Goal: Task Accomplishment & Management: Use online tool/utility

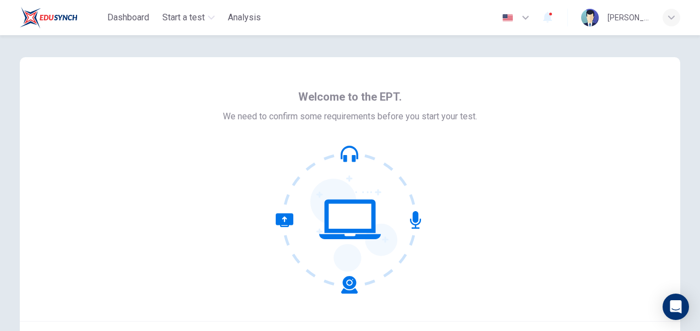
click at [338, 217] on icon at bounding box center [350, 219] width 149 height 149
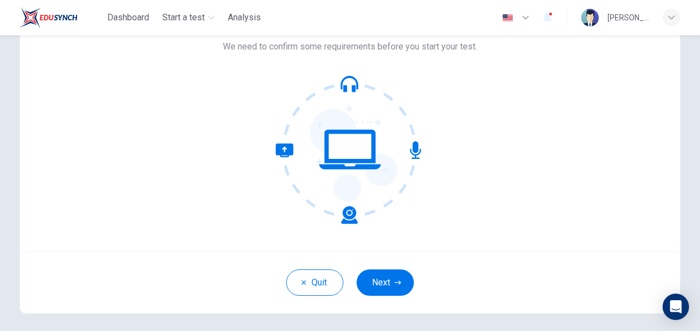
scroll to position [89, 0]
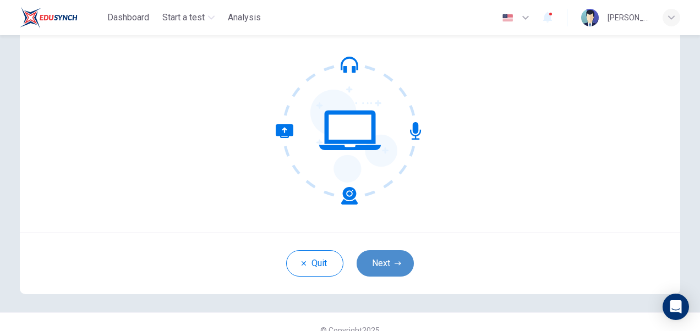
click at [370, 258] on button "Next" at bounding box center [385, 263] width 57 height 26
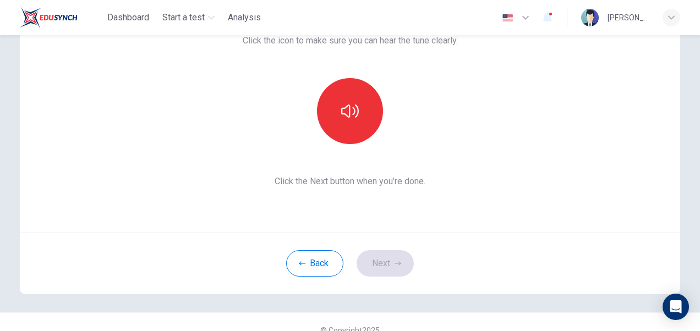
scroll to position [0, 0]
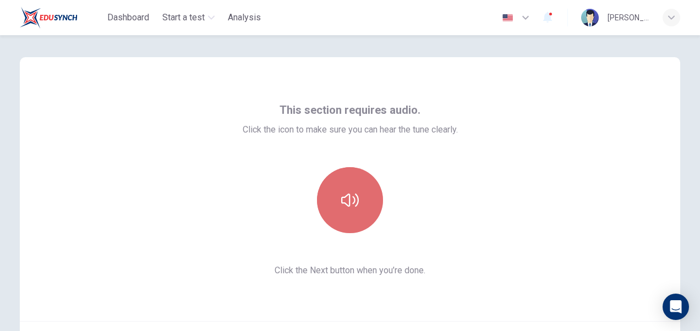
click at [341, 227] on button "button" at bounding box center [350, 200] width 66 height 66
click at [346, 206] on icon "button" at bounding box center [350, 200] width 18 height 13
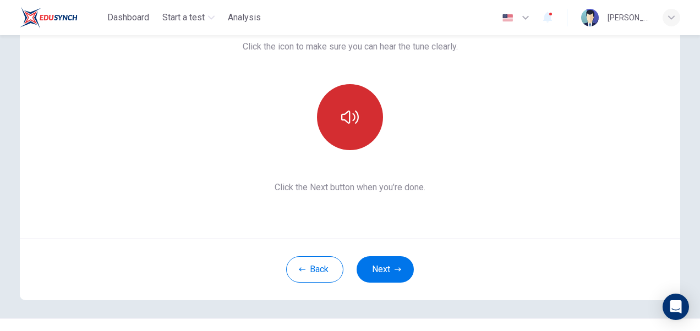
scroll to position [106, 0]
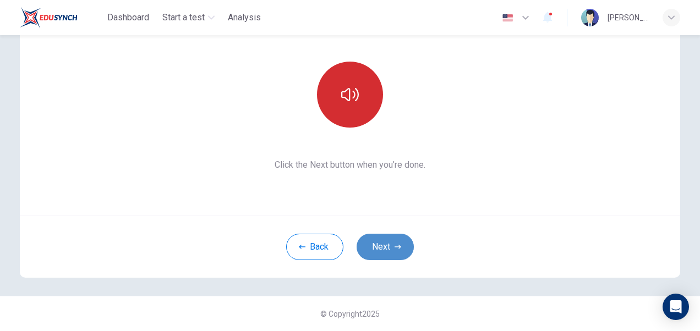
click at [373, 250] on button "Next" at bounding box center [385, 247] width 57 height 26
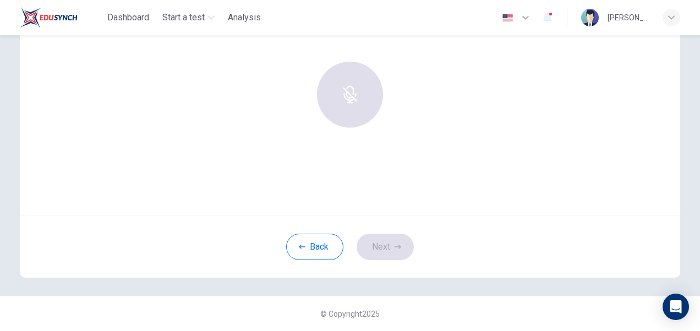
scroll to position [0, 0]
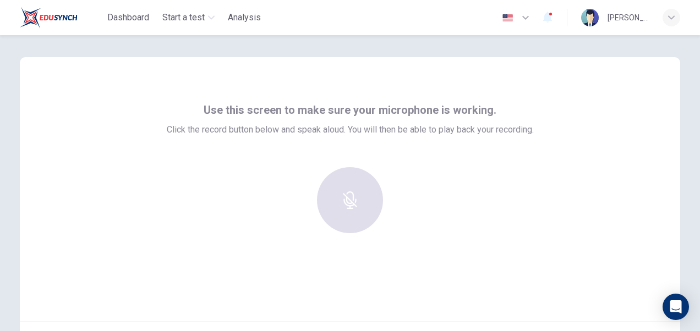
click at [348, 185] on div at bounding box center [350, 200] width 119 height 66
click at [345, 204] on div at bounding box center [350, 200] width 119 height 66
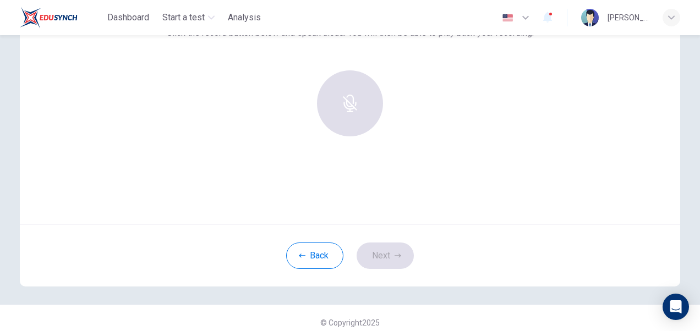
scroll to position [106, 0]
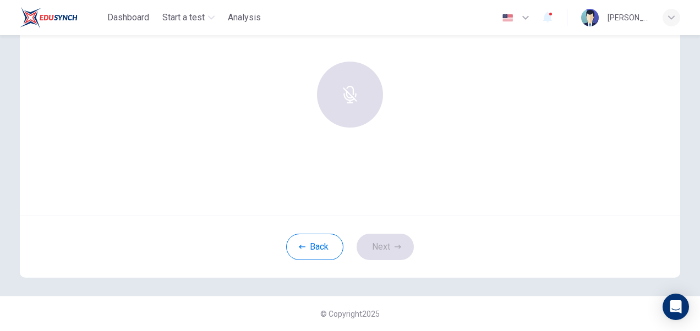
drag, startPoint x: 339, startPoint y: 94, endPoint x: 340, endPoint y: 80, distance: 13.9
click at [340, 80] on div at bounding box center [350, 95] width 119 height 66
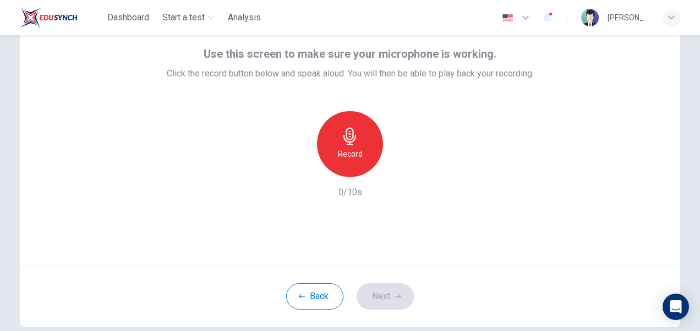
scroll to position [47, 0]
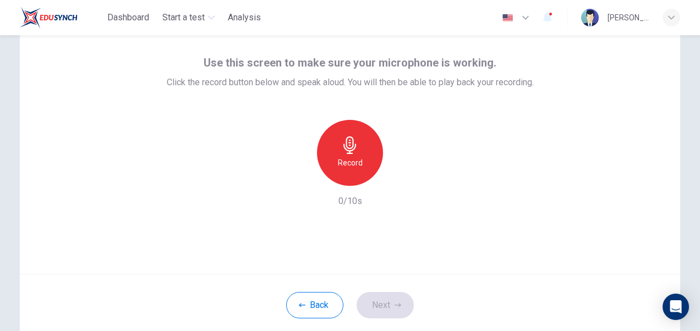
click at [342, 173] on div "Record" at bounding box center [350, 153] width 66 height 66
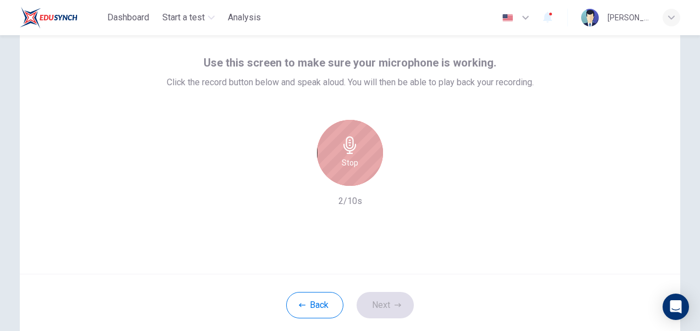
click at [355, 142] on icon "button" at bounding box center [350, 146] width 18 height 18
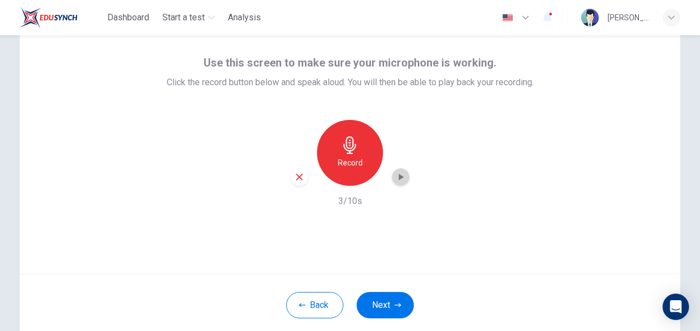
click at [402, 182] on icon "button" at bounding box center [400, 177] width 11 height 11
click at [299, 177] on icon "button" at bounding box center [300, 177] width 10 height 10
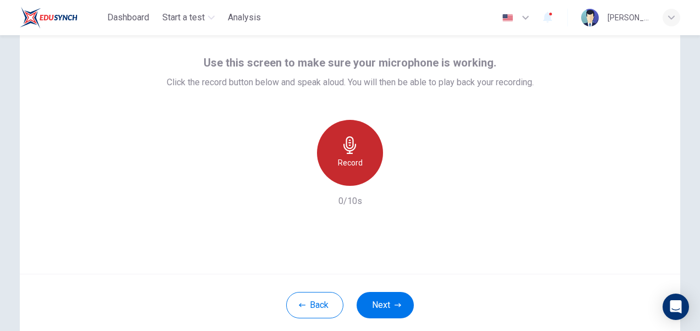
click at [341, 168] on h6 "Record" at bounding box center [350, 162] width 25 height 13
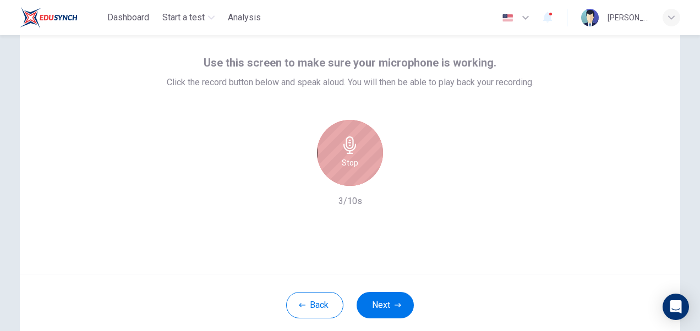
click at [356, 155] on div "Stop" at bounding box center [350, 153] width 66 height 66
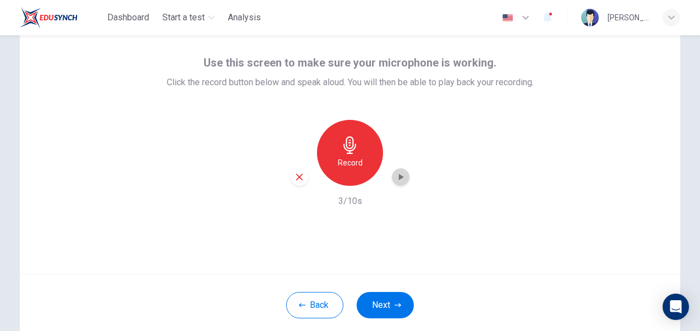
click at [399, 175] on icon "button" at bounding box center [401, 177] width 5 height 7
click at [299, 176] on icon "button" at bounding box center [300, 177] width 10 height 10
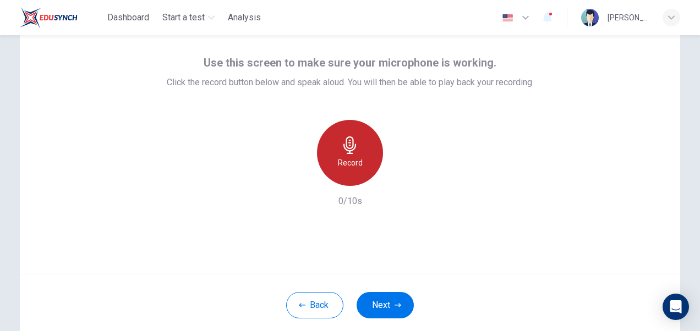
click at [362, 144] on div "Record" at bounding box center [350, 153] width 66 height 66
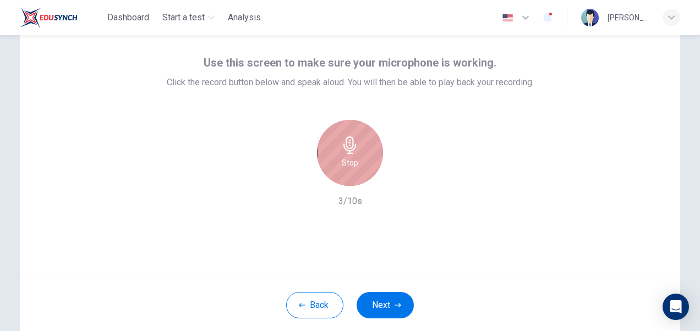
click at [348, 162] on h6 "Stop" at bounding box center [350, 162] width 17 height 13
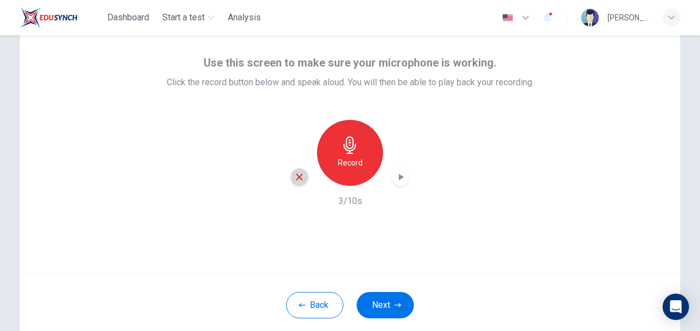
click at [295, 181] on icon "button" at bounding box center [300, 177] width 10 height 10
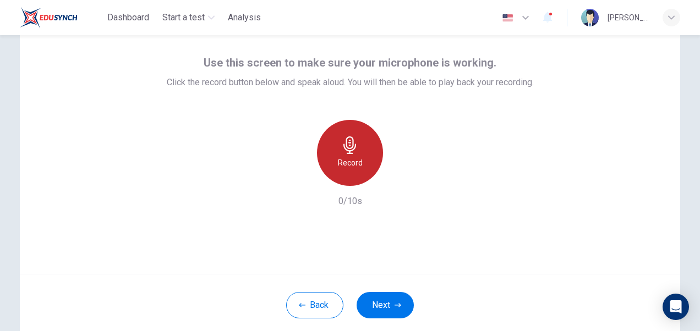
click at [347, 162] on h6 "Record" at bounding box center [350, 162] width 25 height 13
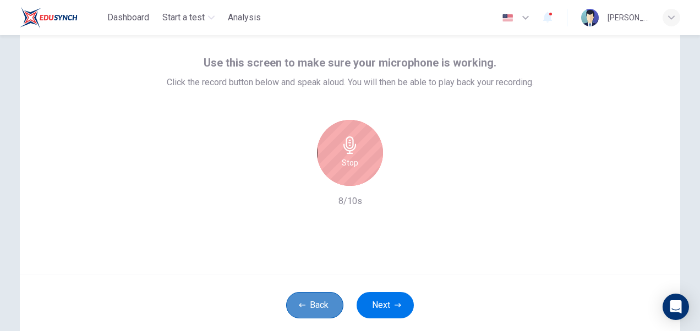
click at [303, 309] on button "Back" at bounding box center [314, 305] width 57 height 26
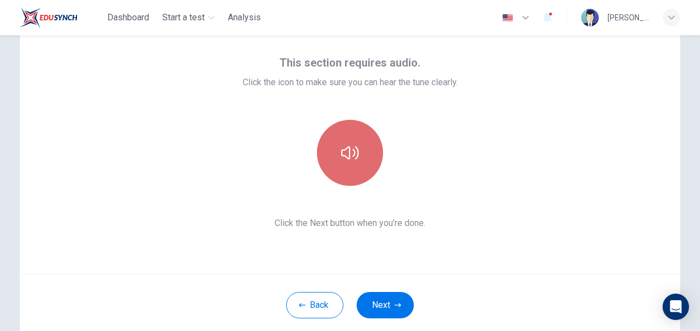
click at [341, 151] on icon "button" at bounding box center [350, 153] width 18 height 18
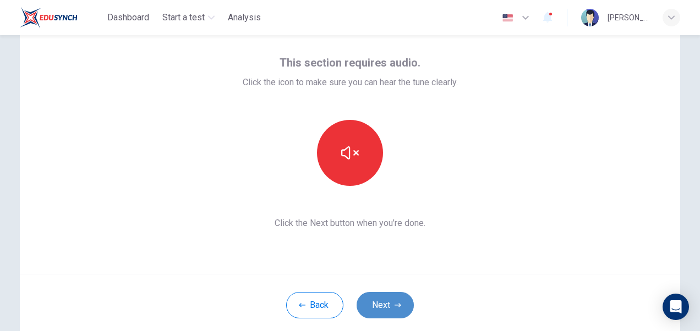
click at [380, 304] on button "Next" at bounding box center [385, 305] width 57 height 26
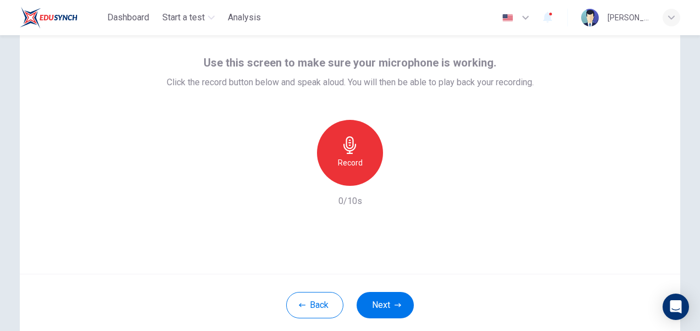
click at [346, 162] on h6 "Record" at bounding box center [350, 162] width 25 height 13
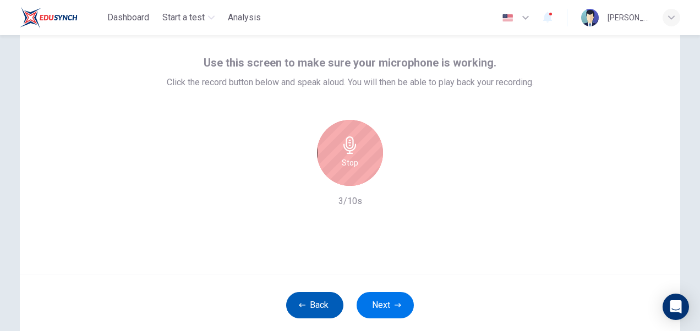
click at [308, 302] on button "Back" at bounding box center [314, 305] width 57 height 26
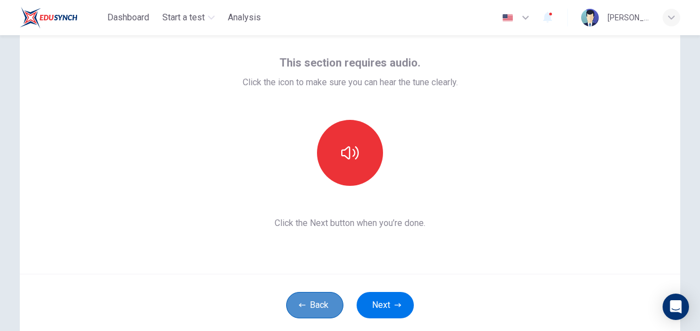
click at [303, 302] on button "Back" at bounding box center [314, 305] width 57 height 26
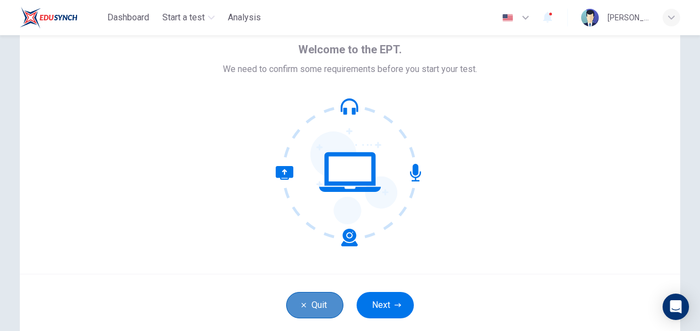
click at [314, 308] on button "Quit" at bounding box center [314, 305] width 57 height 26
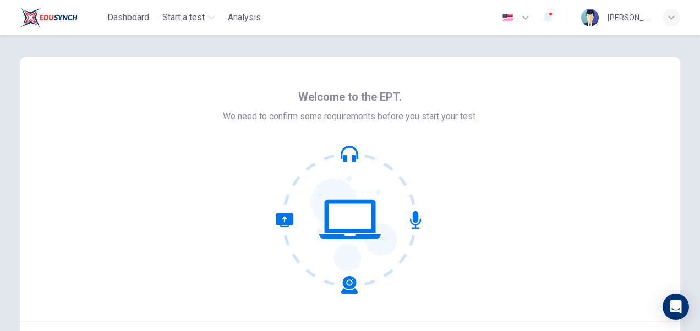
scroll to position [106, 0]
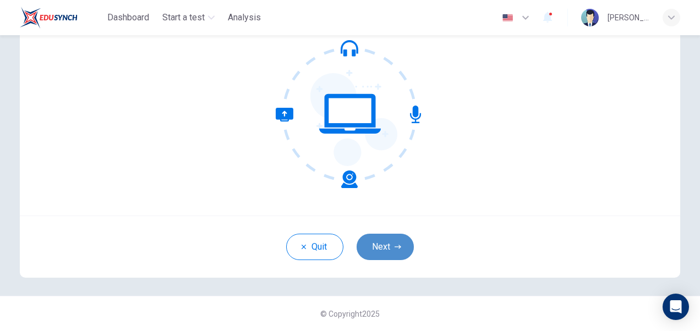
click at [386, 243] on button "Next" at bounding box center [385, 247] width 57 height 26
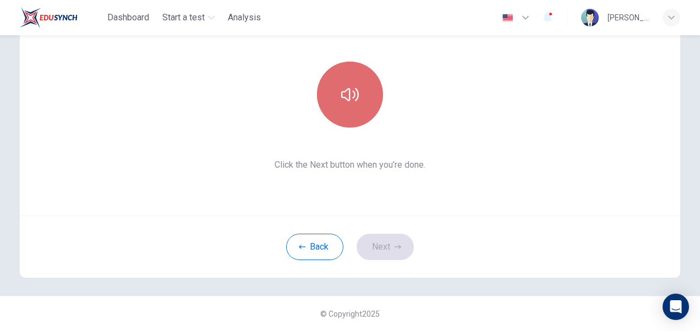
click at [349, 81] on button "button" at bounding box center [350, 95] width 66 height 66
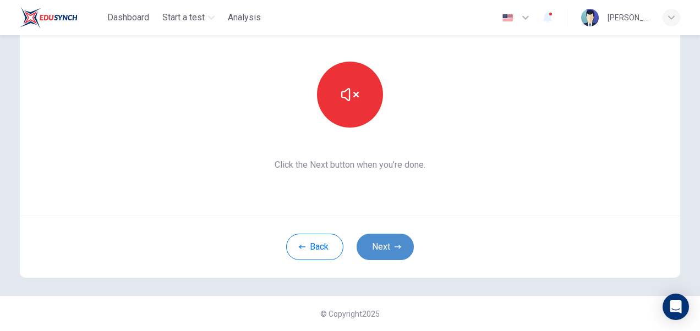
click at [389, 247] on button "Next" at bounding box center [385, 247] width 57 height 26
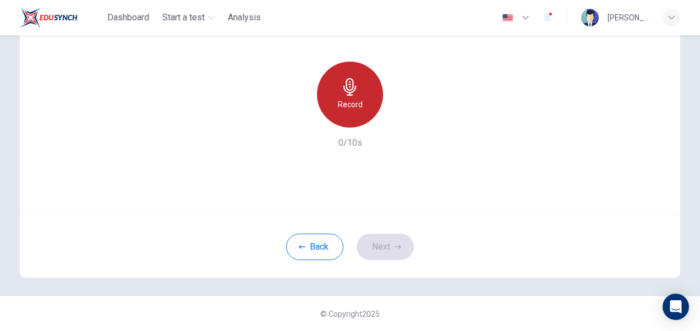
click at [346, 92] on icon "button" at bounding box center [350, 87] width 13 height 18
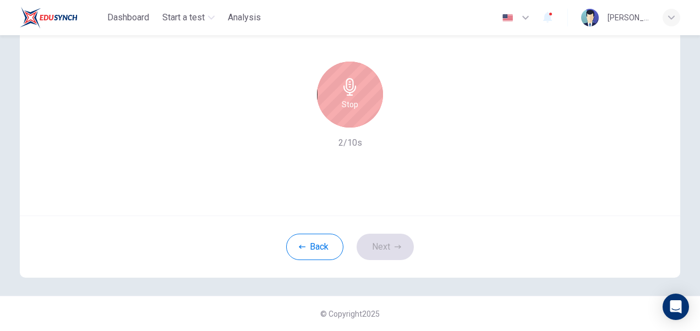
scroll to position [10, 0]
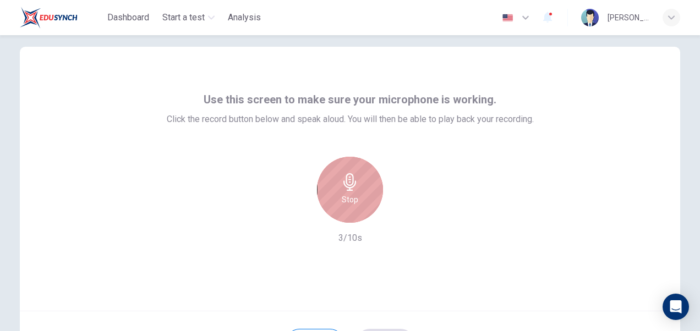
click at [332, 212] on div "Stop" at bounding box center [350, 190] width 66 height 66
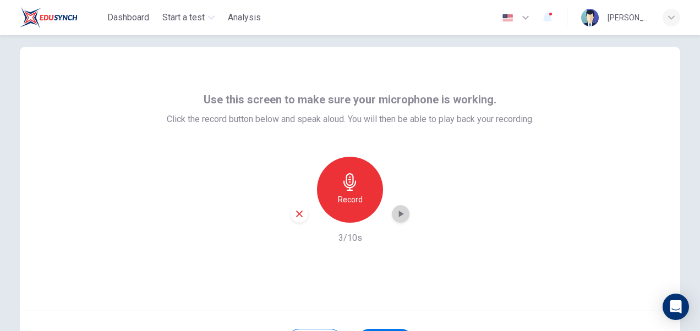
click at [400, 211] on icon "button" at bounding box center [400, 214] width 11 height 11
click at [296, 211] on icon "button" at bounding box center [299, 214] width 7 height 7
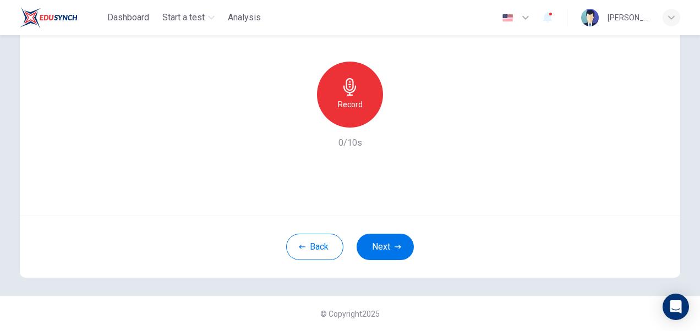
scroll to position [106, 0]
click at [388, 257] on button "Next" at bounding box center [385, 247] width 57 height 26
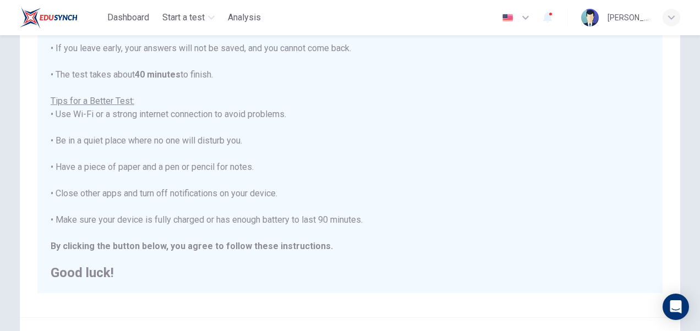
scroll to position [144, 0]
click at [228, 209] on div "You are about to start a Placement Test . Before You Start the Test: • Once you…" at bounding box center [350, 128] width 599 height 304
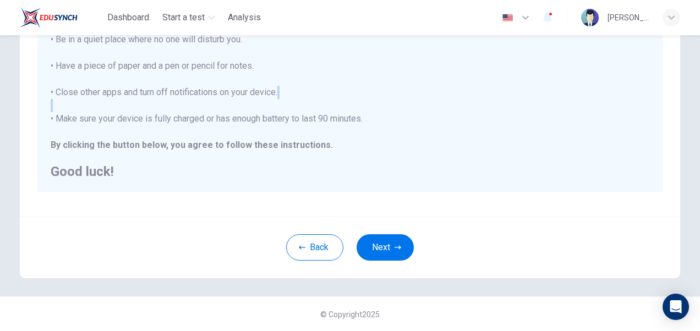
scroll to position [246, 0]
click at [386, 243] on button "Next" at bounding box center [385, 248] width 57 height 26
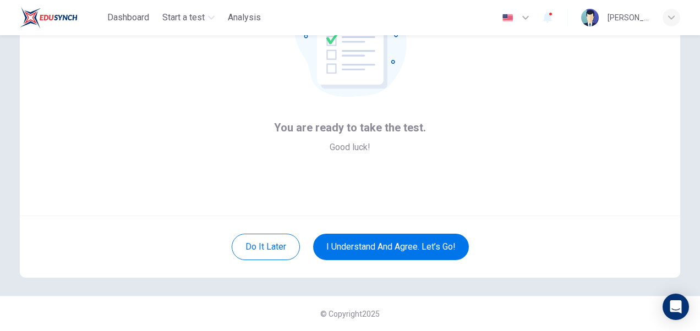
scroll to position [105, 0]
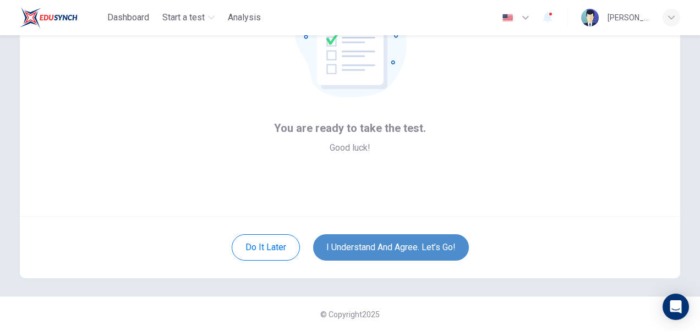
click at [356, 248] on button "I understand and agree. Let’s go!" at bounding box center [391, 248] width 156 height 26
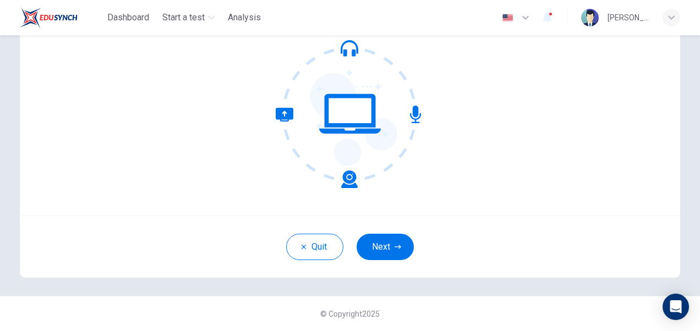
scroll to position [106, 0]
click at [377, 253] on button "Next" at bounding box center [385, 247] width 57 height 26
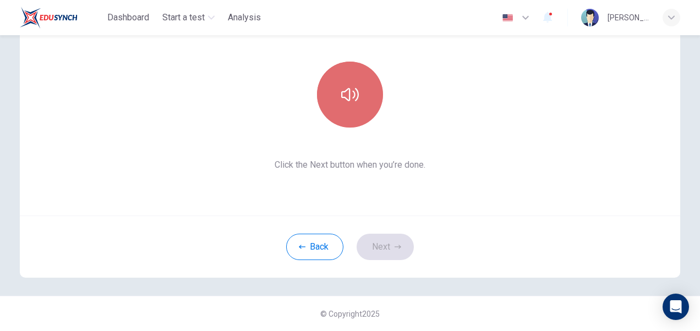
click at [349, 105] on button "button" at bounding box center [350, 95] width 66 height 66
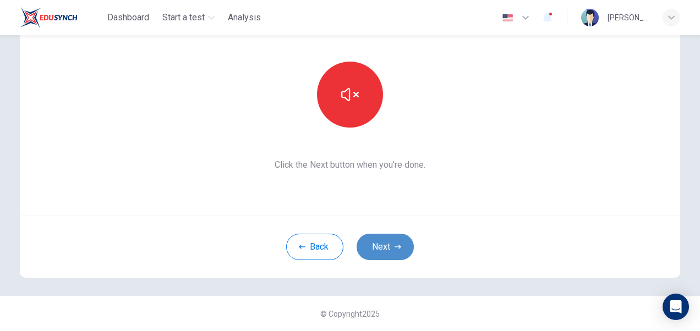
click at [386, 244] on button "Next" at bounding box center [385, 247] width 57 height 26
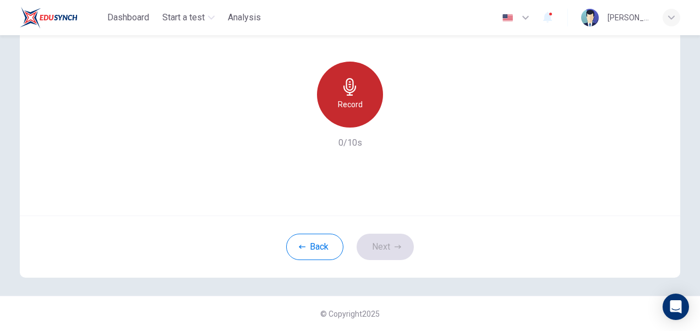
click at [344, 109] on h6 "Record" at bounding box center [350, 104] width 25 height 13
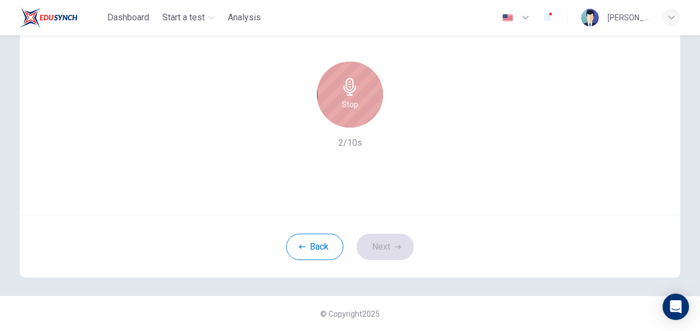
click at [357, 93] on div "Stop" at bounding box center [350, 95] width 66 height 66
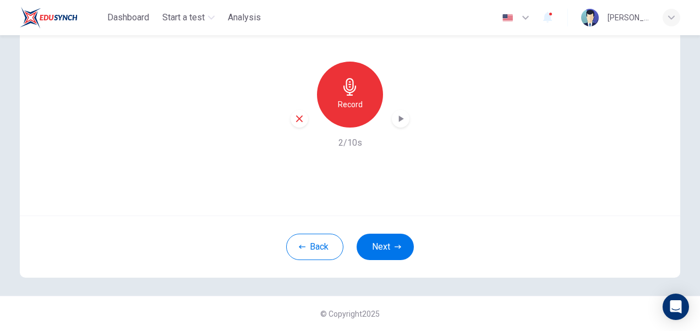
drag, startPoint x: 357, startPoint y: 93, endPoint x: 400, endPoint y: 116, distance: 49.0
click at [400, 116] on div "Record" at bounding box center [350, 95] width 119 height 66
click at [400, 116] on icon "button" at bounding box center [400, 118] width 11 height 11
click at [301, 122] on icon "button" at bounding box center [300, 119] width 10 height 10
click at [381, 253] on button "Next" at bounding box center [385, 247] width 57 height 26
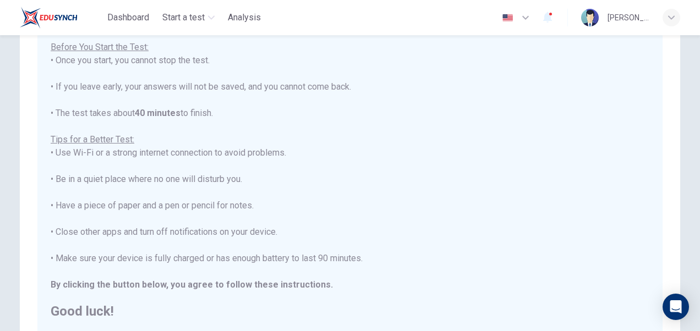
scroll to position [246, 0]
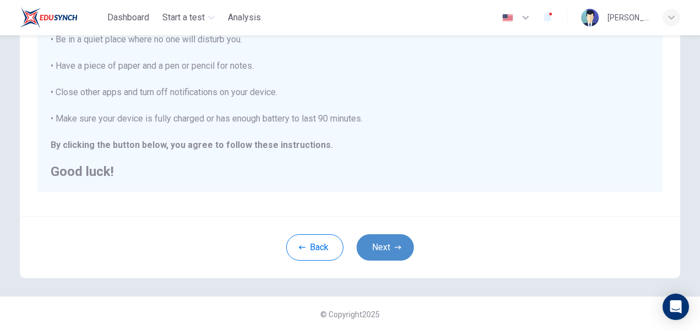
click at [390, 254] on button "Next" at bounding box center [385, 248] width 57 height 26
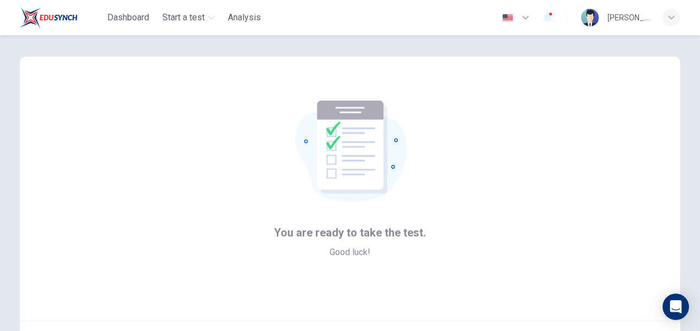
scroll to position [106, 0]
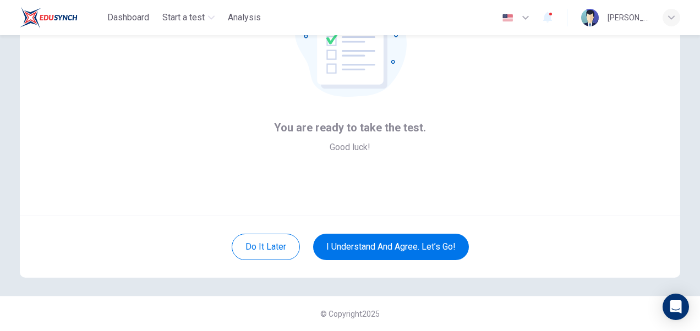
drag, startPoint x: 334, startPoint y: 54, endPoint x: 335, endPoint y: 128, distance: 73.8
click at [335, 128] on div "You are ready to take the test. Good luck!" at bounding box center [350, 75] width 152 height 159
click at [335, 128] on span "You are ready to take the test." at bounding box center [350, 128] width 152 height 18
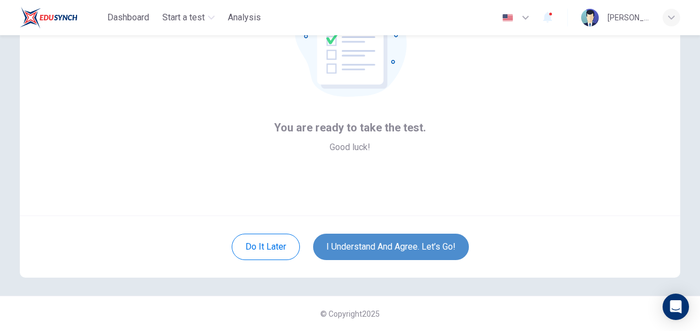
click at [378, 247] on button "I understand and agree. Let’s go!" at bounding box center [391, 247] width 156 height 26
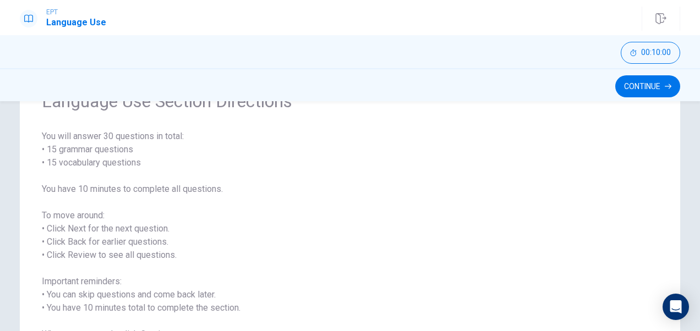
scroll to position [60, 0]
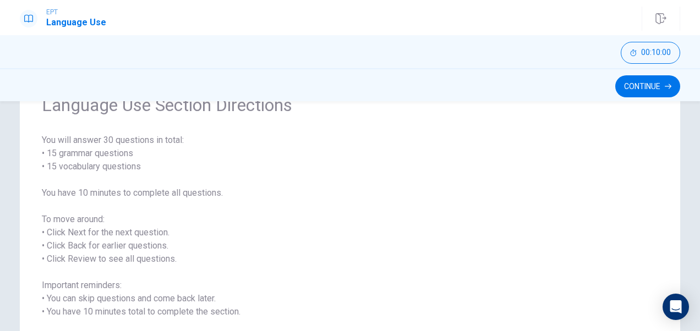
drag, startPoint x: 378, startPoint y: 247, endPoint x: 384, endPoint y: 231, distance: 16.9
click at [384, 231] on span "You will answer 30 questions in total: • 15 grammar questions • 15 vocabulary q…" at bounding box center [350, 239] width 617 height 211
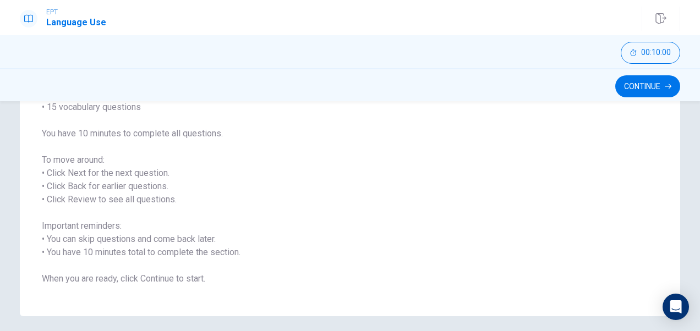
scroll to position [122, 0]
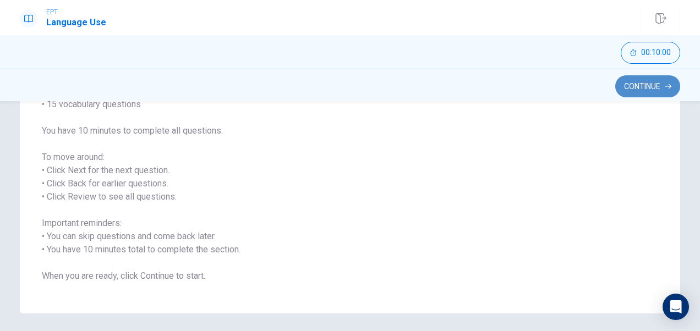
click at [648, 89] on button "Continue" at bounding box center [647, 86] width 65 height 22
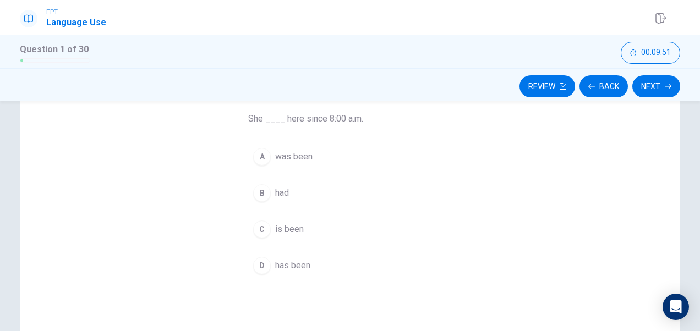
scroll to position [88, 0]
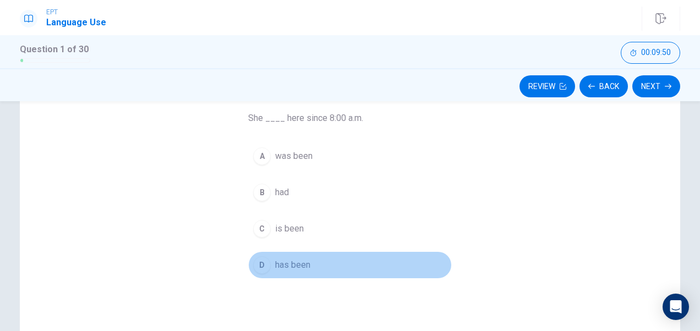
click at [286, 266] on span "has been" at bounding box center [292, 265] width 35 height 13
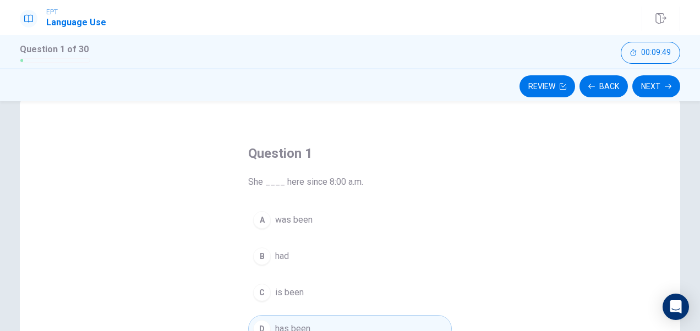
scroll to position [23, 0]
click at [641, 84] on button "Next" at bounding box center [657, 86] width 48 height 22
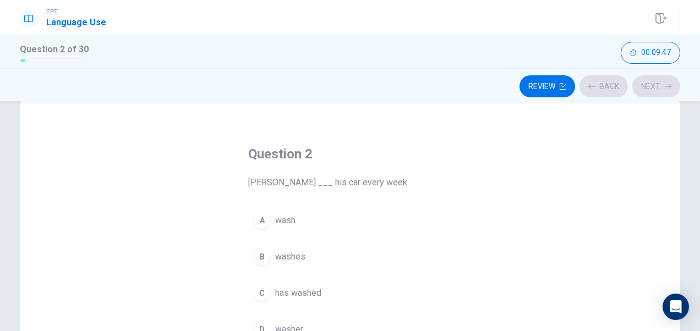
drag, startPoint x: 641, startPoint y: 84, endPoint x: 293, endPoint y: 189, distance: 364.1
click at [293, 189] on div "EPT Language Use Question 2 of 30 Review Back Next 00:09:47 Question 2 of 30 00…" at bounding box center [350, 165] width 700 height 331
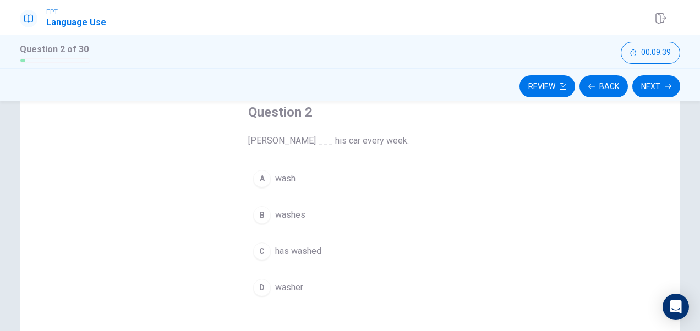
scroll to position [66, 0]
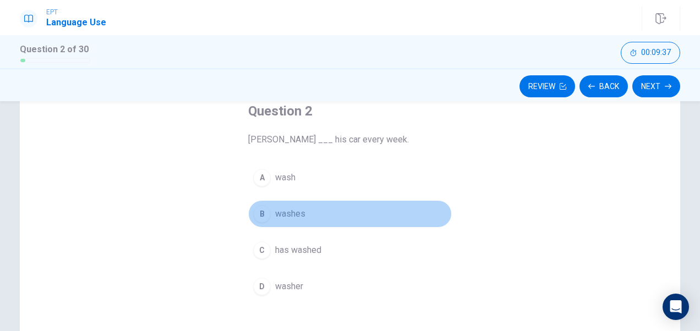
click at [288, 213] on span "washes" at bounding box center [290, 214] width 30 height 13
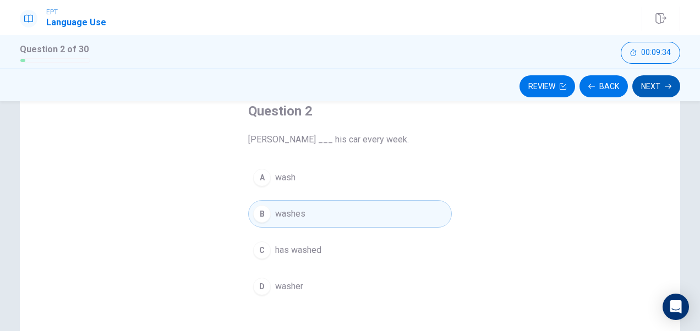
click at [656, 86] on button "Next" at bounding box center [657, 86] width 48 height 22
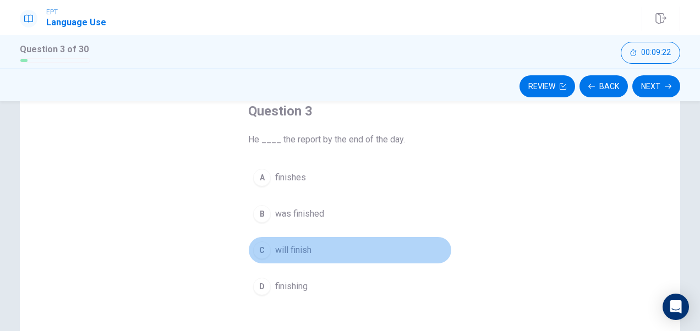
click at [294, 249] on span "will finish" at bounding box center [293, 250] width 36 height 13
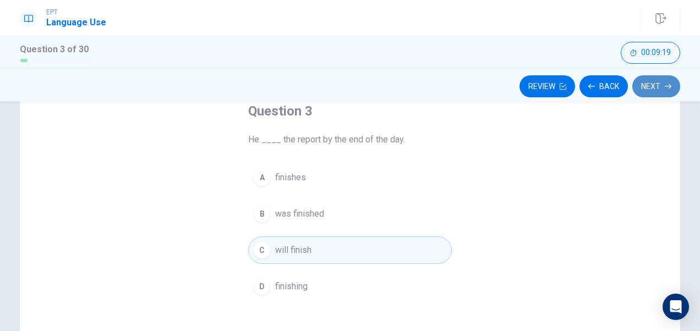
click at [664, 91] on button "Next" at bounding box center [657, 86] width 48 height 22
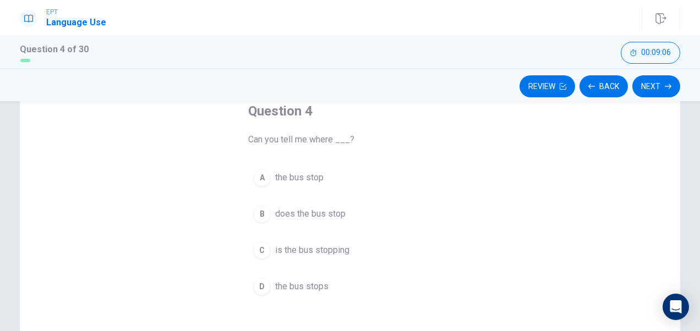
scroll to position [100, 0]
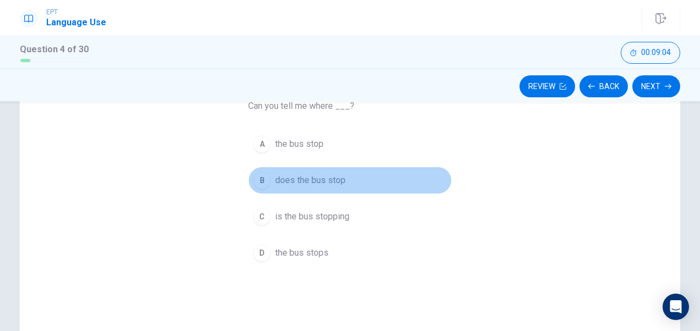
click at [301, 177] on span "does the bus stop" at bounding box center [310, 180] width 70 height 13
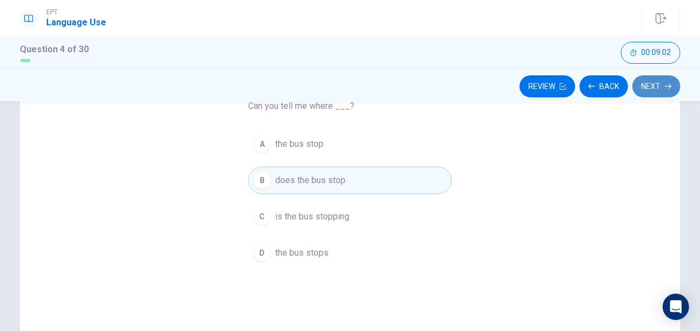
click at [654, 81] on button "Next" at bounding box center [657, 86] width 48 height 22
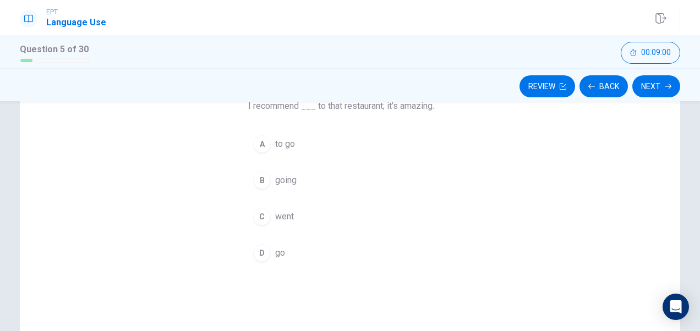
scroll to position [82, 0]
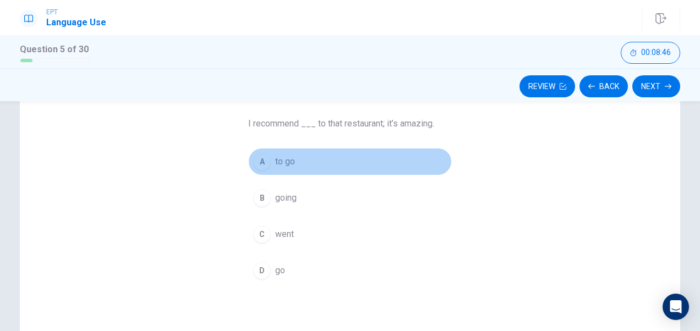
click at [281, 160] on span "to go" at bounding box center [285, 161] width 20 height 13
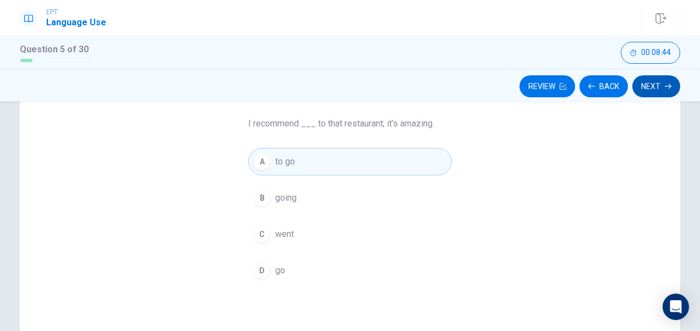
click at [635, 87] on button "Next" at bounding box center [657, 86] width 48 height 22
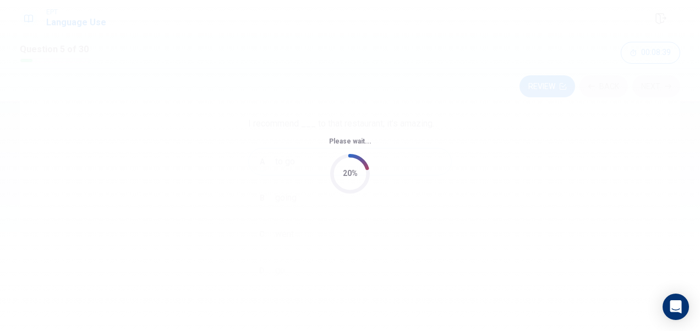
click at [533, 82] on div "Please wait... 20%" at bounding box center [350, 165] width 700 height 331
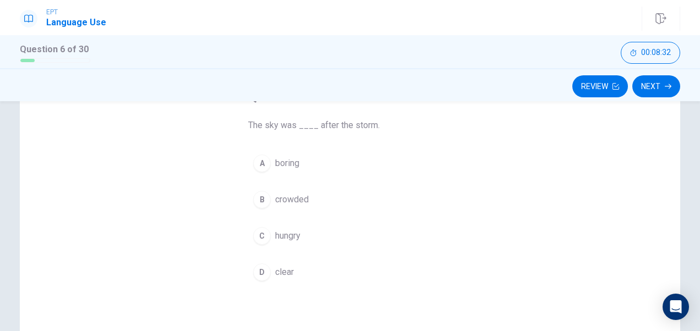
scroll to position [77, 0]
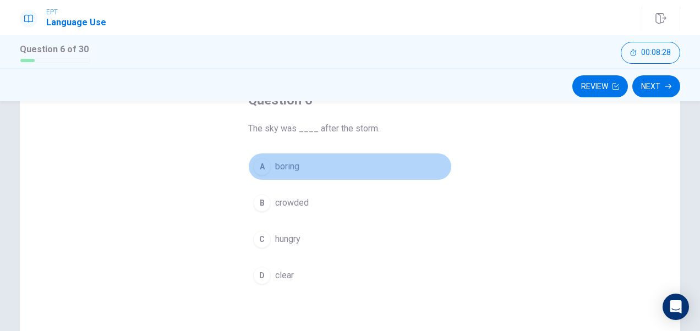
click at [297, 163] on button "A boring" at bounding box center [350, 167] width 204 height 28
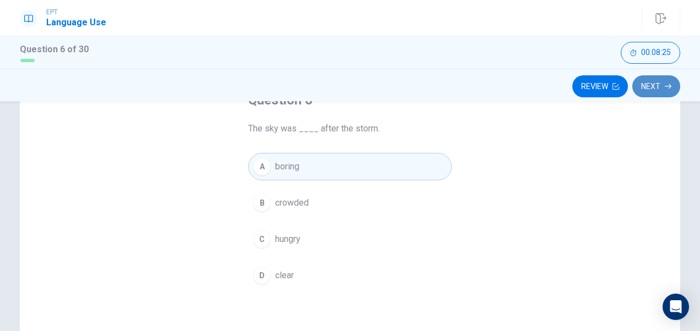
click at [653, 86] on button "Next" at bounding box center [657, 86] width 48 height 22
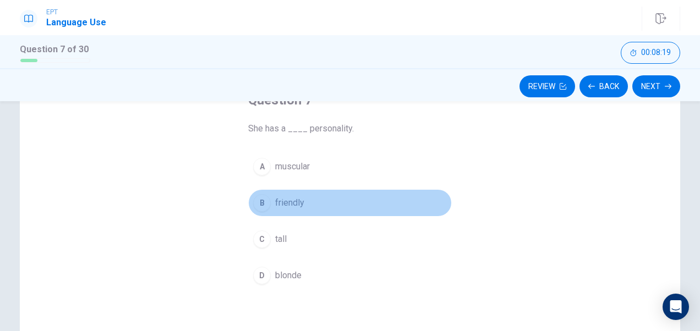
click at [281, 208] on span "friendly" at bounding box center [289, 203] width 29 height 13
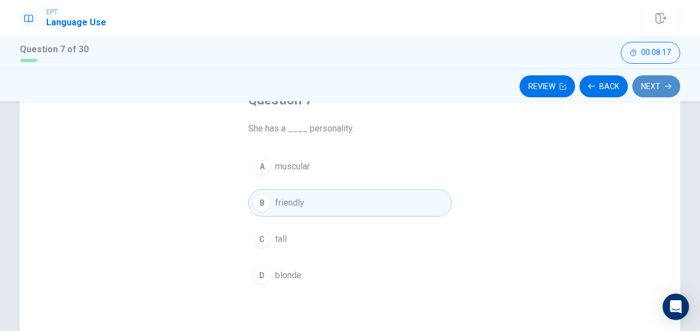
click at [658, 91] on button "Next" at bounding box center [657, 86] width 48 height 22
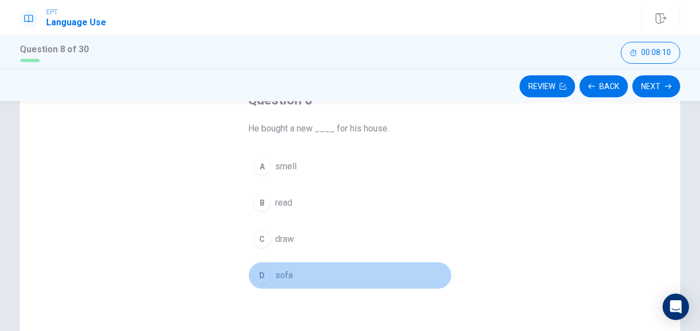
click at [292, 271] on button "D sofa" at bounding box center [350, 276] width 204 height 28
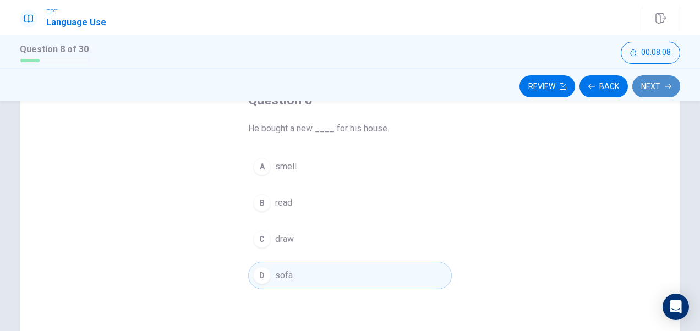
click at [646, 84] on button "Next" at bounding box center [657, 86] width 48 height 22
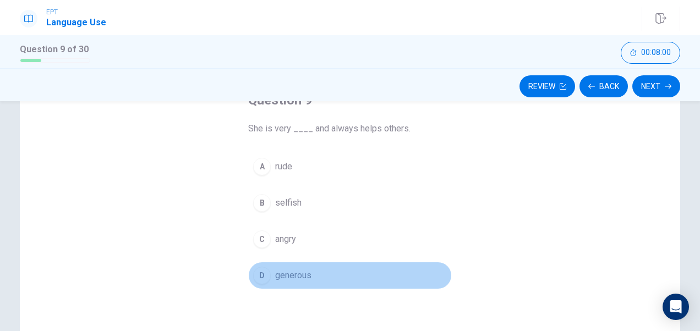
click at [302, 272] on span "generous" at bounding box center [293, 275] width 36 height 13
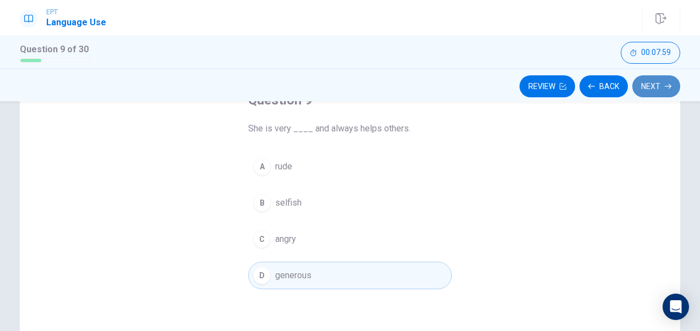
click at [663, 77] on button "Next" at bounding box center [657, 86] width 48 height 22
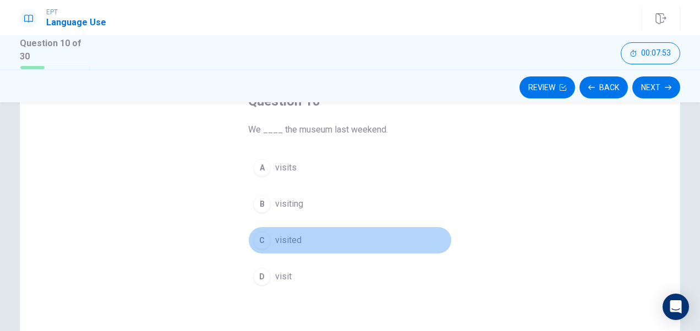
click at [280, 235] on span "visited" at bounding box center [288, 240] width 26 height 13
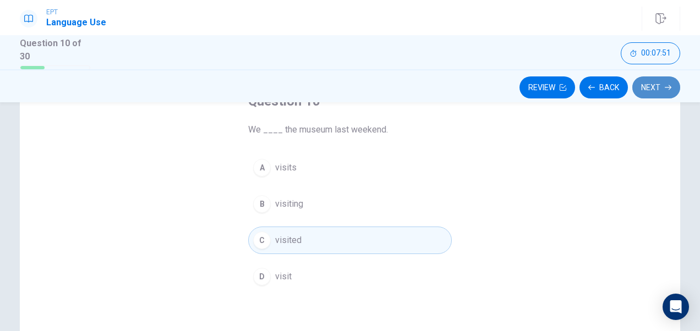
click at [647, 84] on button "Next" at bounding box center [657, 88] width 48 height 22
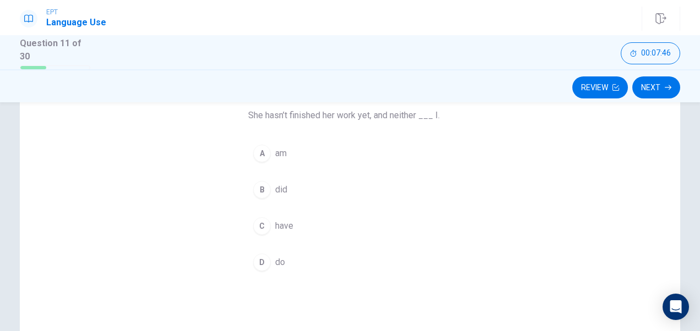
scroll to position [93, 0]
click at [282, 248] on button "D do" at bounding box center [350, 261] width 204 height 28
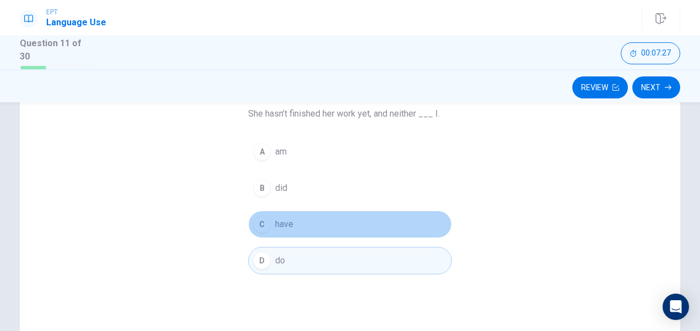
click at [286, 220] on span "have" at bounding box center [284, 224] width 18 height 13
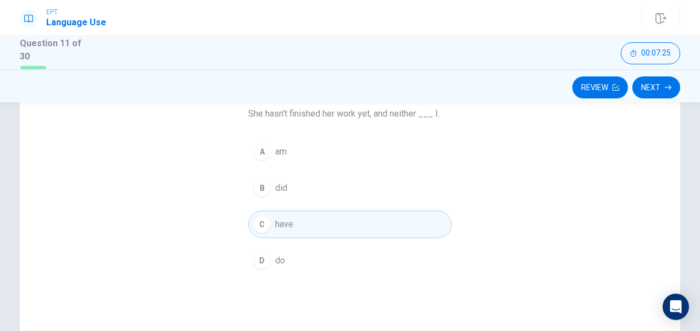
click at [281, 182] on span "did" at bounding box center [281, 188] width 12 height 13
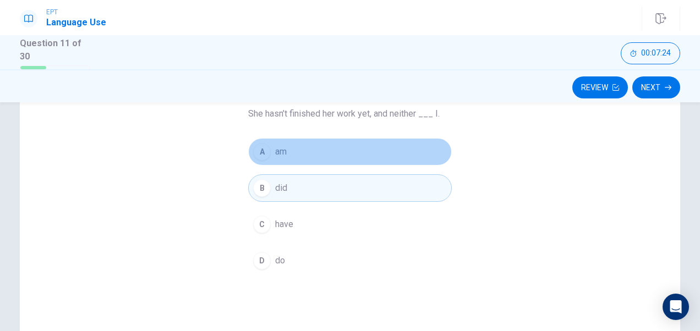
click at [287, 143] on button "A am" at bounding box center [350, 152] width 204 height 28
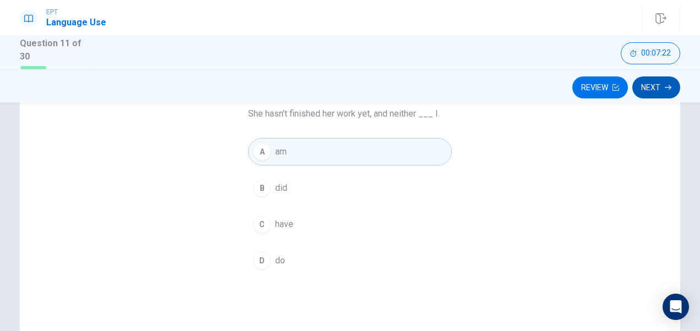
click at [657, 83] on button "Next" at bounding box center [657, 88] width 48 height 22
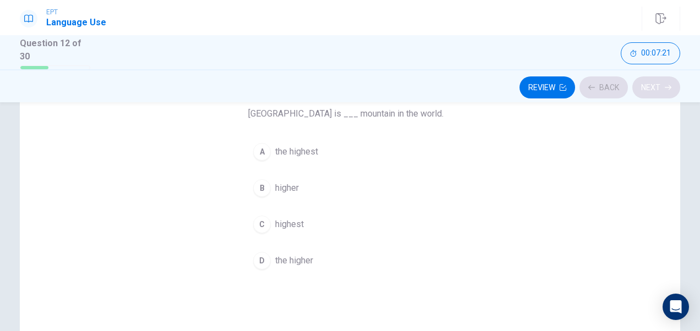
click at [657, 83] on div "Review Back Next" at bounding box center [350, 87] width 661 height 21
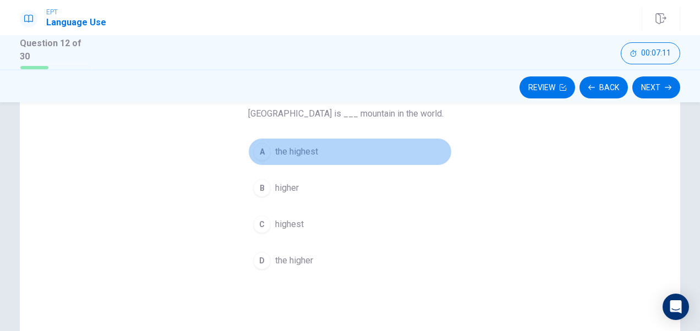
click at [307, 147] on span "the highest" at bounding box center [296, 151] width 43 height 13
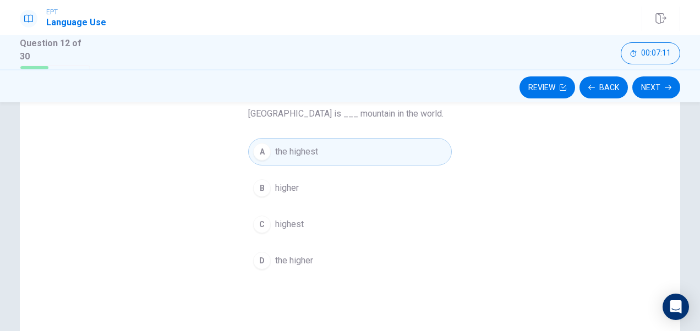
click at [574, 146] on div "Question 12 Mount Everest is ___ mountain in the world. A the highest B higher …" at bounding box center [350, 222] width 661 height 383
click at [650, 84] on button "Next" at bounding box center [657, 88] width 48 height 22
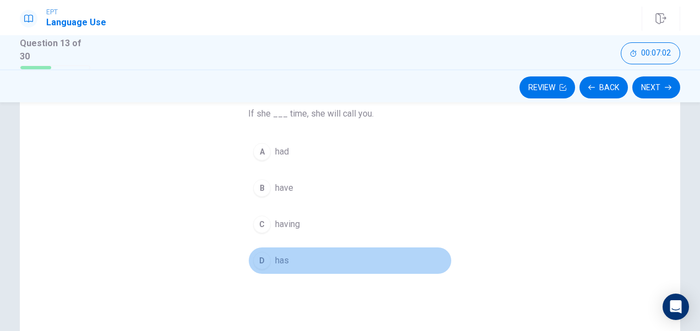
click at [282, 263] on span "has" at bounding box center [282, 260] width 14 height 13
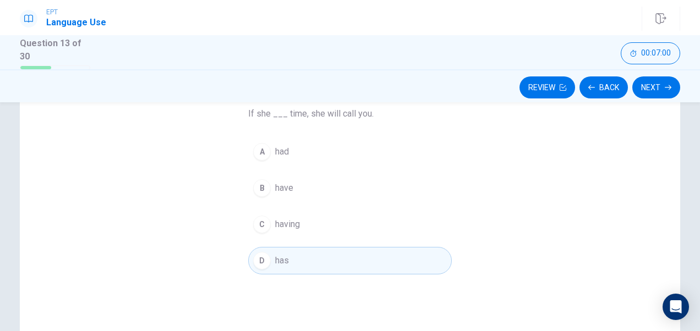
click at [644, 67] on div "Question 13 of 30 00:07:00" at bounding box center [350, 52] width 700 height 34
click at [649, 87] on button "Next" at bounding box center [657, 88] width 48 height 22
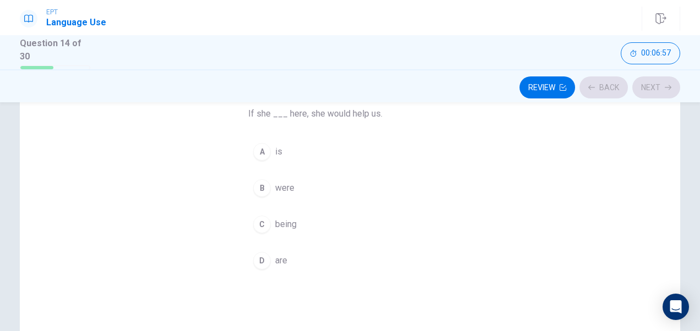
click at [649, 87] on div "Review Back Next" at bounding box center [350, 87] width 661 height 21
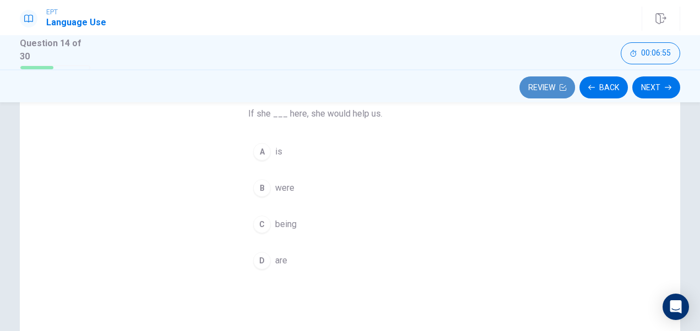
click at [543, 78] on button "Review" at bounding box center [548, 88] width 56 height 22
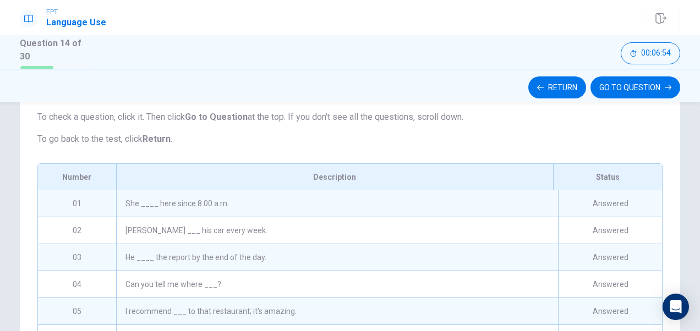
scroll to position [160, 0]
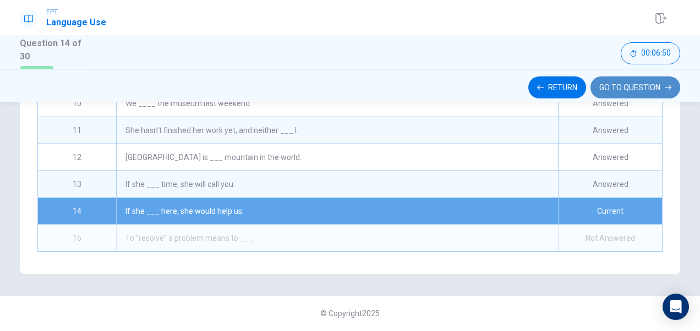
click at [625, 84] on button "GO TO QUESTION" at bounding box center [636, 88] width 90 height 22
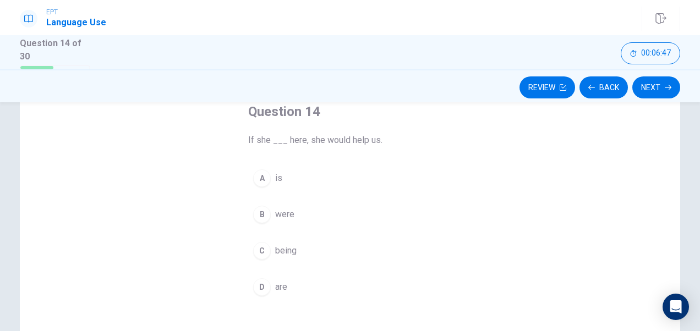
scroll to position [66, 0]
click at [604, 81] on button "Back" at bounding box center [604, 88] width 48 height 22
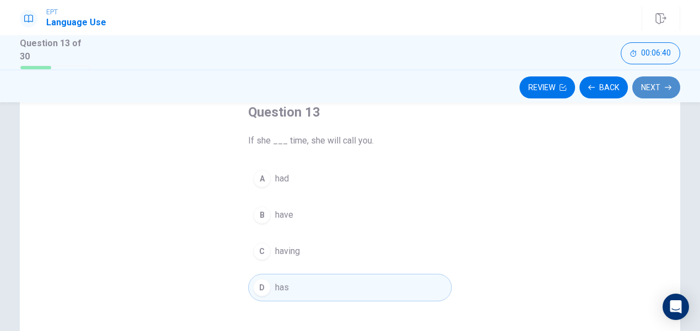
click at [640, 81] on button "Next" at bounding box center [657, 88] width 48 height 22
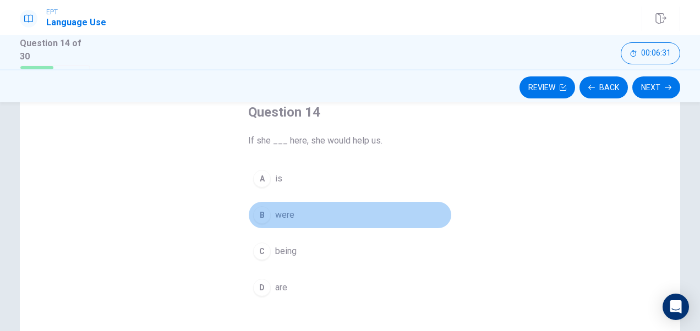
click at [275, 214] on span "were" at bounding box center [284, 215] width 19 height 13
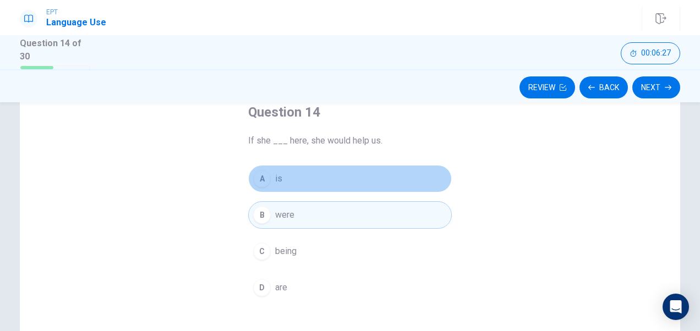
click at [271, 176] on button "A is" at bounding box center [350, 179] width 204 height 28
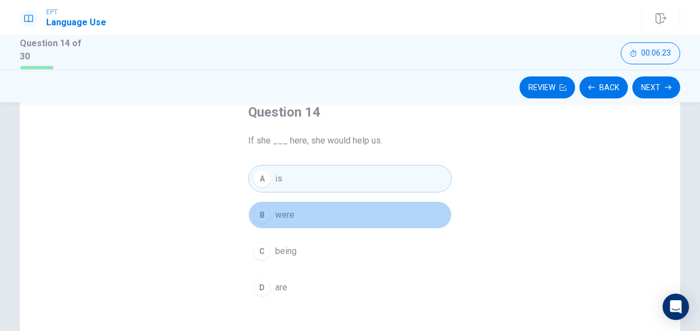
click at [277, 219] on span "were" at bounding box center [284, 215] width 19 height 13
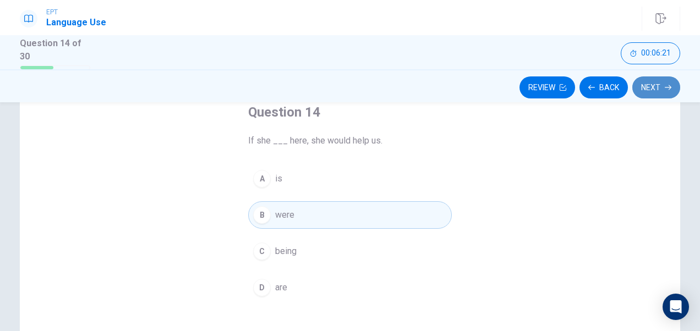
click at [645, 84] on button "Next" at bounding box center [657, 88] width 48 height 22
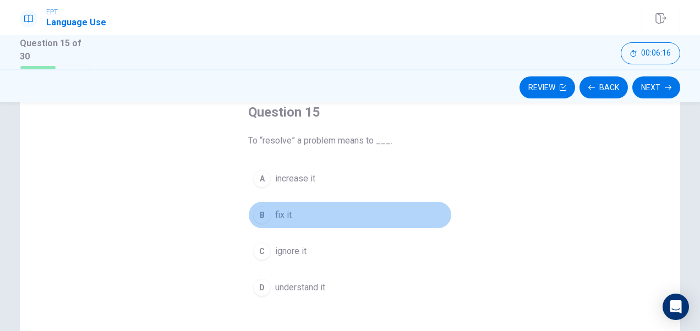
click at [275, 212] on span "fix it" at bounding box center [283, 215] width 17 height 13
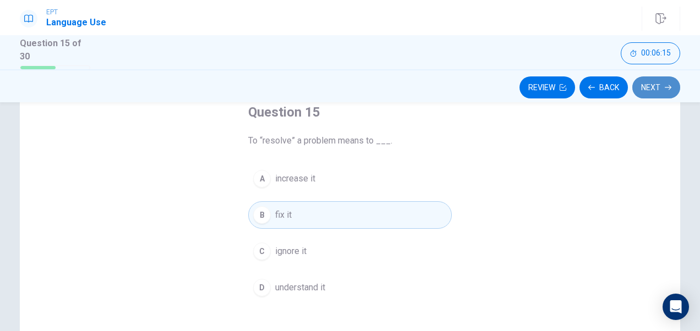
click at [655, 81] on button "Next" at bounding box center [657, 88] width 48 height 22
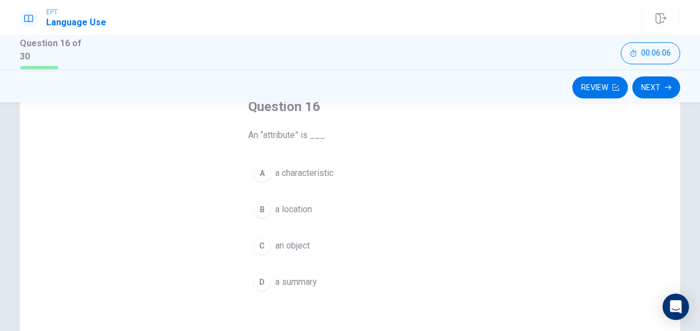
scroll to position [72, 0]
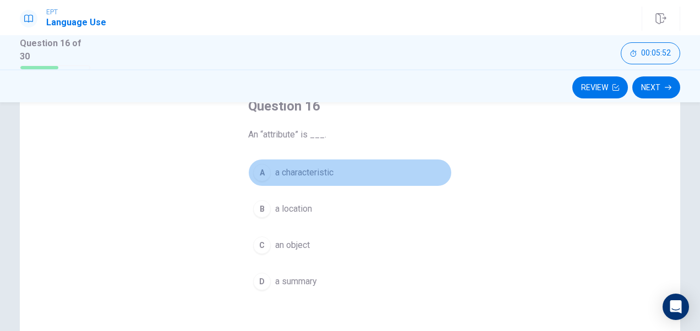
click at [305, 171] on span "a characteristic" at bounding box center [304, 172] width 58 height 13
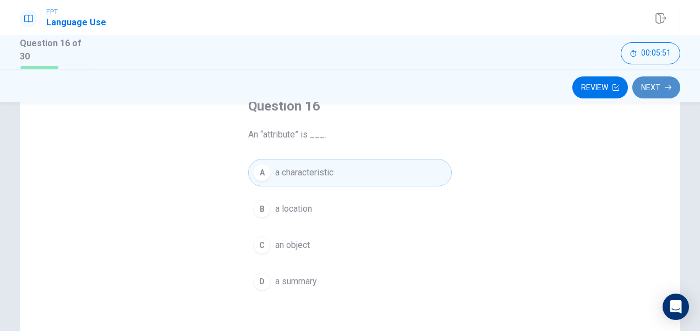
click at [661, 78] on button "Next" at bounding box center [657, 88] width 48 height 22
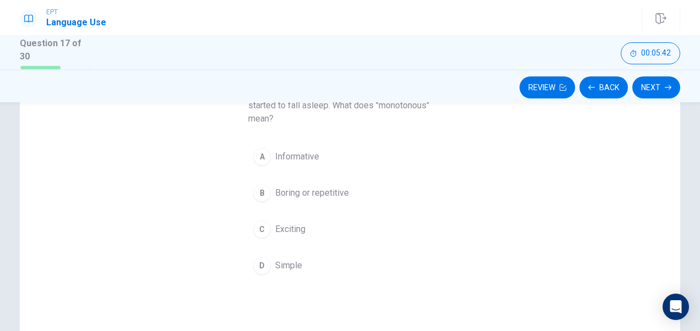
scroll to position [121, 0]
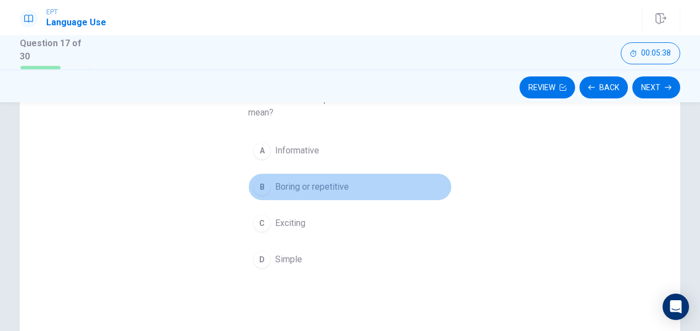
click at [306, 184] on span "Boring or repetitive" at bounding box center [312, 187] width 74 height 13
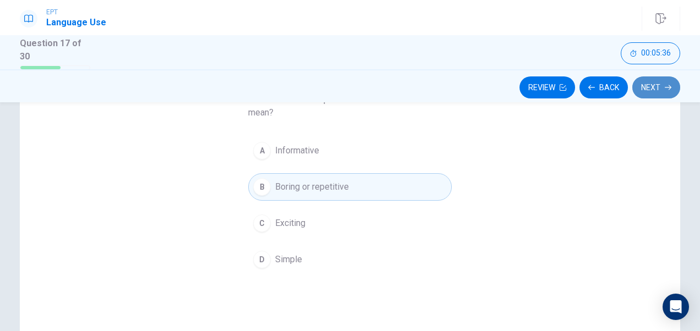
click at [652, 96] on button "Next" at bounding box center [657, 88] width 48 height 22
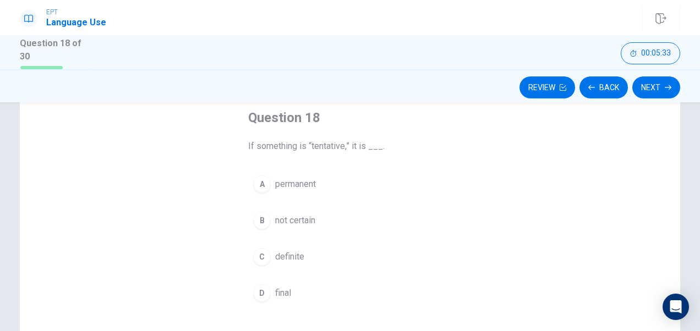
scroll to position [61, 0]
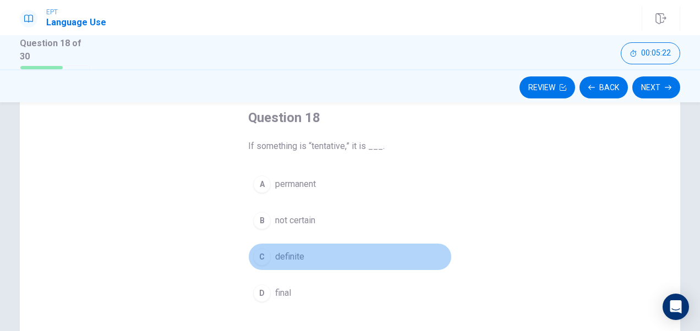
click at [293, 254] on span "definite" at bounding box center [289, 256] width 29 height 13
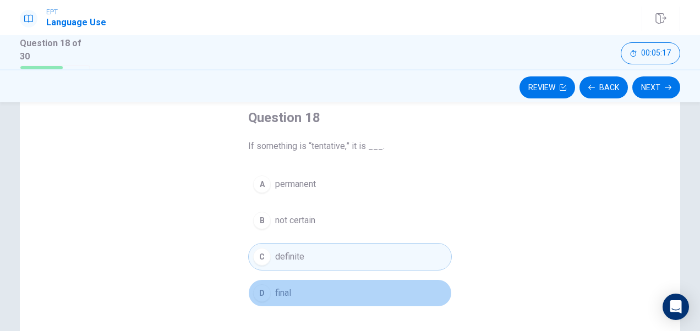
click at [306, 288] on button "D final" at bounding box center [350, 294] width 204 height 28
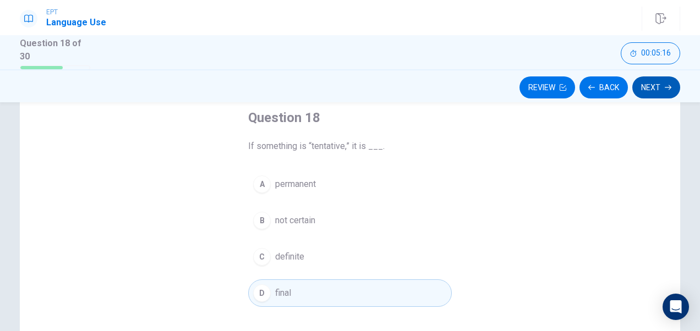
click at [641, 80] on button "Next" at bounding box center [657, 88] width 48 height 22
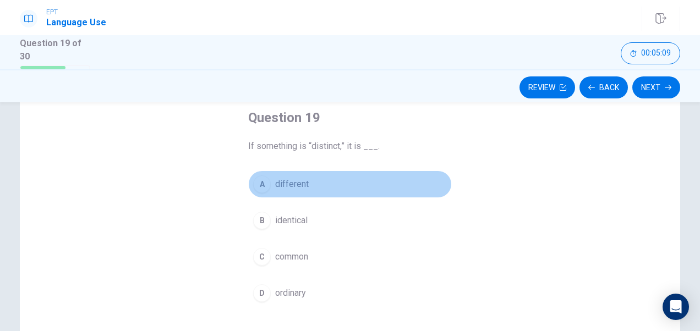
click at [290, 175] on button "A different" at bounding box center [350, 185] width 204 height 28
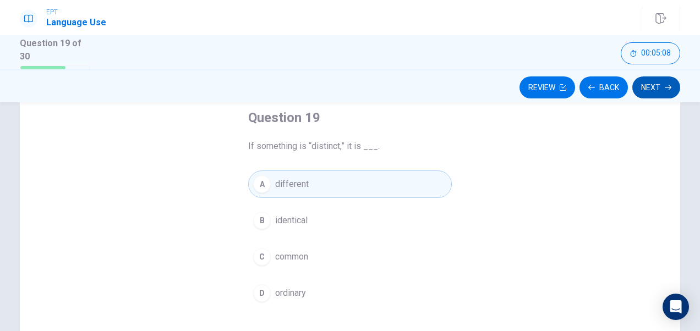
click at [658, 79] on button "Next" at bounding box center [657, 88] width 48 height 22
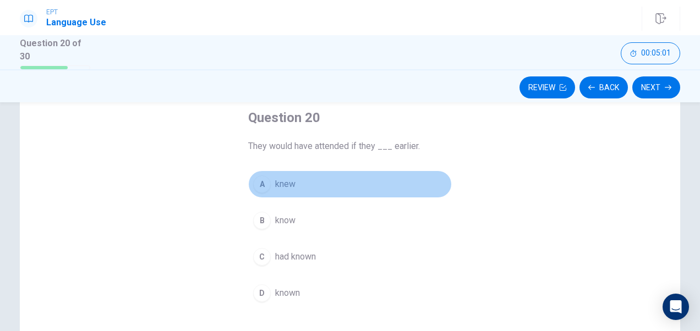
click at [294, 179] on button "A knew" at bounding box center [350, 185] width 204 height 28
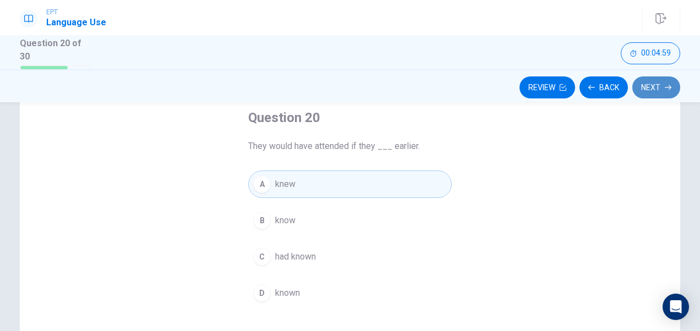
click at [654, 89] on button "Next" at bounding box center [657, 88] width 48 height 22
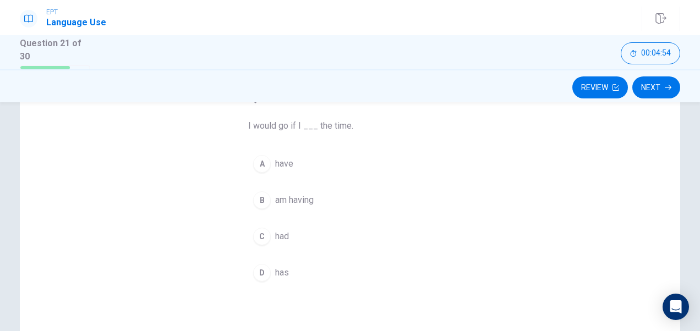
scroll to position [88, 0]
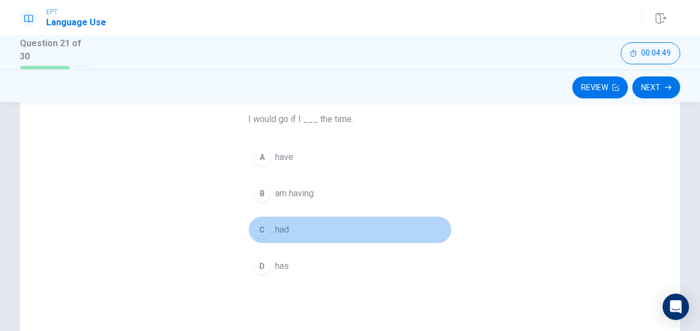
click at [292, 237] on button "C had" at bounding box center [350, 230] width 204 height 28
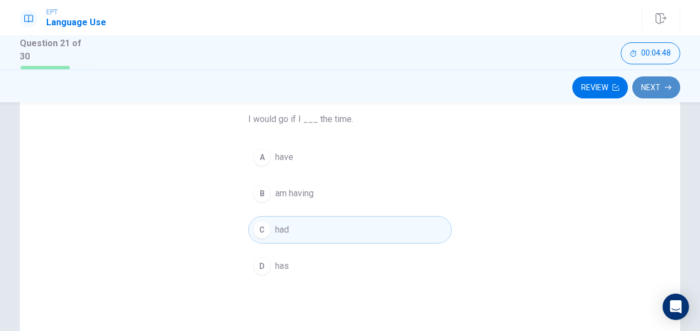
click at [654, 80] on button "Next" at bounding box center [657, 88] width 48 height 22
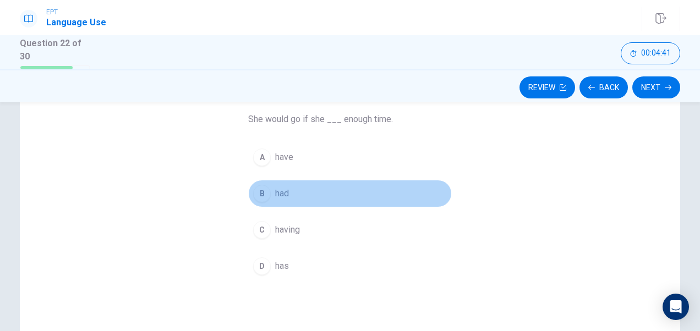
click at [280, 194] on span "had" at bounding box center [282, 193] width 14 height 13
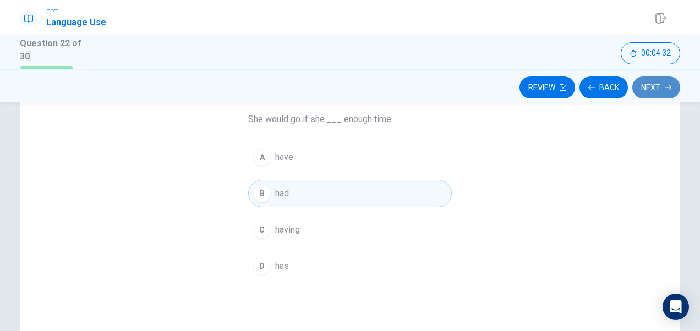
click at [659, 84] on button "Next" at bounding box center [657, 88] width 48 height 22
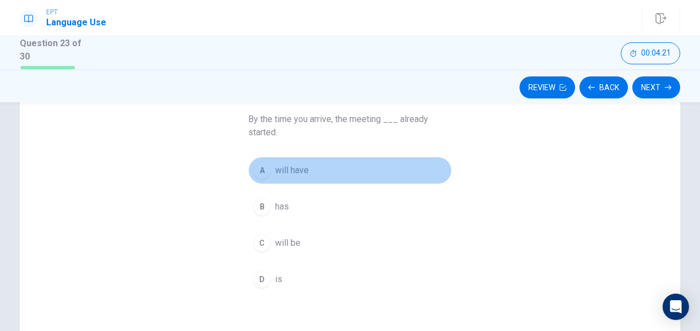
click at [291, 169] on span "will have" at bounding box center [292, 170] width 34 height 13
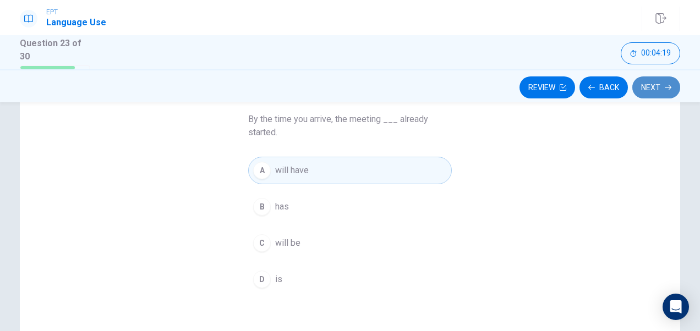
click at [640, 88] on button "Next" at bounding box center [657, 88] width 48 height 22
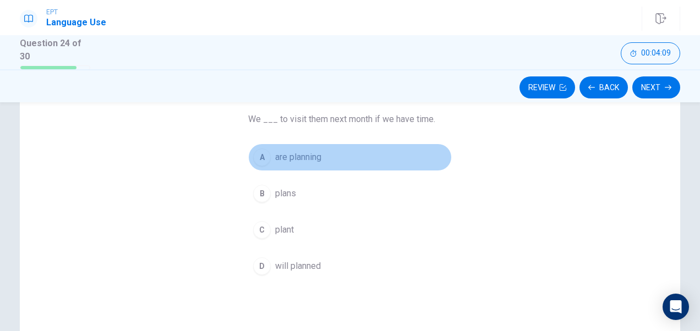
click at [301, 159] on span "are planning" at bounding box center [298, 157] width 46 height 13
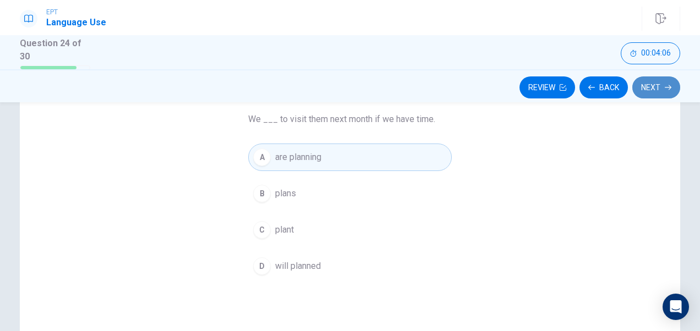
click at [652, 86] on button "Next" at bounding box center [657, 88] width 48 height 22
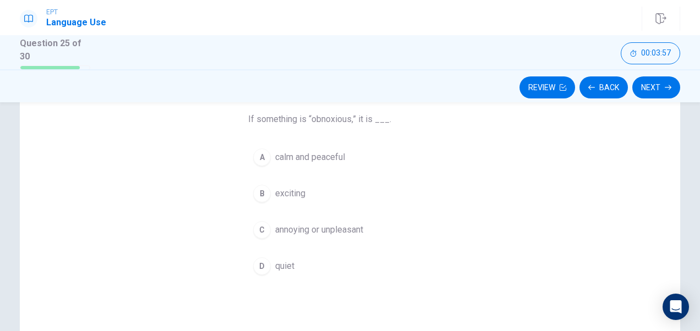
click at [445, 208] on div "A calm and peaceful B exciting C annoying or unpleasant D quiet" at bounding box center [350, 212] width 204 height 137
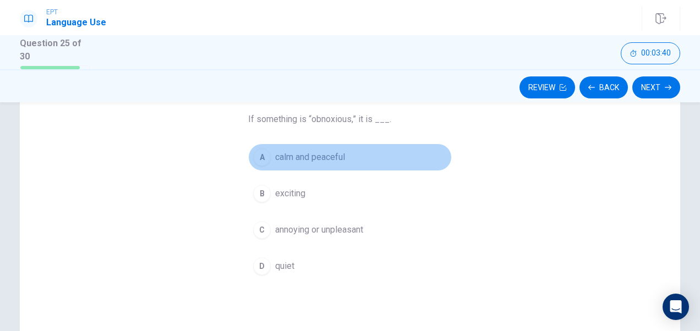
click at [314, 154] on span "calm and peaceful" at bounding box center [310, 157] width 70 height 13
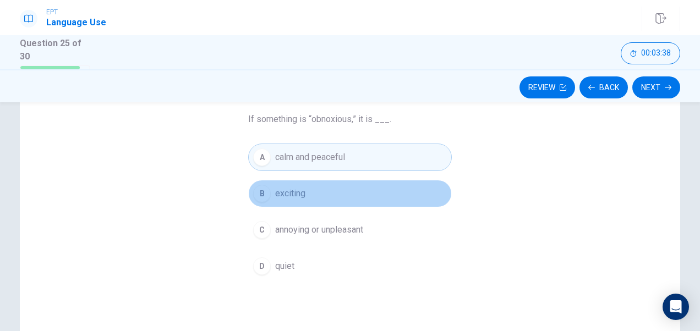
click at [382, 197] on button "B exciting" at bounding box center [350, 194] width 204 height 28
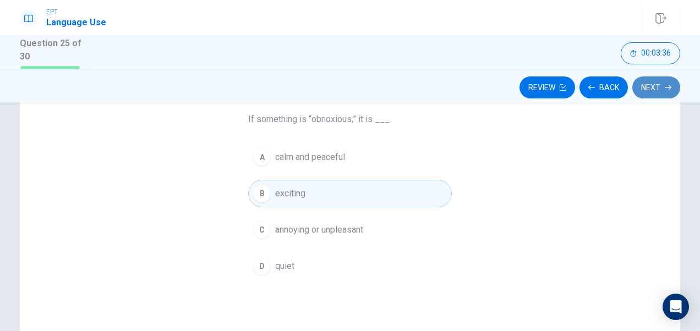
click at [660, 84] on button "Next" at bounding box center [657, 88] width 48 height 22
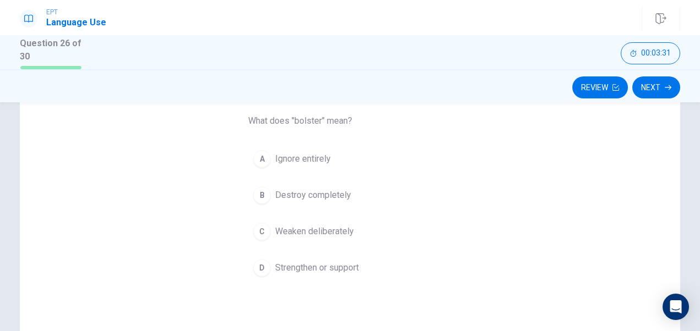
scroll to position [52, 0]
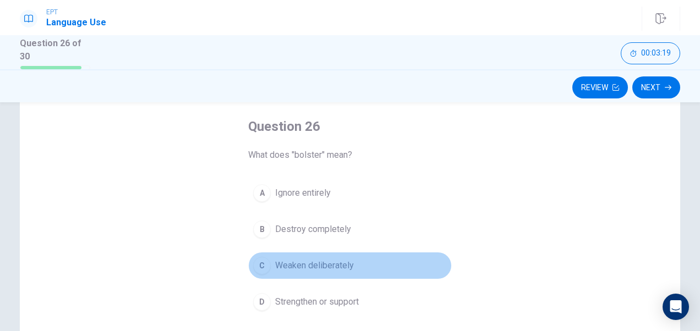
click at [346, 266] on span "Weaken deliberately" at bounding box center [314, 265] width 79 height 13
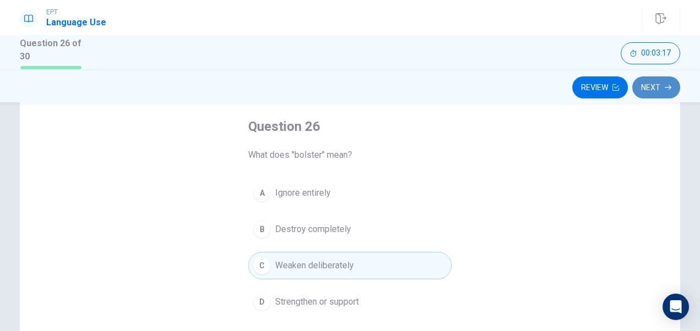
click at [646, 81] on button "Next" at bounding box center [657, 88] width 48 height 22
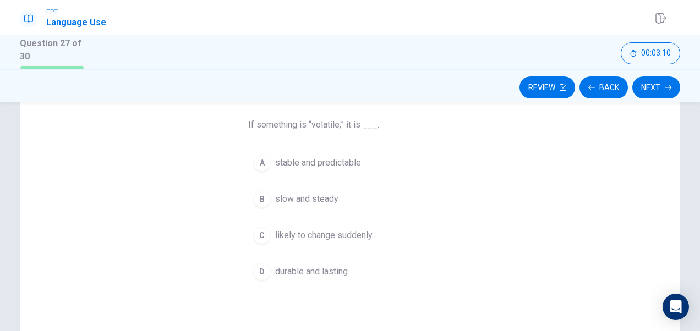
scroll to position [84, 0]
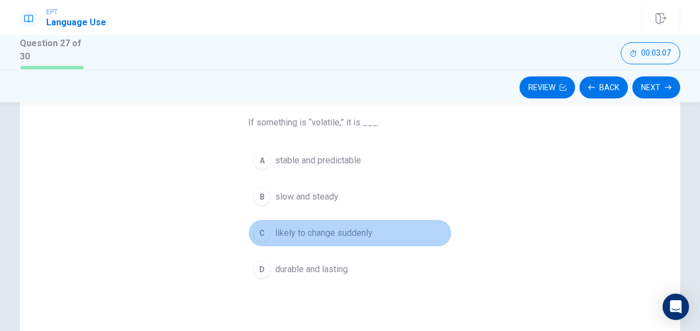
click at [349, 229] on span "likely to change suddenly" at bounding box center [323, 233] width 97 height 13
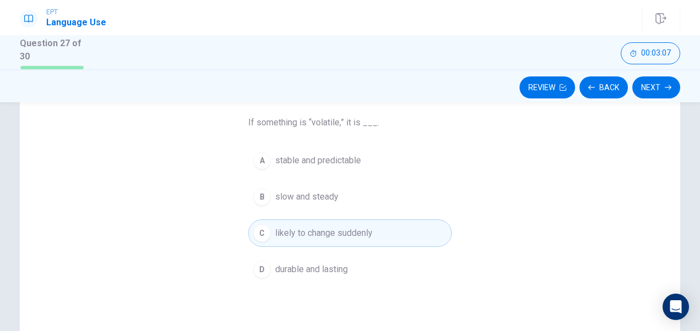
click at [349, 229] on span "likely to change suddenly" at bounding box center [323, 233] width 97 height 13
click at [650, 84] on button "Next" at bounding box center [657, 88] width 48 height 22
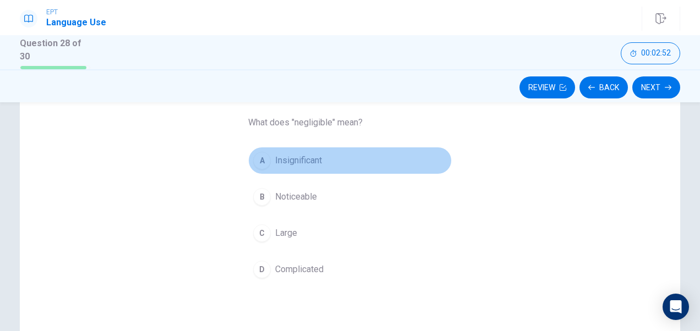
click at [310, 160] on span "Insignificant" at bounding box center [298, 160] width 47 height 13
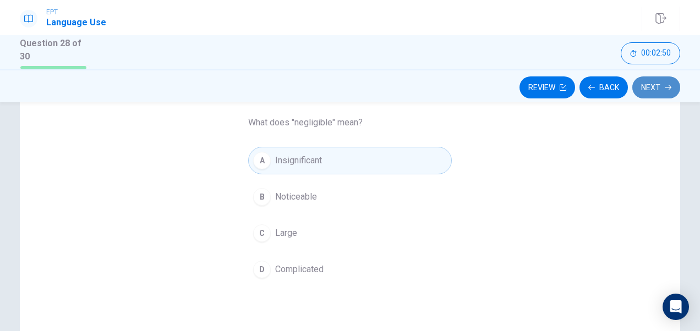
click at [656, 91] on button "Next" at bounding box center [657, 88] width 48 height 22
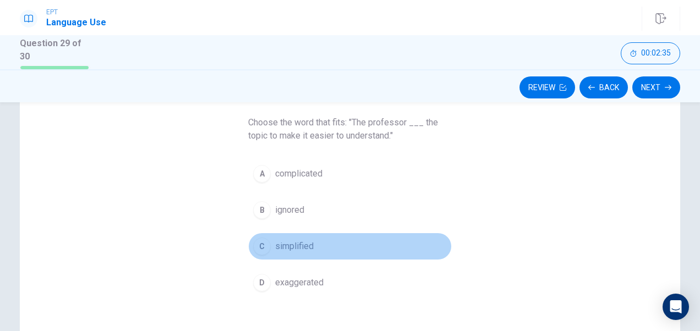
click at [297, 243] on span "simplified" at bounding box center [294, 246] width 39 height 13
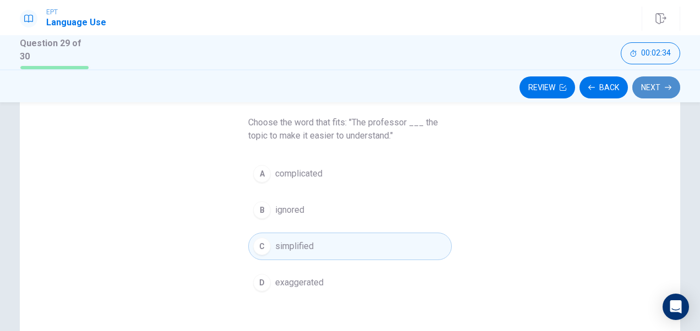
click at [648, 90] on button "Next" at bounding box center [657, 88] width 48 height 22
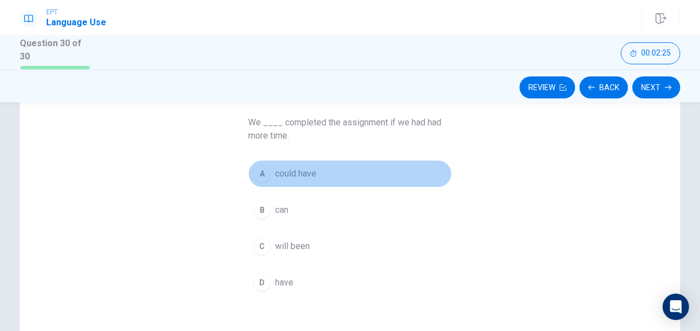
click at [301, 171] on span "could have" at bounding box center [295, 173] width 41 height 13
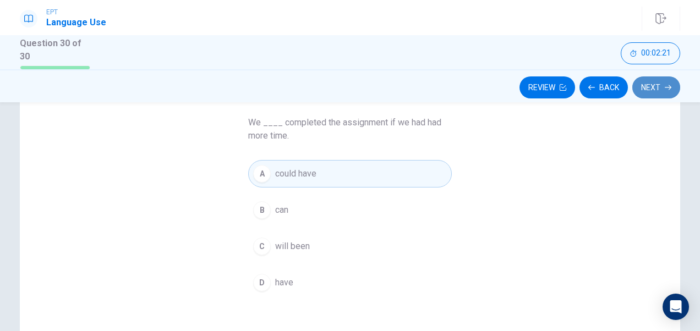
click at [655, 85] on button "Next" at bounding box center [657, 88] width 48 height 22
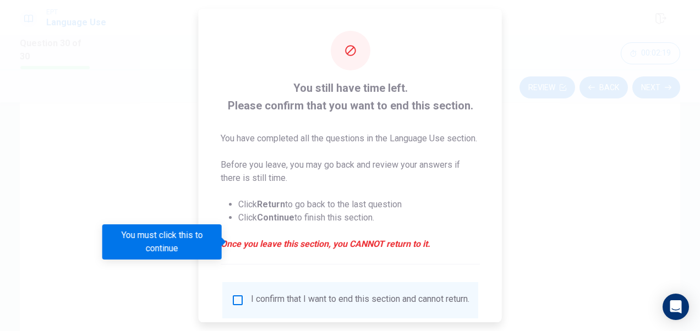
scroll to position [92, 0]
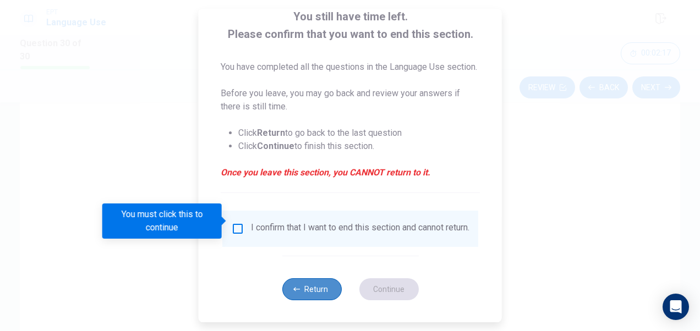
click at [304, 292] on button "Return" at bounding box center [311, 290] width 59 height 22
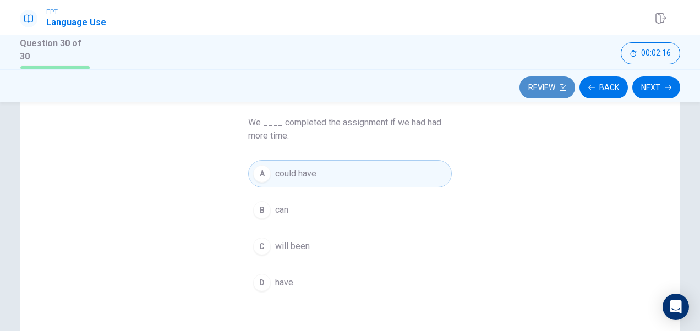
click at [548, 88] on button "Review" at bounding box center [548, 88] width 56 height 22
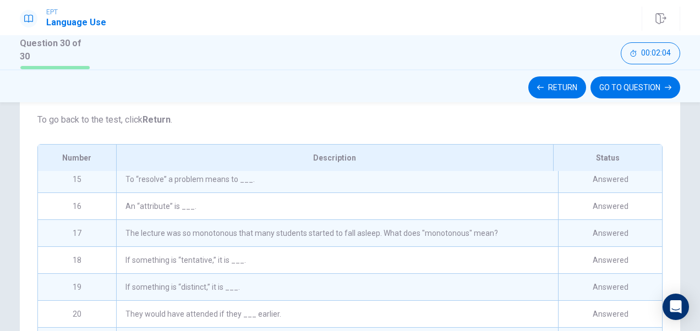
scroll to position [408, 0]
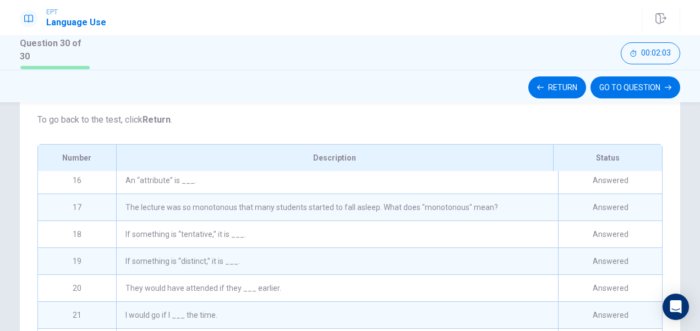
click at [449, 218] on div "The lecture was so monotonous that many students started to fall asleep. What d…" at bounding box center [337, 207] width 442 height 26
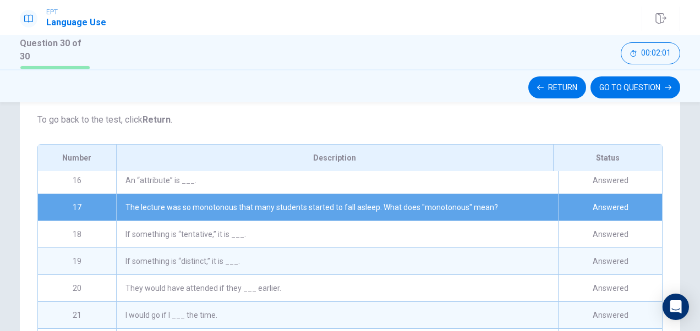
click at [398, 42] on div "00:02:01" at bounding box center [389, 53] width 581 height 22
click at [654, 81] on button "GO TO QUESTION" at bounding box center [636, 88] width 90 height 22
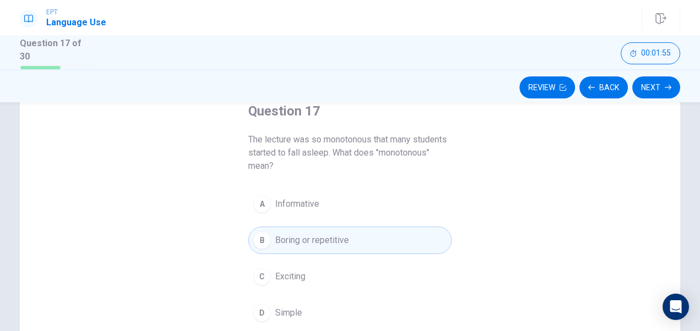
scroll to position [69, 0]
click at [659, 89] on button "Next" at bounding box center [657, 88] width 48 height 22
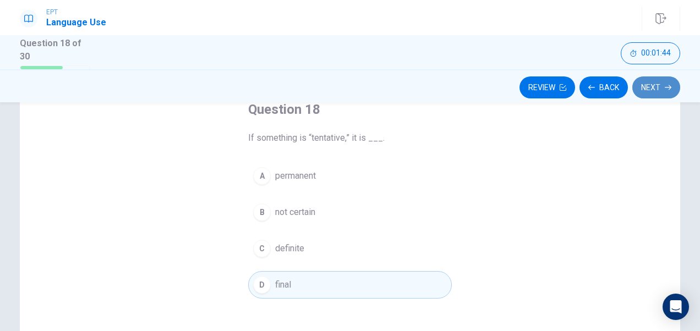
click at [659, 89] on button "Next" at bounding box center [657, 88] width 48 height 22
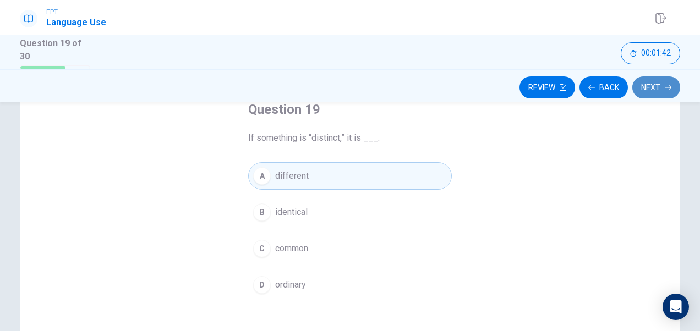
click at [659, 89] on button "Next" at bounding box center [657, 88] width 48 height 22
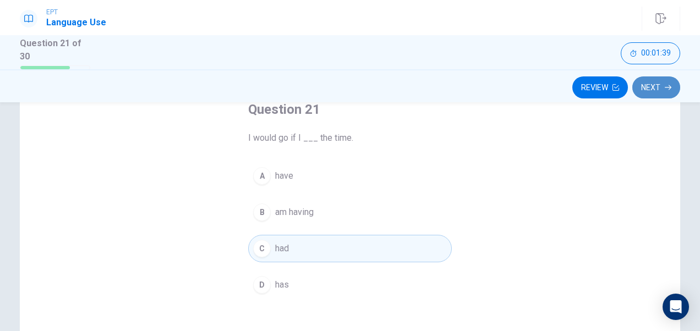
click at [659, 89] on button "Next" at bounding box center [657, 88] width 48 height 22
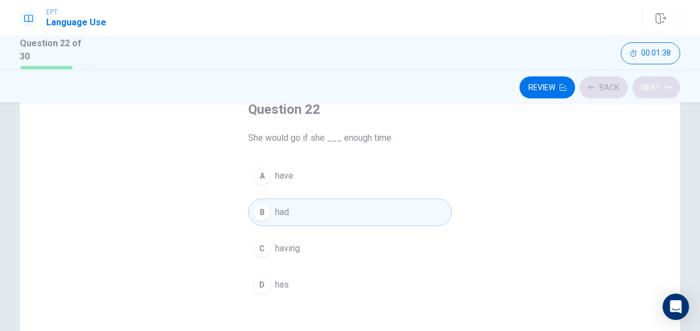
click at [659, 89] on div "Review Back Next" at bounding box center [350, 87] width 661 height 21
click at [659, 89] on button "Next" at bounding box center [657, 88] width 48 height 22
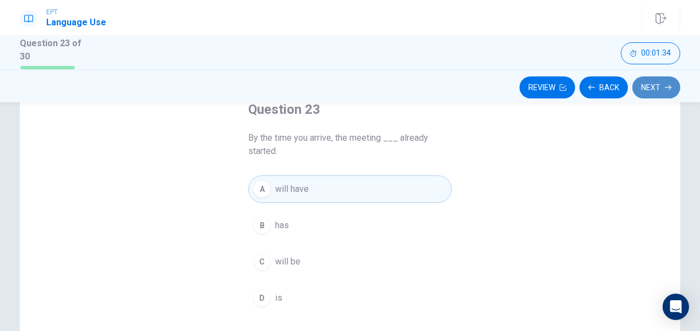
click at [659, 89] on button "Next" at bounding box center [657, 88] width 48 height 22
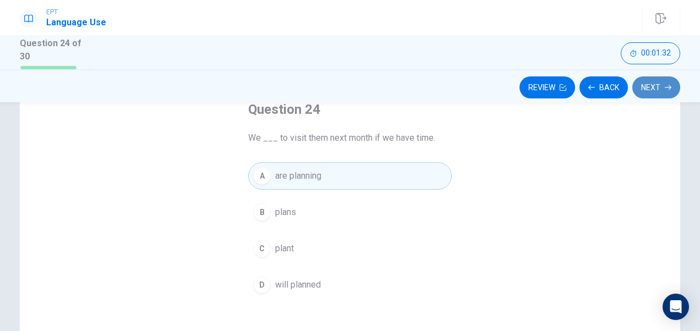
click at [659, 89] on button "Next" at bounding box center [657, 88] width 48 height 22
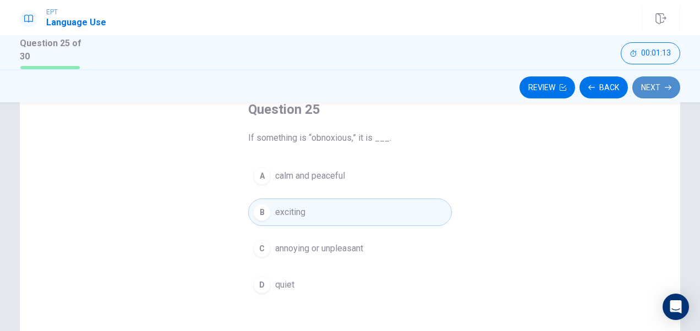
click at [646, 91] on button "Next" at bounding box center [657, 88] width 48 height 22
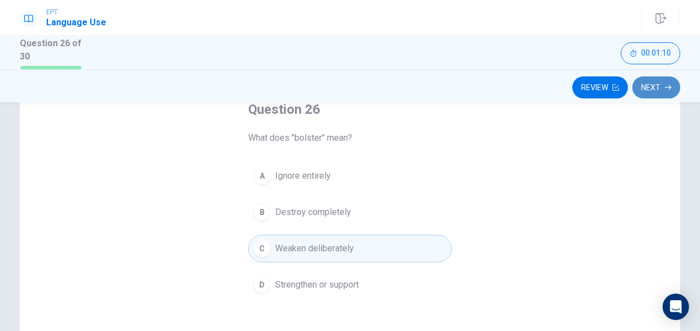
click at [659, 79] on button "Next" at bounding box center [657, 88] width 48 height 22
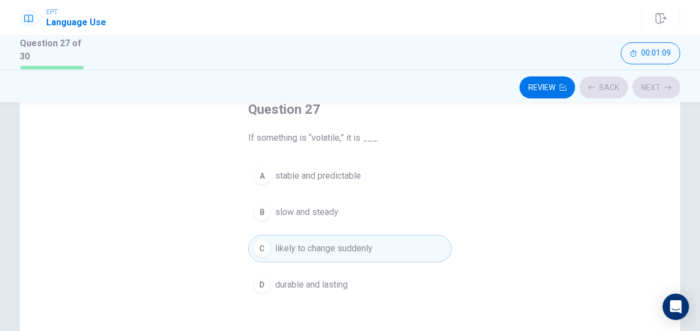
click at [659, 79] on div "Review Back Next" at bounding box center [350, 87] width 661 height 21
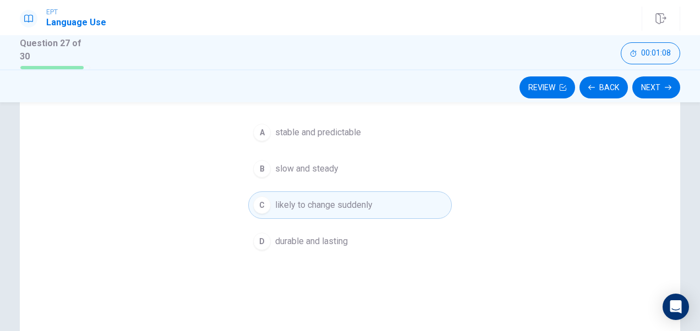
scroll to position [115, 0]
click at [641, 85] on button "Next" at bounding box center [657, 88] width 48 height 22
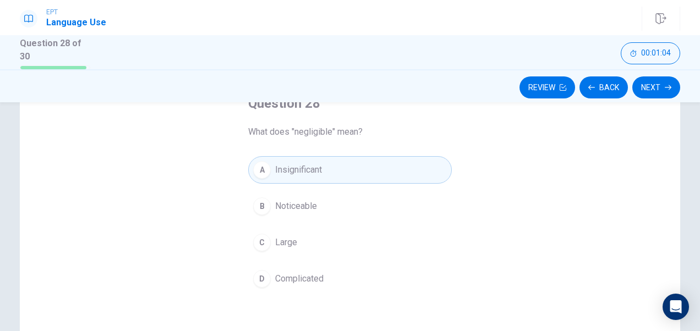
scroll to position [74, 0]
click at [655, 89] on button "Next" at bounding box center [657, 88] width 48 height 22
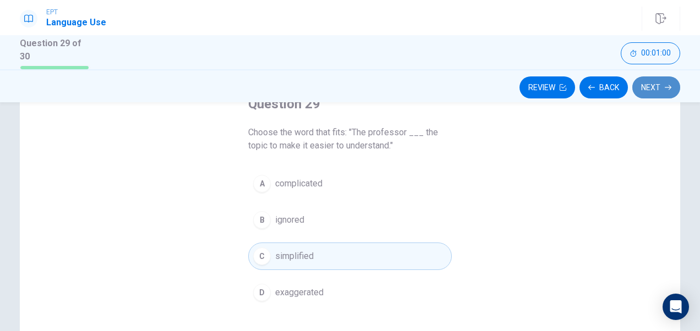
click at [657, 87] on button "Next" at bounding box center [657, 88] width 48 height 22
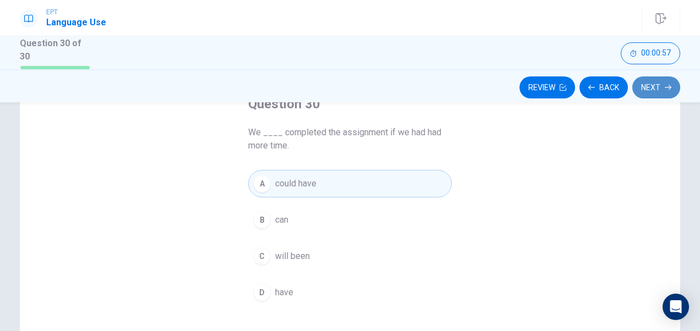
click at [651, 88] on button "Next" at bounding box center [657, 88] width 48 height 22
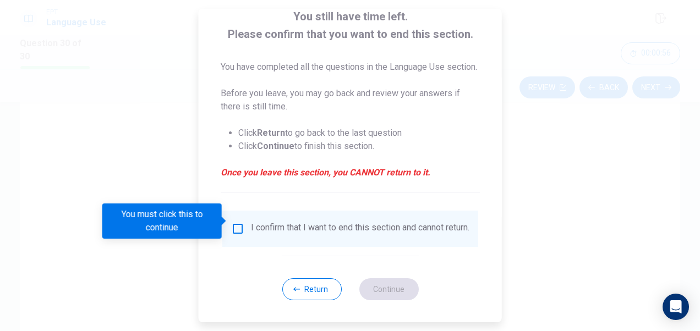
scroll to position [92, 0]
click at [239, 222] on input "You must click this to continue" at bounding box center [237, 228] width 13 height 13
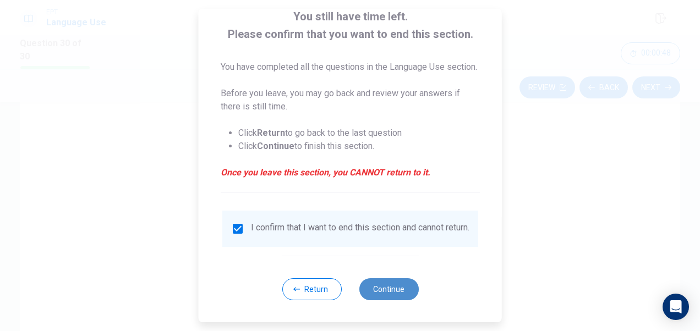
click at [372, 286] on button "Continue" at bounding box center [388, 290] width 59 height 22
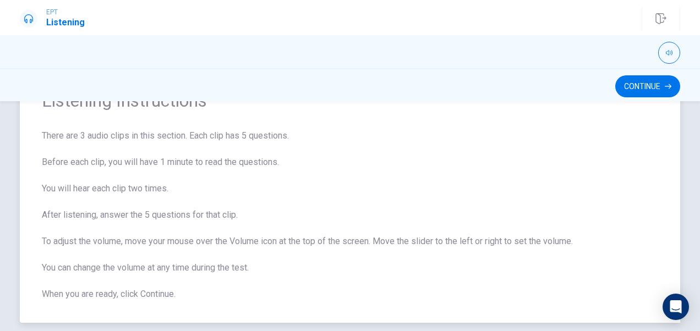
scroll to position [55, 0]
click at [646, 77] on button "Continue" at bounding box center [647, 86] width 65 height 22
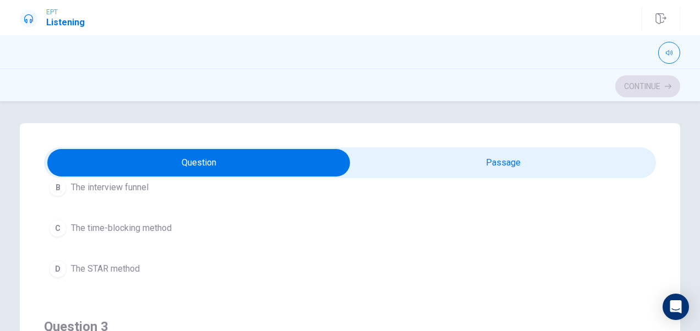
scroll to position [380, 0]
click at [104, 264] on span "The STAR method" at bounding box center [105, 268] width 69 height 13
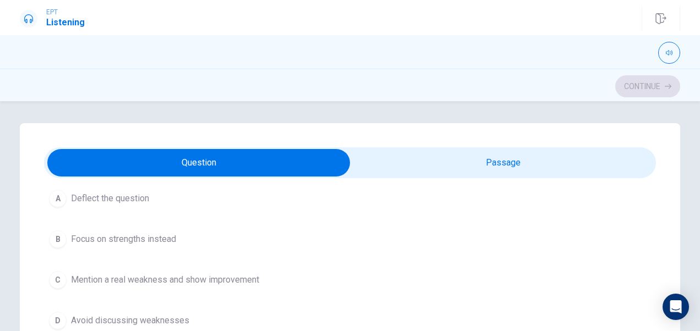
scroll to position [633, 0]
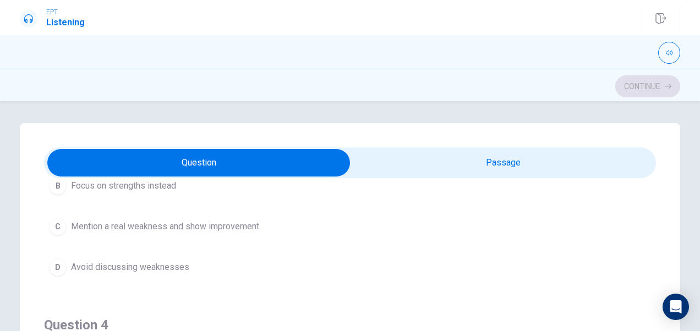
click at [190, 221] on span "Mention a real weakness and show improvement" at bounding box center [165, 226] width 188 height 13
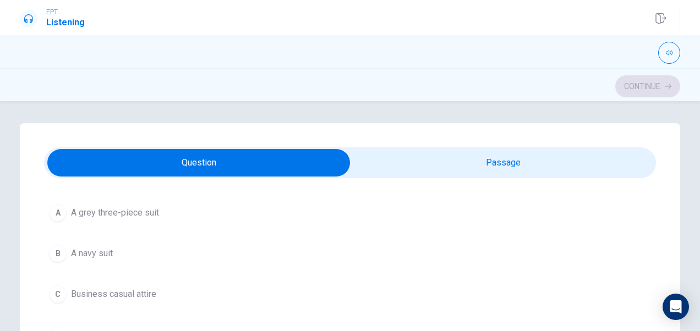
scroll to position [825, 0]
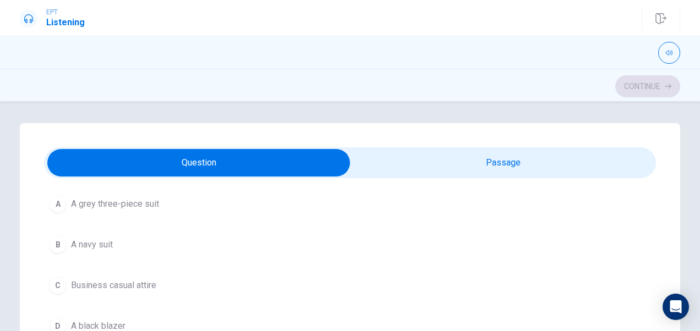
click at [122, 244] on button "B A navy suit" at bounding box center [350, 245] width 612 height 28
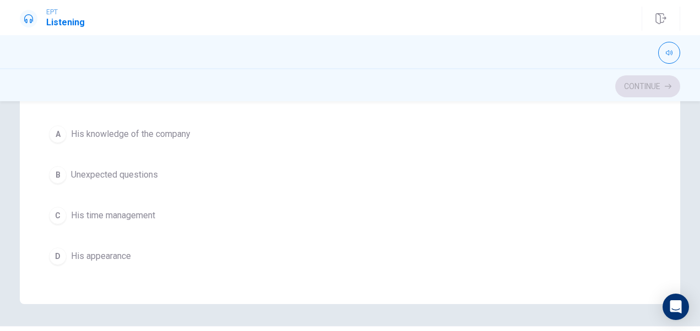
scroll to position [884, 0]
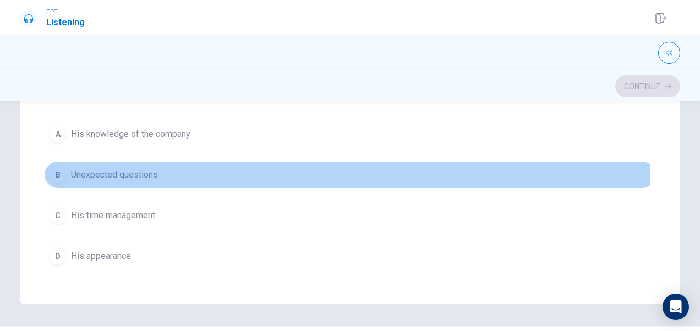
click at [116, 175] on button "B Unexpected questions" at bounding box center [350, 175] width 612 height 28
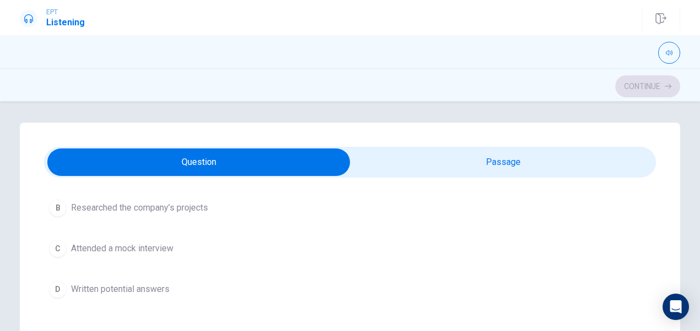
scroll to position [114, 0]
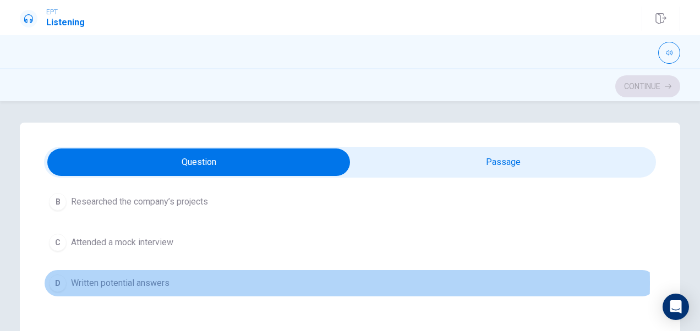
click at [156, 282] on span "Written potential answers" at bounding box center [120, 283] width 99 height 13
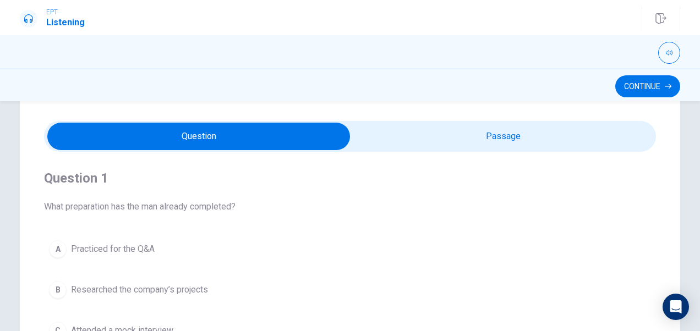
scroll to position [0, 0]
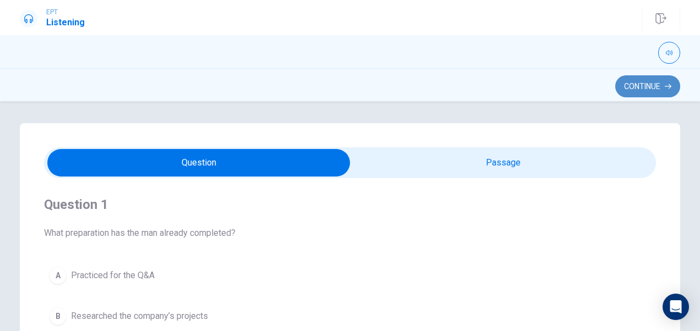
click at [630, 85] on button "Continue" at bounding box center [647, 86] width 65 height 22
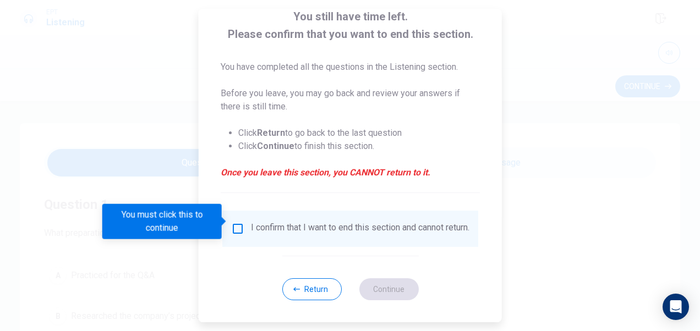
scroll to position [79, 0]
click at [236, 226] on input "You must click this to continue" at bounding box center [237, 228] width 13 height 13
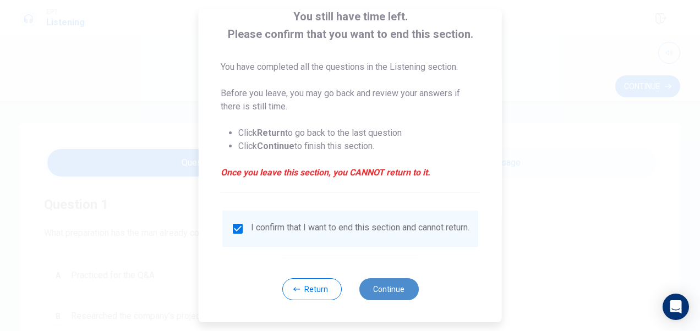
click at [397, 296] on button "Continue" at bounding box center [388, 290] width 59 height 22
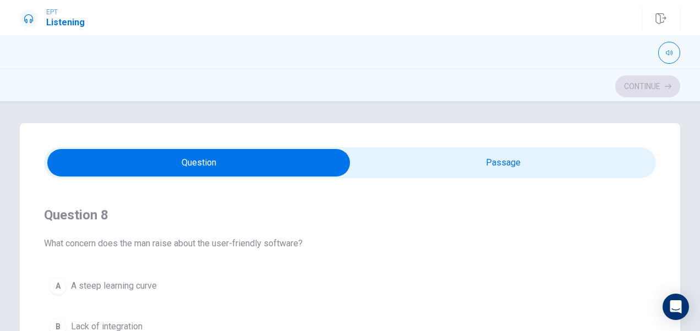
scroll to position [493, 0]
click at [280, 244] on span "What concern does the man raise about the user-friendly software?" at bounding box center [350, 242] width 612 height 13
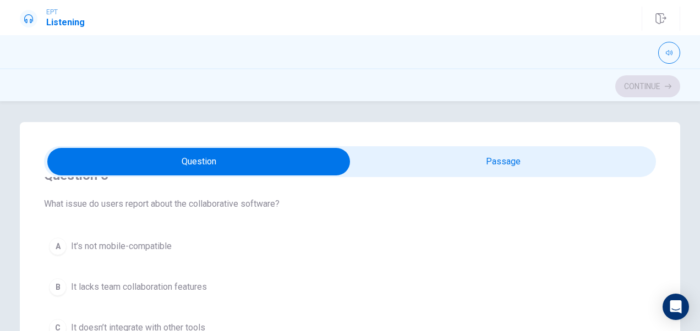
scroll to position [30, 0]
click at [182, 206] on span "What issue do users report about the collaborative software?" at bounding box center [350, 202] width 612 height 13
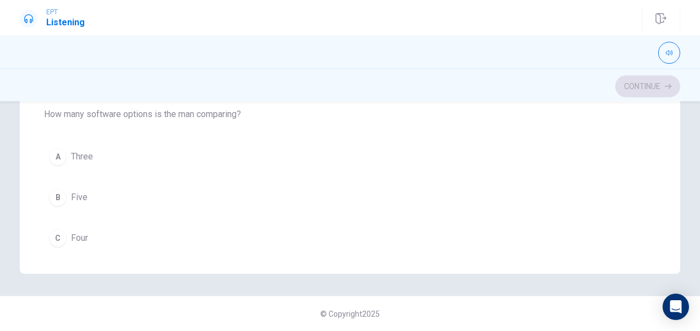
scroll to position [830, 0]
click at [75, 152] on span "Three" at bounding box center [82, 157] width 22 height 13
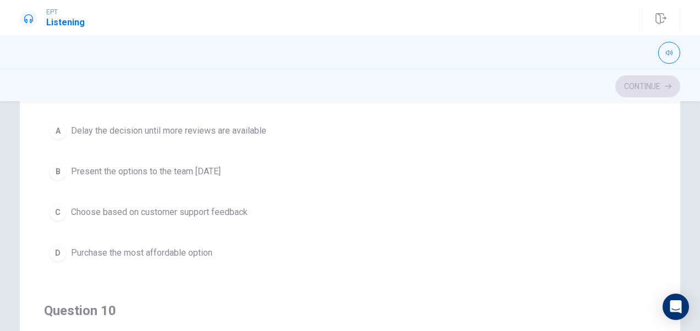
scroll to position [762, 0]
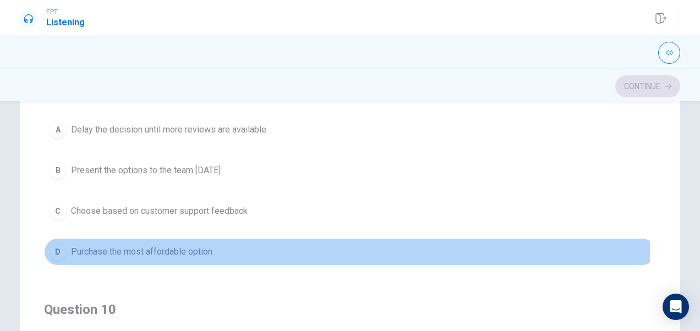
click at [140, 246] on span "Purchase the most affordable option" at bounding box center [141, 252] width 141 height 13
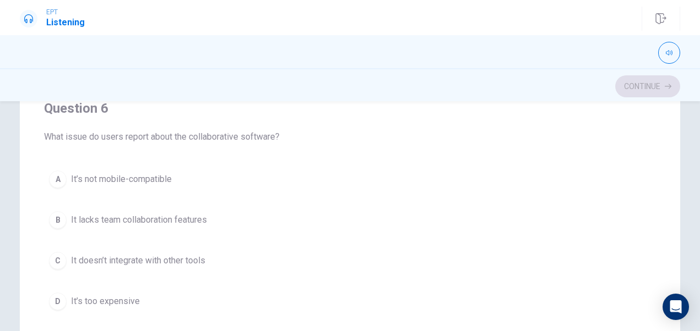
scroll to position [1, 0]
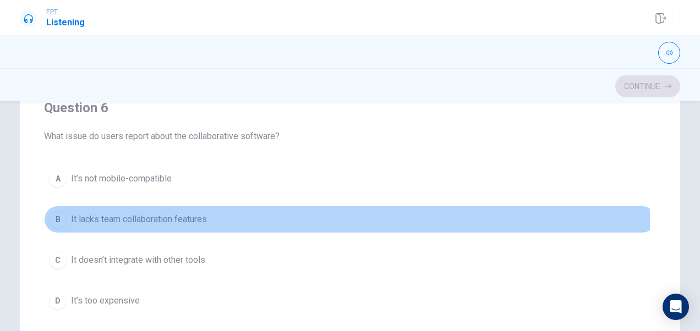
click at [119, 221] on span "It lacks team collaboration features" at bounding box center [139, 219] width 136 height 13
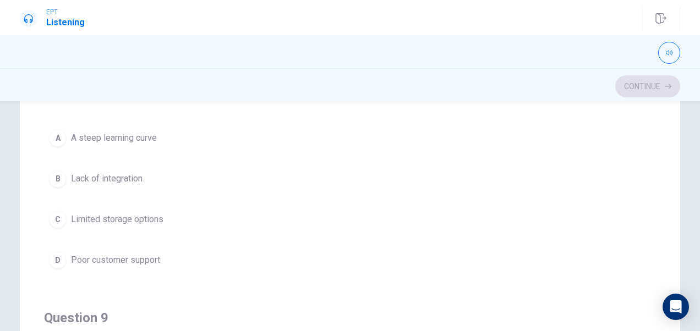
scroll to position [518, 0]
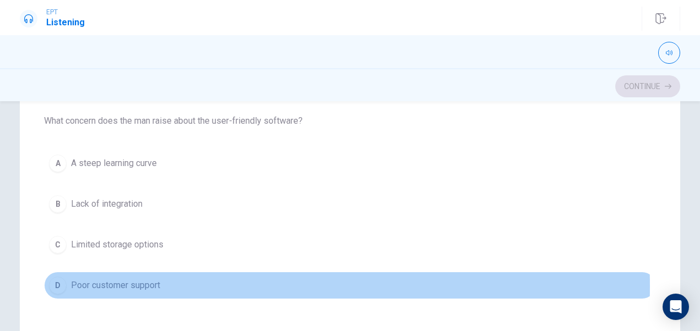
click at [122, 282] on span "Poor customer support" at bounding box center [115, 285] width 89 height 13
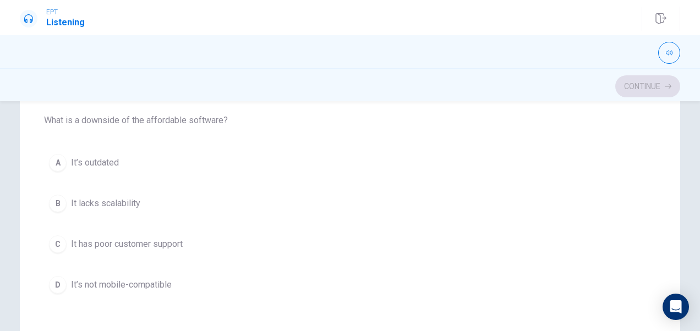
scroll to position [268, 0]
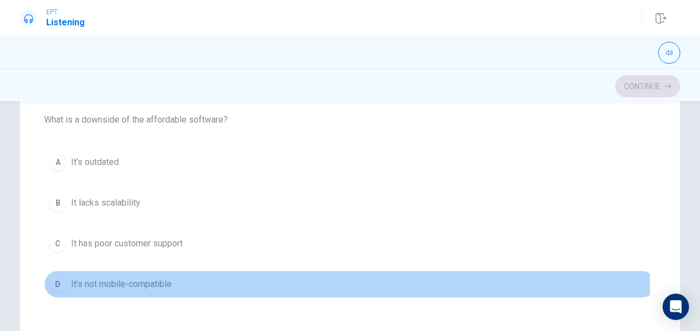
click at [102, 281] on span "It’s not mobile-compatible" at bounding box center [121, 284] width 101 height 13
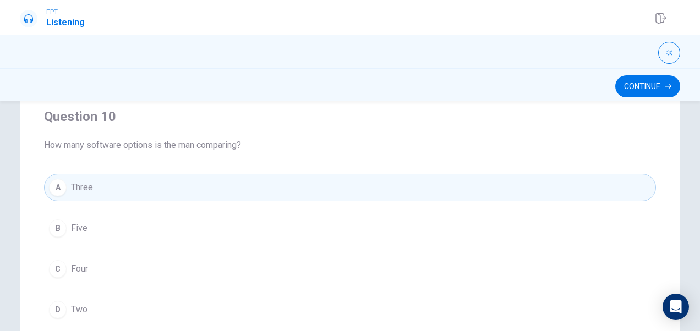
scroll to position [199, 0]
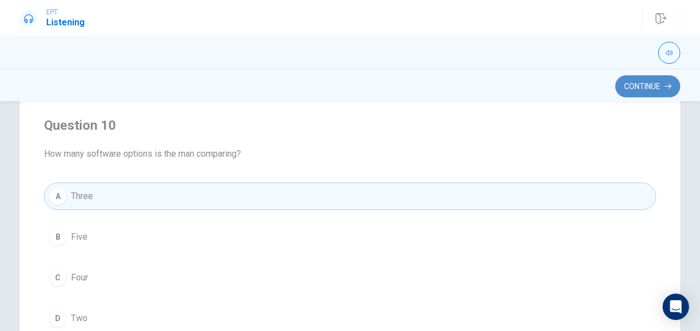
click at [640, 90] on button "Continue" at bounding box center [647, 86] width 65 height 22
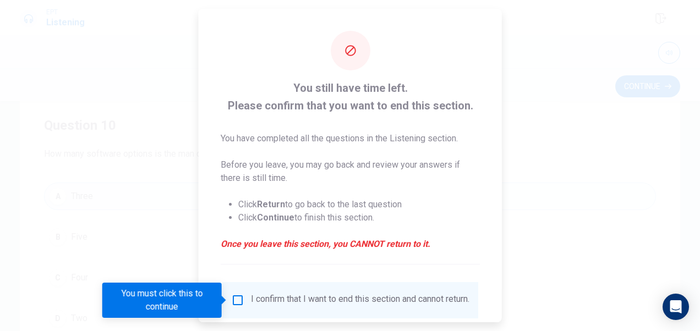
scroll to position [79, 0]
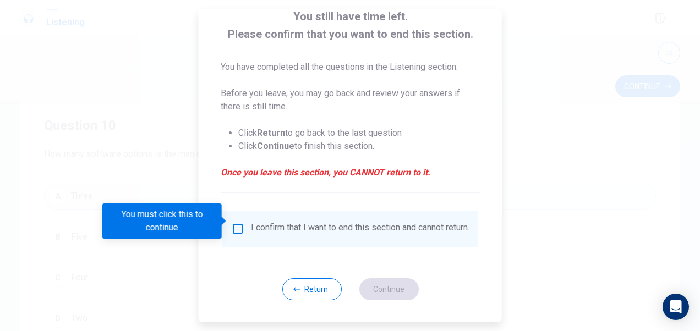
click at [231, 223] on input "You must click this to continue" at bounding box center [237, 228] width 13 height 13
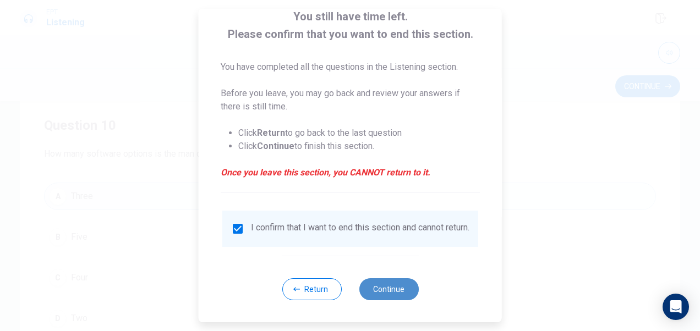
click at [380, 296] on button "Continue" at bounding box center [388, 290] width 59 height 22
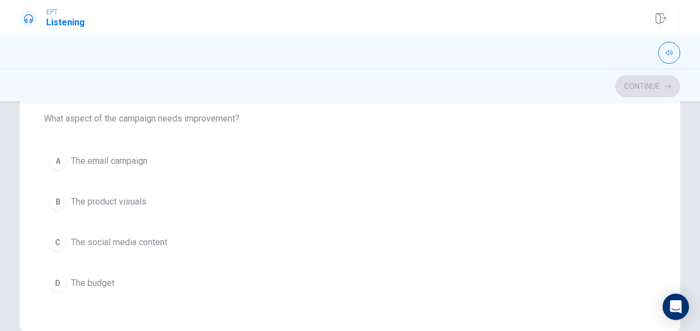
scroll to position [235, 0]
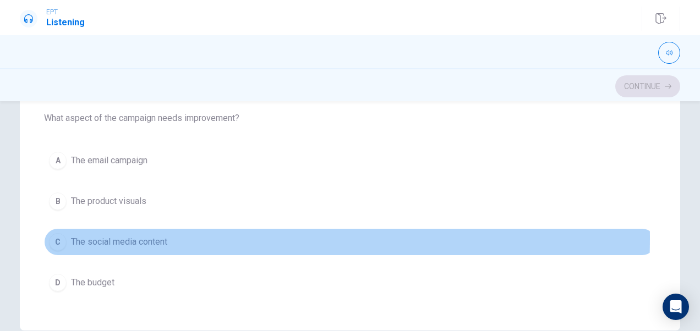
click at [103, 236] on span "The social media content" at bounding box center [119, 242] width 96 height 13
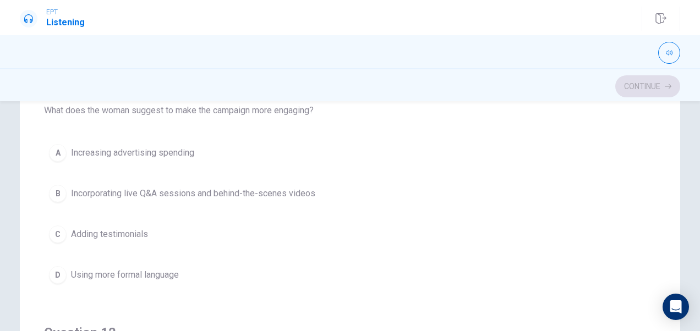
scroll to position [124, 0]
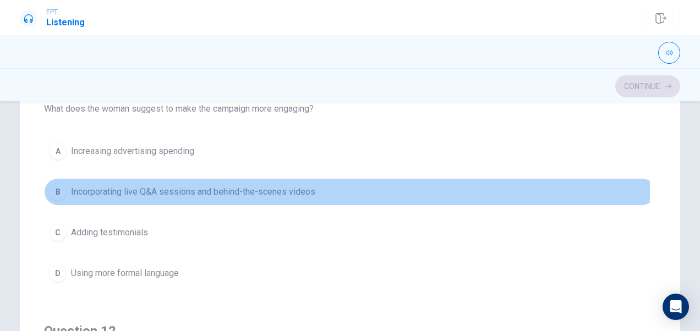
click at [132, 192] on span "Incorporating live Q&A sessions and behind-the-scenes videos" at bounding box center [193, 192] width 244 height 13
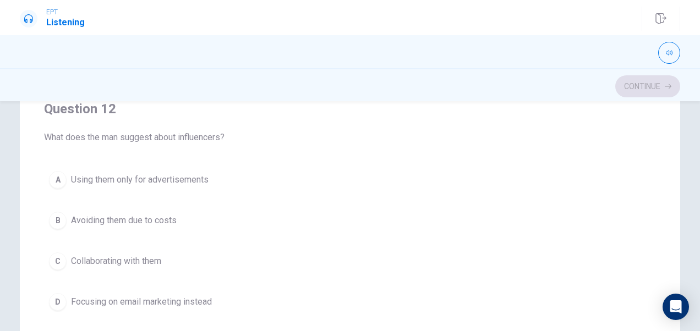
scroll to position [223, 0]
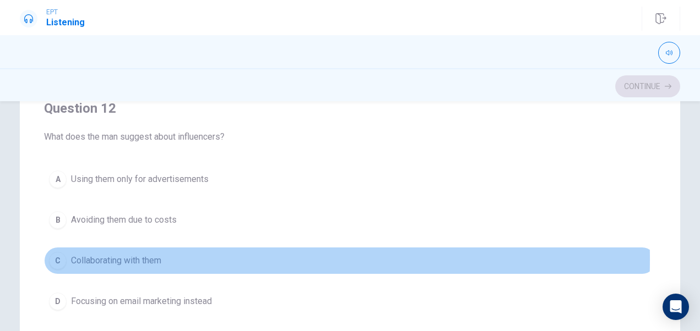
click at [124, 257] on span "Collaborating with them" at bounding box center [116, 260] width 90 height 13
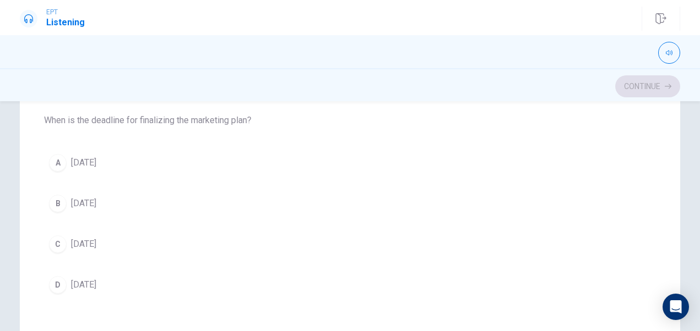
scroll to position [741, 0]
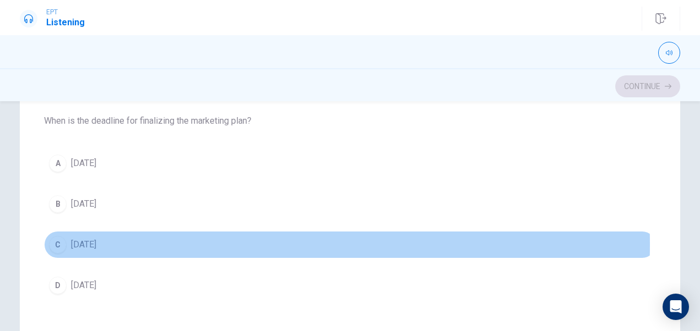
click at [96, 239] on span "[DATE]" at bounding box center [83, 244] width 25 height 13
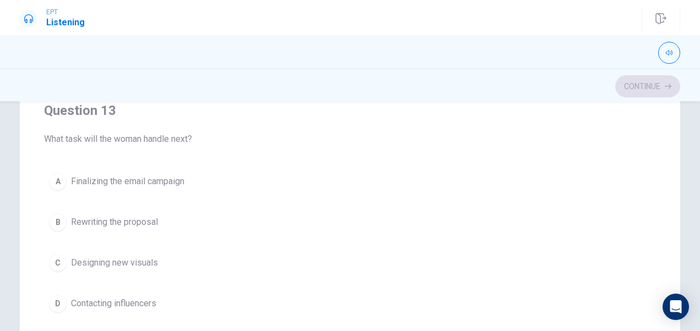
scroll to position [517, 0]
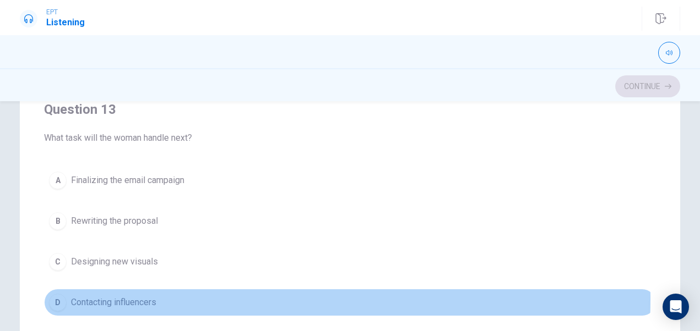
click at [128, 296] on span "Contacting influencers" at bounding box center [113, 302] width 85 height 13
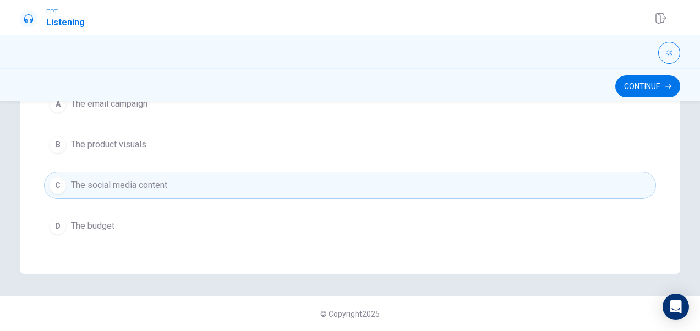
scroll to position [291, 0]
click at [621, 89] on button "Continue" at bounding box center [647, 86] width 65 height 22
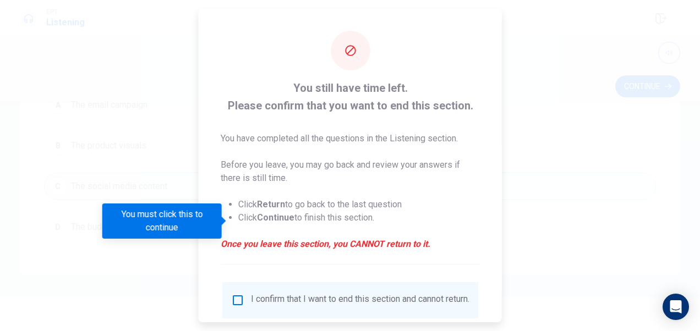
scroll to position [79, 0]
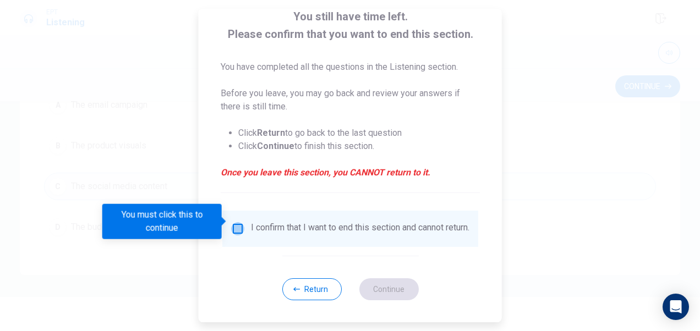
click at [239, 222] on input "You must click this to continue" at bounding box center [237, 228] width 13 height 13
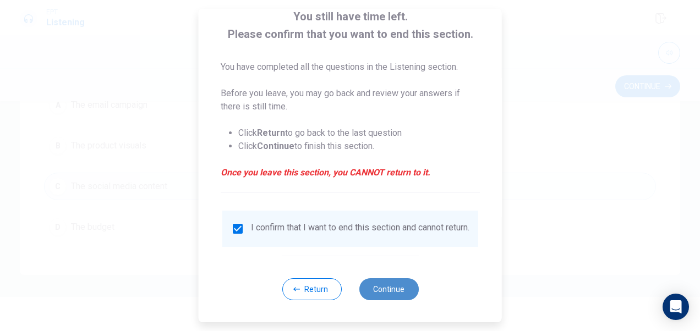
click at [392, 294] on button "Continue" at bounding box center [388, 290] width 59 height 22
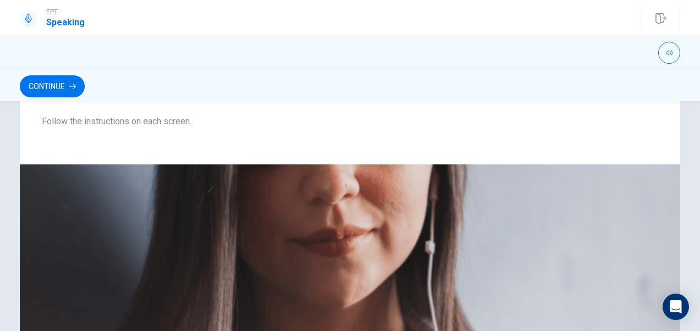
scroll to position [0, 0]
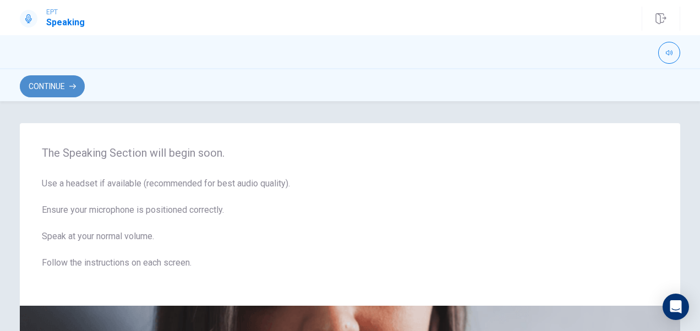
click at [55, 85] on button "Continue" at bounding box center [52, 86] width 65 height 22
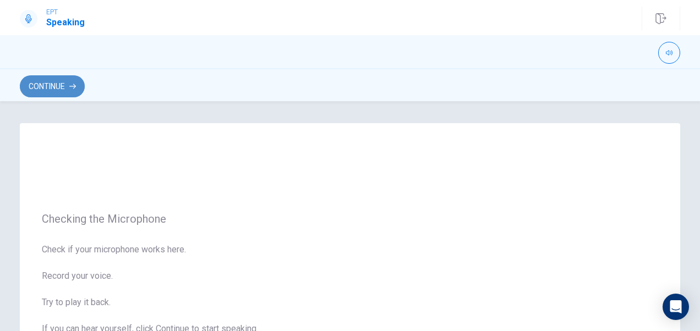
click at [66, 86] on button "Continue" at bounding box center [52, 86] width 65 height 22
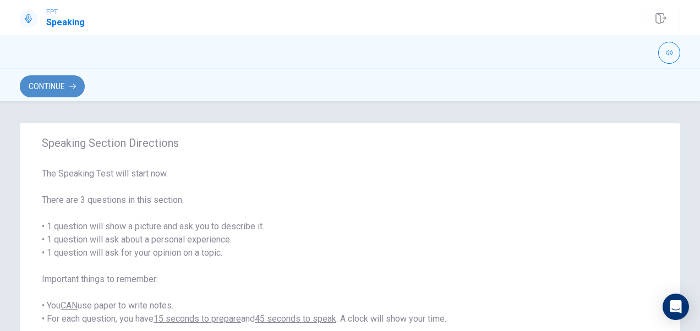
click at [58, 79] on button "Continue" at bounding box center [52, 86] width 65 height 22
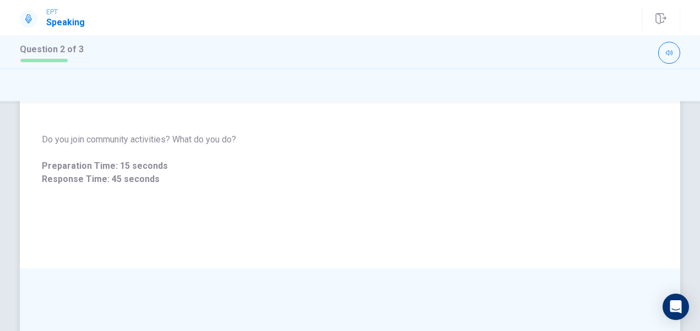
scroll to position [69, 0]
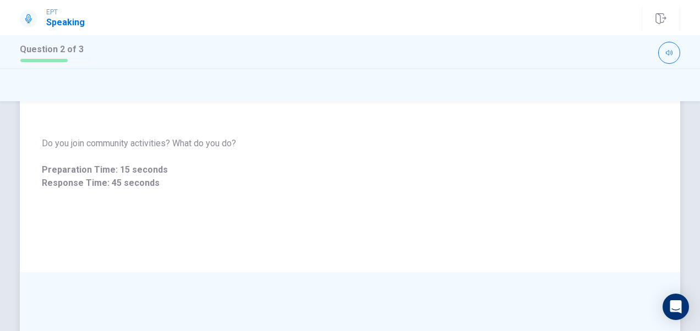
click at [214, 172] on span "Preparation Time: 15 seconds" at bounding box center [350, 169] width 617 height 13
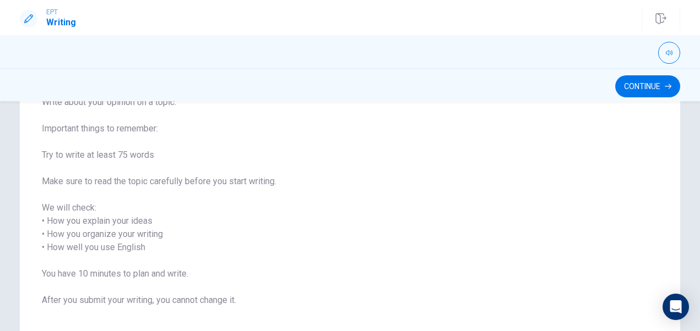
scroll to position [169, 0]
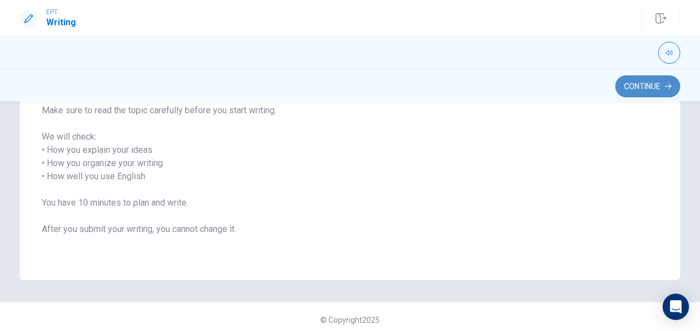
click at [631, 85] on button "Continue" at bounding box center [647, 86] width 65 height 22
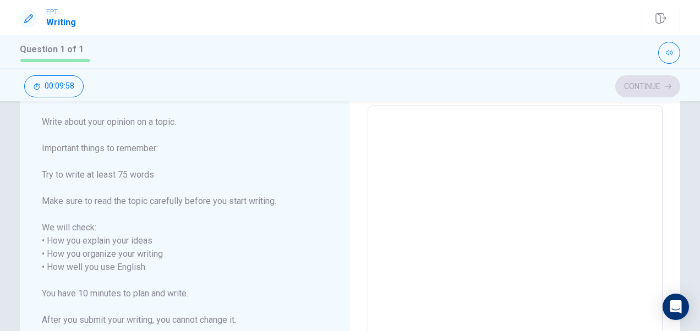
scroll to position [0, 0]
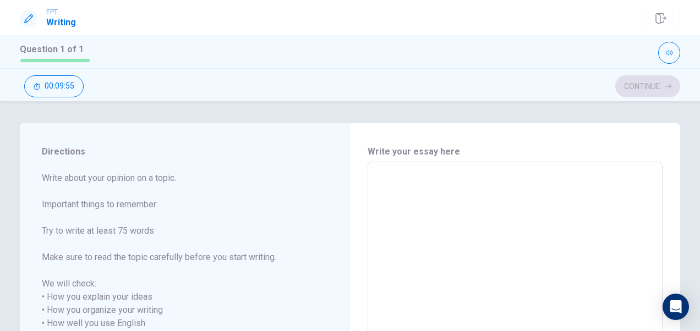
click at [379, 184] on textarea at bounding box center [515, 317] width 280 height 292
type textarea "b"
type textarea "x"
type textarea "bu"
type textarea "x"
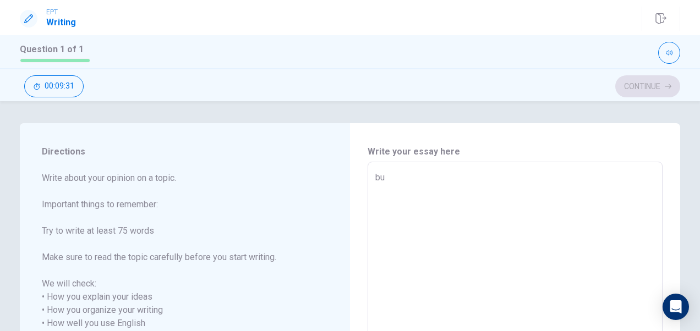
type textarea "[PERSON_NAME]"
type textarea "x"
type textarea "buil"
type textarea "x"
type textarea "build"
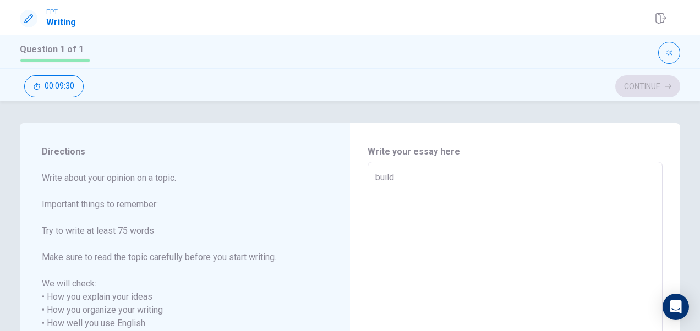
type textarea "x"
type textarea "buildi"
type textarea "x"
type textarea "buildin"
type textarea "x"
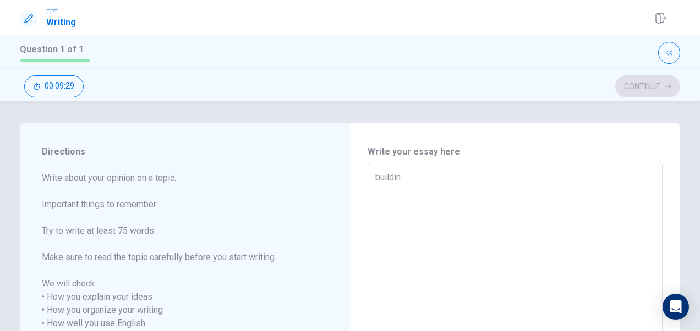
type textarea "building"
type textarea "x"
type textarea "building"
type textarea "x"
type textarea "building"
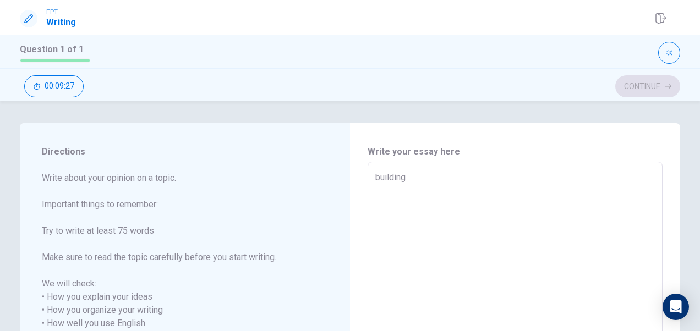
type textarea "x"
type textarea "buildin"
type textarea "x"
type textarea "building"
type textarea "x"
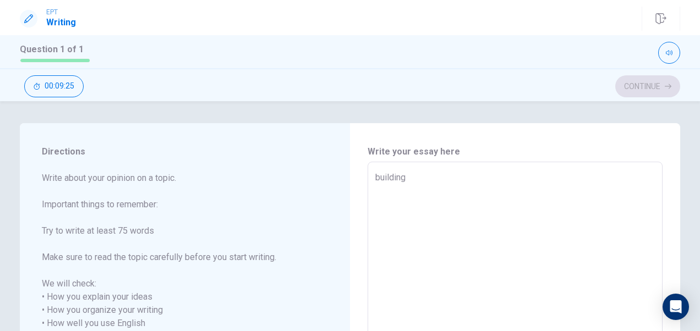
type textarea "building"
type textarea "x"
type textarea "building m"
type textarea "x"
type textarea "building mo"
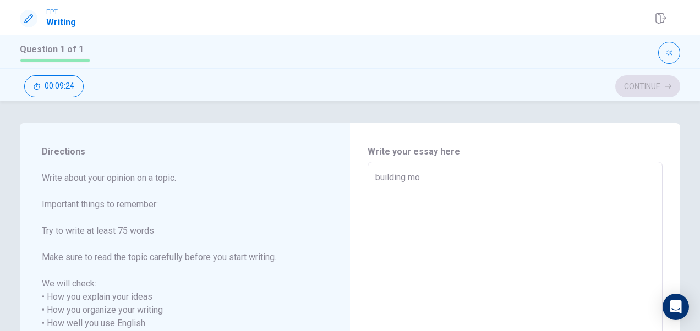
type textarea "x"
type textarea "building mor"
type textarea "x"
type textarea "building more"
type textarea "x"
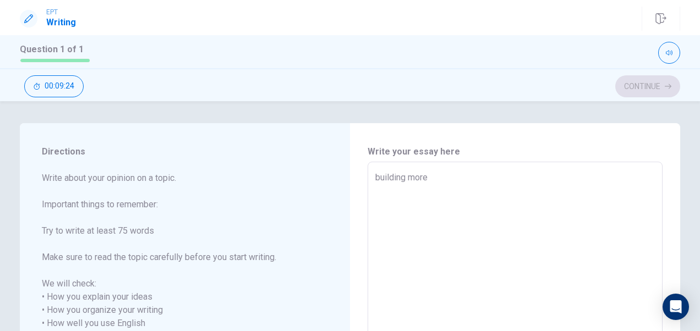
type textarea "building more"
type textarea "x"
type textarea "building more s"
type textarea "x"
type textarea "building more sc"
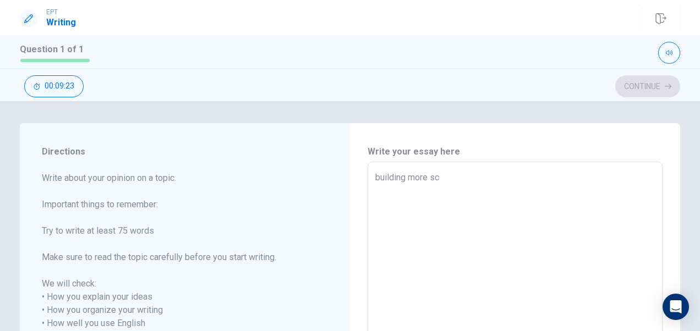
type textarea "x"
type textarea "building more sch"
type textarea "x"
type textarea "building more scho"
type textarea "x"
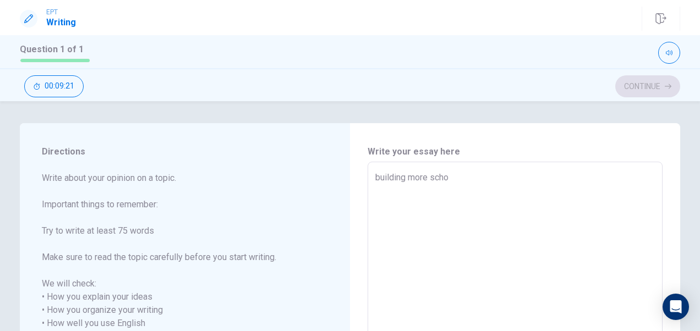
type textarea "building more schoo"
type textarea "x"
type textarea "building more school"
type textarea "x"
type textarea "building more schools"
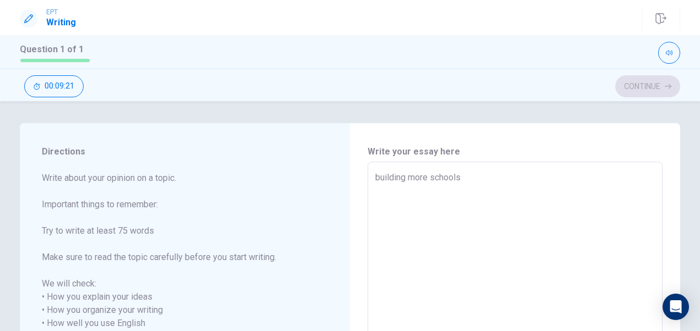
type textarea "x"
type textarea "building more schools"
type textarea "x"
type textarea "building more schools"
type textarea "x"
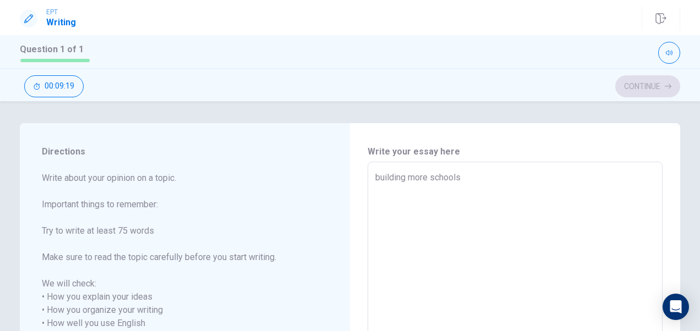
type textarea "building more schools,"
type textarea "x"
type textarea "building more schools,"
type textarea "x"
type textarea "building more schools, I"
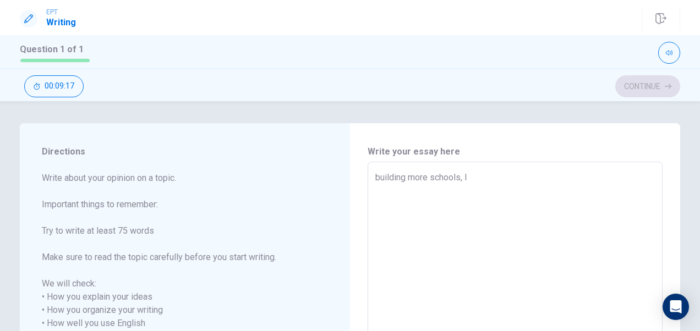
type textarea "x"
type textarea "building more schools, I"
type textarea "x"
type textarea "building more schools, I T"
type textarea "x"
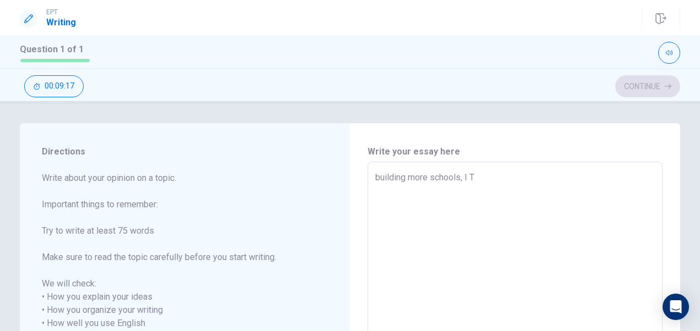
type textarea "building more schools, I TH"
type textarea "x"
type textarea "building more schools, I THI"
type textarea "x"
type textarea "building more schools, I THIN"
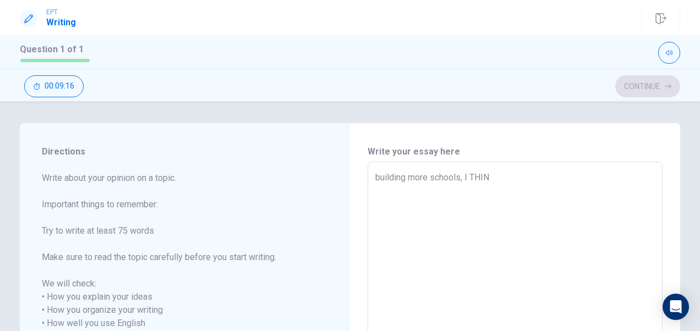
type textarea "x"
type textarea "building more schools, I THINK"
type textarea "x"
type textarea "building more schools, I THINK"
type textarea "x"
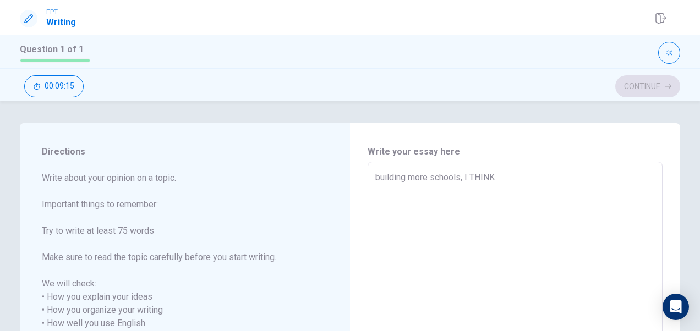
type textarea "building more schools, I THINK"
type textarea "x"
type textarea "building more schools, I THIN"
type textarea "x"
type textarea "building more schools, I THI"
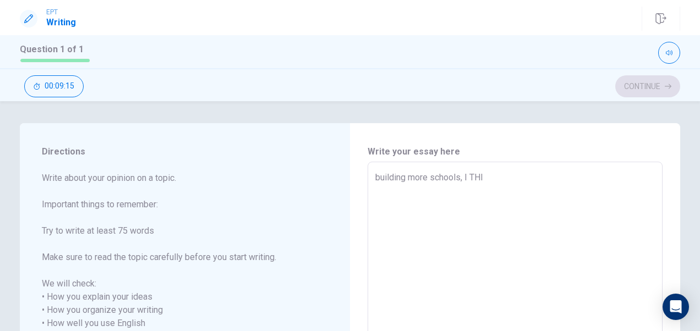
type textarea "x"
type textarea "building more schools, I TH"
type textarea "x"
type textarea "building more schools, I T"
type textarea "x"
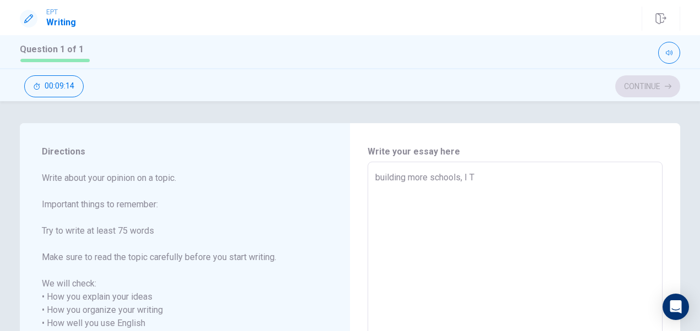
type textarea "building more schools, I"
type textarea "x"
type textarea "building more schools, I"
type textarea "x"
type textarea "building more schools, I"
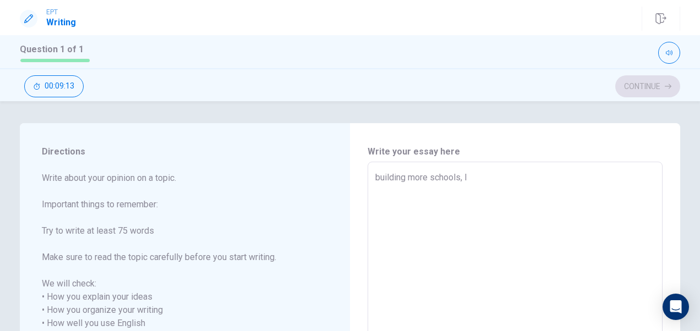
type textarea "x"
type textarea "building more schools, I t"
type textarea "x"
type textarea "building more schools, I th"
type textarea "x"
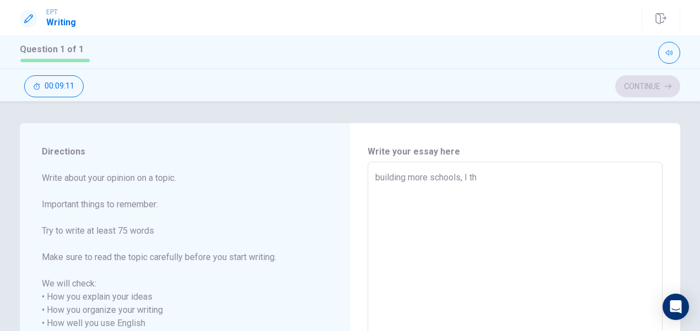
type textarea "building more schools, I thi"
type textarea "x"
type textarea "building more schools, I thik"
type textarea "x"
type textarea "building more schools, I thik"
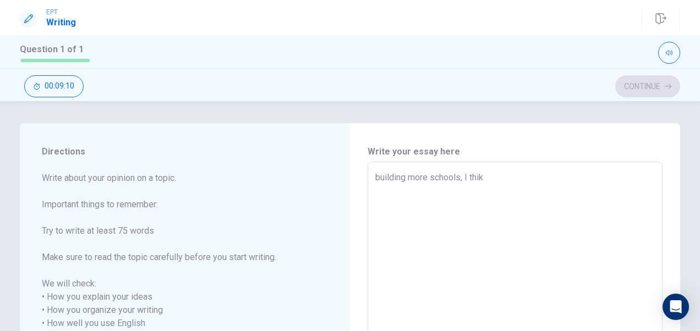
type textarea "x"
type textarea "building more schools, I thik"
type textarea "x"
type textarea "building more schools, I thi"
type textarea "x"
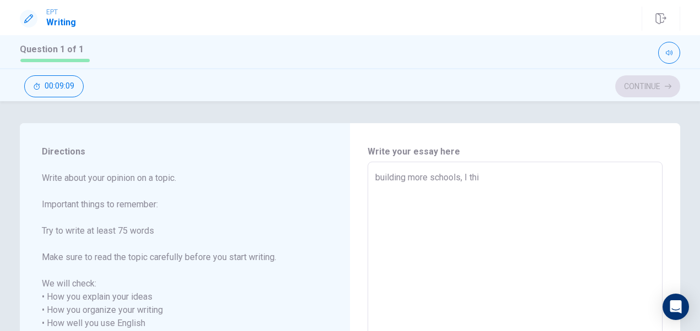
type textarea "building more schools, I thin"
type textarea "x"
type textarea "building more schools, I think"
type textarea "x"
type textarea "building more schools, I think"
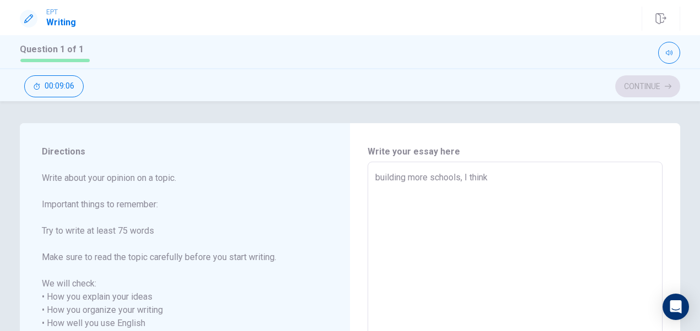
type textarea "x"
type textarea "building more schools, I think"
click at [369, 179] on div "building more schools, I think x ​" at bounding box center [515, 317] width 295 height 310
click at [368, 173] on div "building more schools, I think x ​" at bounding box center [515, 317] width 295 height 310
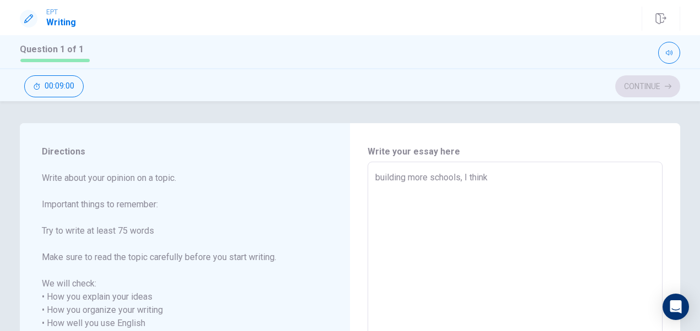
drag, startPoint x: 367, startPoint y: 179, endPoint x: 372, endPoint y: 177, distance: 5.7
click at [372, 177] on div "building more schools, I think x ​" at bounding box center [515, 317] width 295 height 310
click at [419, 177] on textarea "building more schools, I think" at bounding box center [515, 317] width 280 height 292
type textarea "x"
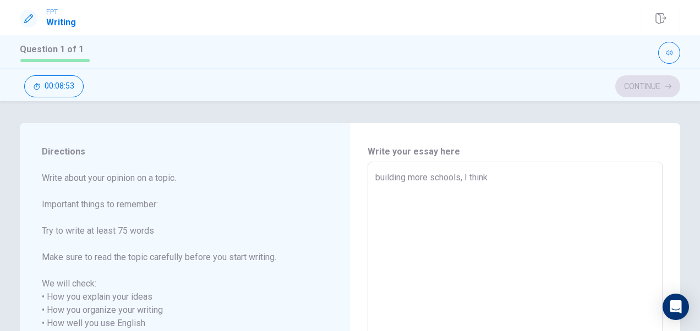
type textarea "Tbuilding more schools, I think"
type textarea "x"
type textarea "Thbuilding more schools, I think"
type textarea "x"
type textarea "Thebuilding more schools, I think"
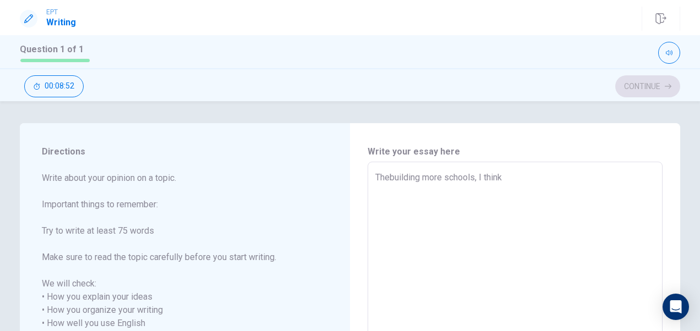
type textarea "x"
type textarea "The building more schools, I think"
type textarea "x"
type textarea "The gbuilding more schools, I think"
type textarea "x"
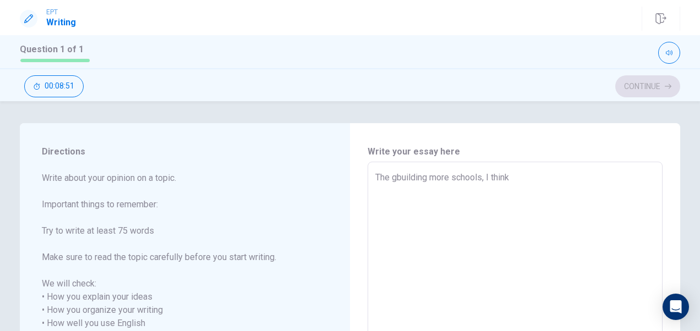
type textarea "The gobuilding more schools, I think"
type textarea "x"
type textarea "The goubuilding more schools, I think"
type textarea "x"
type textarea "The gouvbuilding more schools, I think"
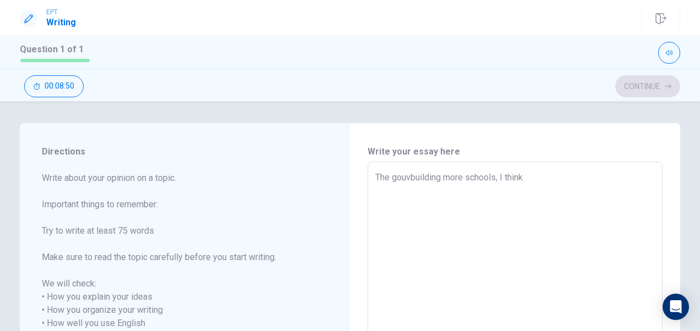
type textarea "x"
type textarea "The gouvebuilding more schools, I think"
type textarea "x"
type textarea "The gouverbuilding more schools, I think"
type textarea "x"
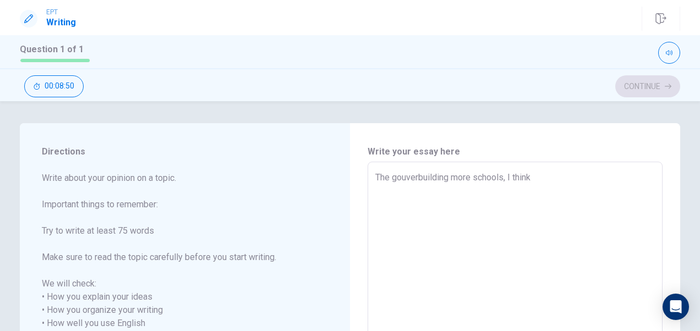
type textarea "The gouvermbuilding more schools, I think"
type textarea "x"
type textarea "The gouvermebuilding more schools, I think"
type textarea "x"
type textarea "The gouvermenbuilding more schools, I think"
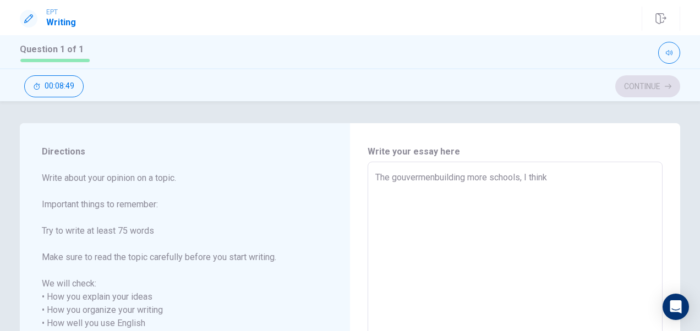
type textarea "x"
type textarea "The gouvermentbuilding more schools, I think"
type textarea "x"
type textarea "The gouverment building more schools, I think"
type textarea "x"
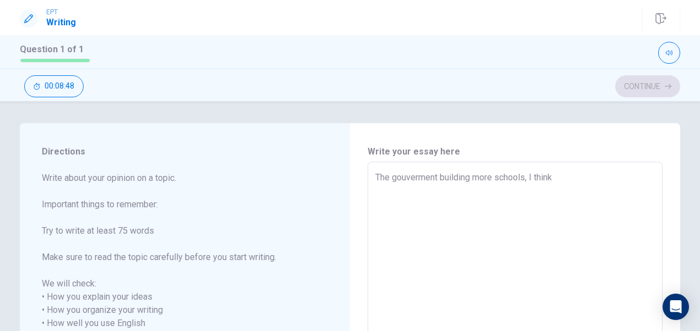
type textarea "The gouverment sbuilding more schools, I think"
type textarea "x"
type textarea "The gouverment shbuilding more schools, I think"
type textarea "x"
type textarea "The gouverment shobuilding more schools, I think"
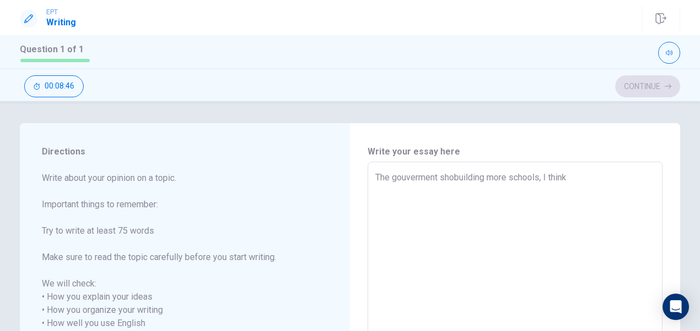
type textarea "x"
type textarea "The gouverment shoubuilding more schools, I think"
type textarea "x"
type textarea "The gouverment shoulbuilding more schools, I think"
type textarea "x"
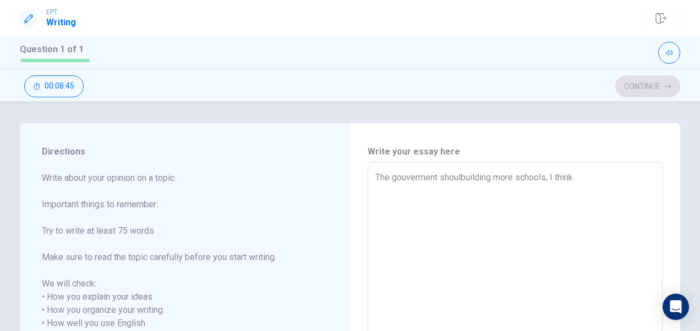
type textarea "The gouverment shouldbuilding more schools, I think"
type textarea "x"
type textarea "The gouverment should building more schools, I think"
click at [500, 177] on textarea "The gouverment should building more schools, I think" at bounding box center [515, 317] width 280 height 292
type textarea "x"
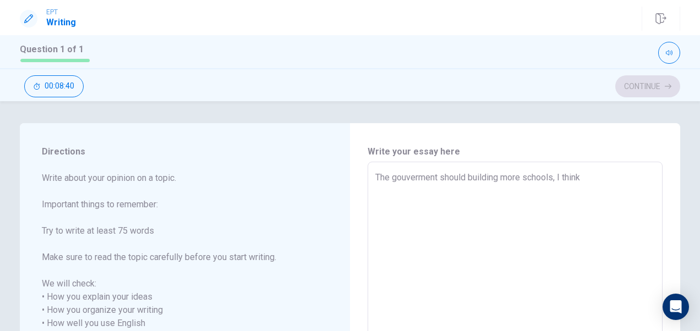
type textarea "The gouverment should buildingmore schools, I think"
type textarea "x"
type textarea "The gouverment should buildinmore schools, I think"
type textarea "x"
type textarea "The gouverment should buildimore schools, I think"
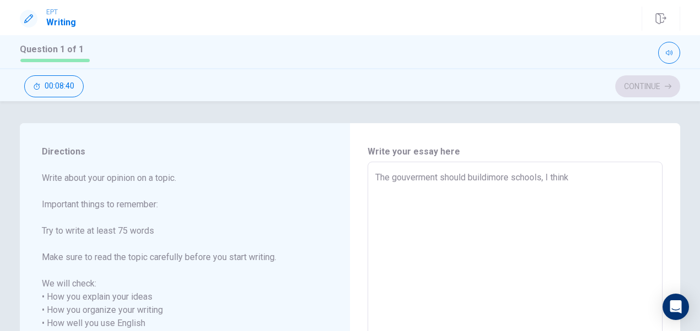
type textarea "x"
type textarea "The gouverment should buildmore schools, I think"
type textarea "x"
type textarea "The gouverment should build more schools, I think"
type textarea "x"
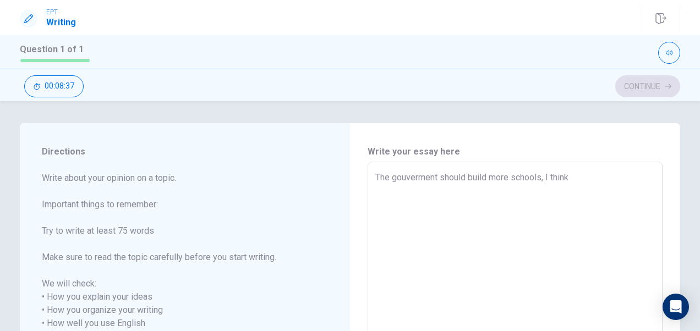
click at [580, 177] on textarea "The gouverment should build more schools, I think" at bounding box center [515, 317] width 280 height 292
type textarea "The gouverment should build more schools, I think"
type textarea "x"
type textarea "The gouverment should build more schools, I thin"
type textarea "x"
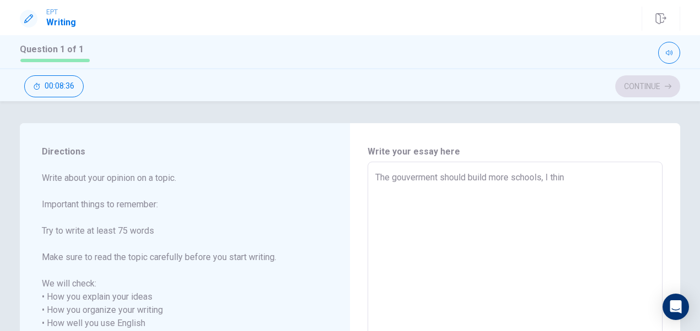
type textarea "The gouverment should build more schools, I thi"
type textarea "x"
type textarea "The gouverment should build more schools, I th"
type textarea "x"
type textarea "The gouverment should build more schools, I t"
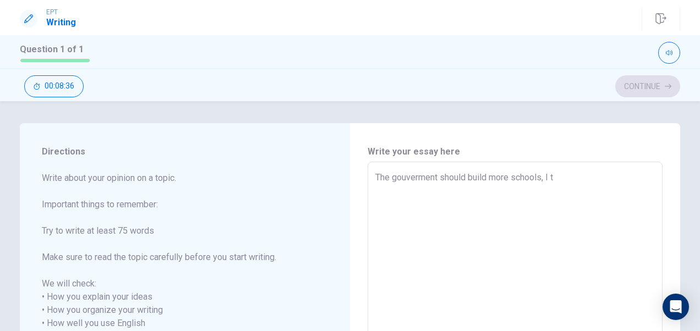
type textarea "x"
type textarea "The gouverment should build more schools, I"
type textarea "x"
type textarea "The gouverment should build more schools, I"
type textarea "x"
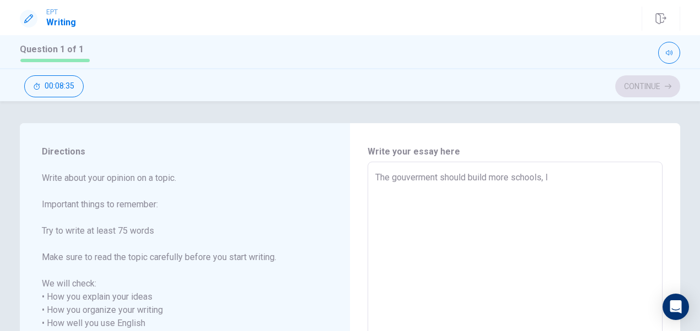
type textarea "The gouverment should build more schools,"
type textarea "x"
type textarea "The gouverment should build more schools, t"
type textarea "x"
type textarea "The gouverment should build more schools, th"
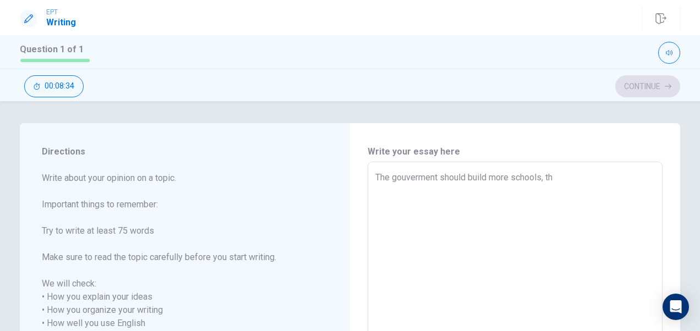
type textarea "x"
type textarea "The gouverment should build more schools, thi"
type textarea "x"
type textarea "The gouverment should build more schools, this"
type textarea "x"
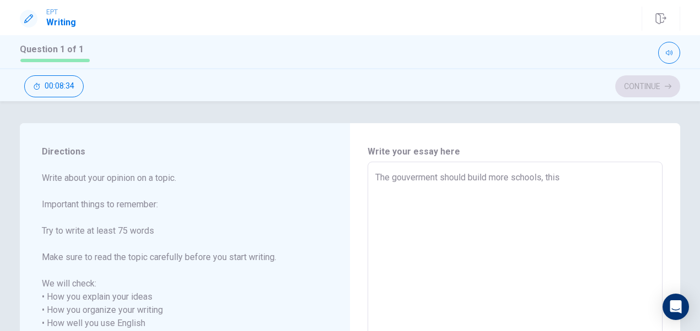
type textarea "The gouverment should build more schools, this"
type textarea "x"
type textarea "The gouverment should build more schools, this i"
type textarea "x"
type textarea "The gouverment should build more schools, this is"
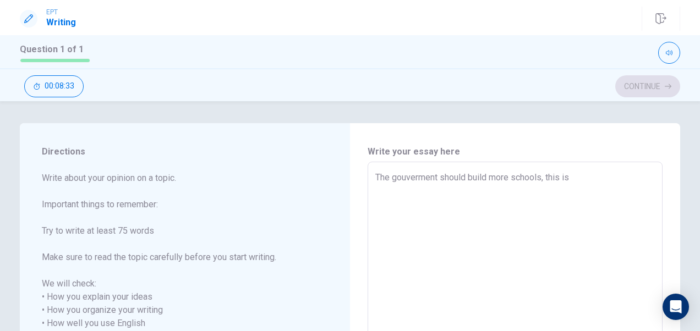
type textarea "x"
type textarea "The gouverment should build more schools, this is"
type textarea "x"
type textarea "The gouverment should build more schools, this is m"
type textarea "x"
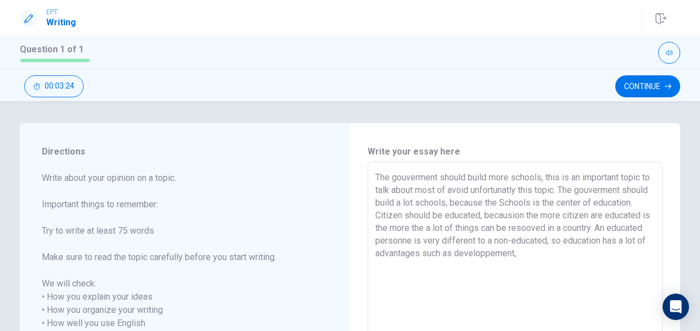
click at [541, 254] on textarea "The gouverment should build more schools, this is an important topic to talk ab…" at bounding box center [515, 317] width 280 height 292
click at [651, 258] on textarea "The gouverment should build more schools, this is an important topic to talk ab…" at bounding box center [515, 317] width 280 height 292
click at [445, 265] on textarea "The gouverment should build more schools, this is an important topic to talk ab…" at bounding box center [515, 317] width 280 height 292
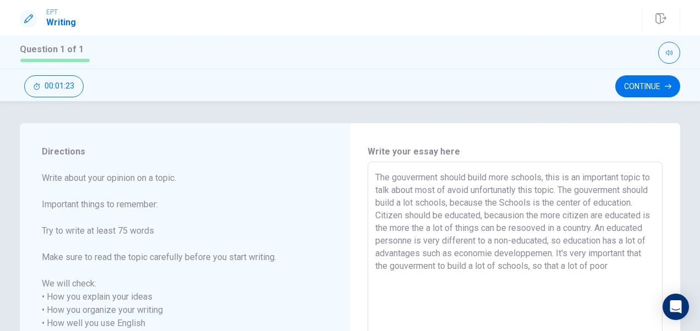
click at [536, 271] on textarea "The gouverment should build more schools, this is an important topic to talk ab…" at bounding box center [515, 317] width 280 height 292
click at [427, 282] on textarea "The gouverment should build more schools, this is an important topic to talk ab…" at bounding box center [515, 317] width 280 height 292
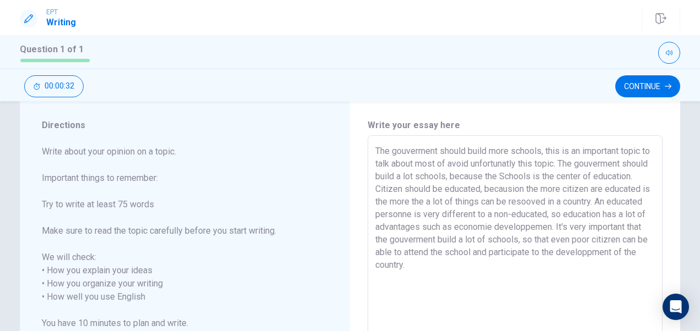
scroll to position [28, 0]
click at [641, 150] on textarea "The gouverment should build more schools, this is an important topic to talk ab…" at bounding box center [515, 290] width 280 height 292
click at [642, 150] on textarea "The gouverment should build more schools, this is an important topic to talk ab…" at bounding box center [515, 290] width 280 height 292
click at [646, 150] on textarea "The gouverment should build more schools, this is an important topic to talk ab…" at bounding box center [515, 290] width 280 height 292
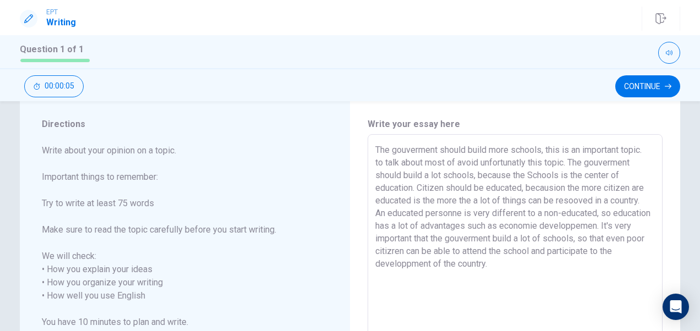
click at [552, 138] on div "The gouverment should build more schools, this is an important topic. to talk a…" at bounding box center [515, 289] width 295 height 310
click at [542, 150] on textarea "The gouverment should build more schools, this is an important topicto talk abo…" at bounding box center [515, 290] width 280 height 292
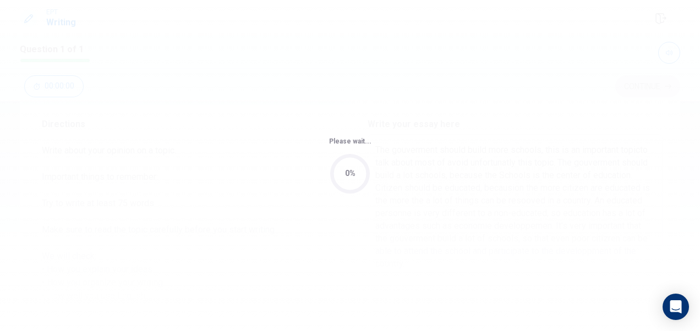
scroll to position [0, 0]
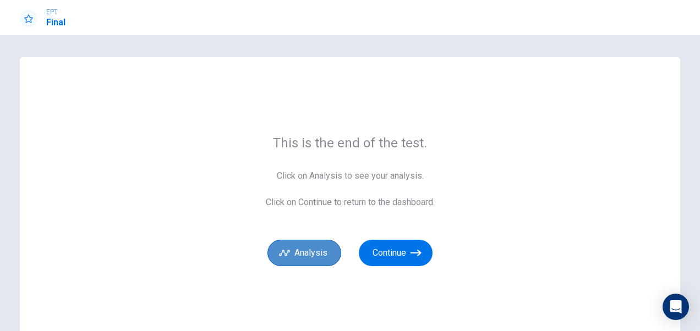
click at [299, 254] on button "Analysis" at bounding box center [305, 253] width 74 height 26
